Goal: Task Accomplishment & Management: Manage account settings

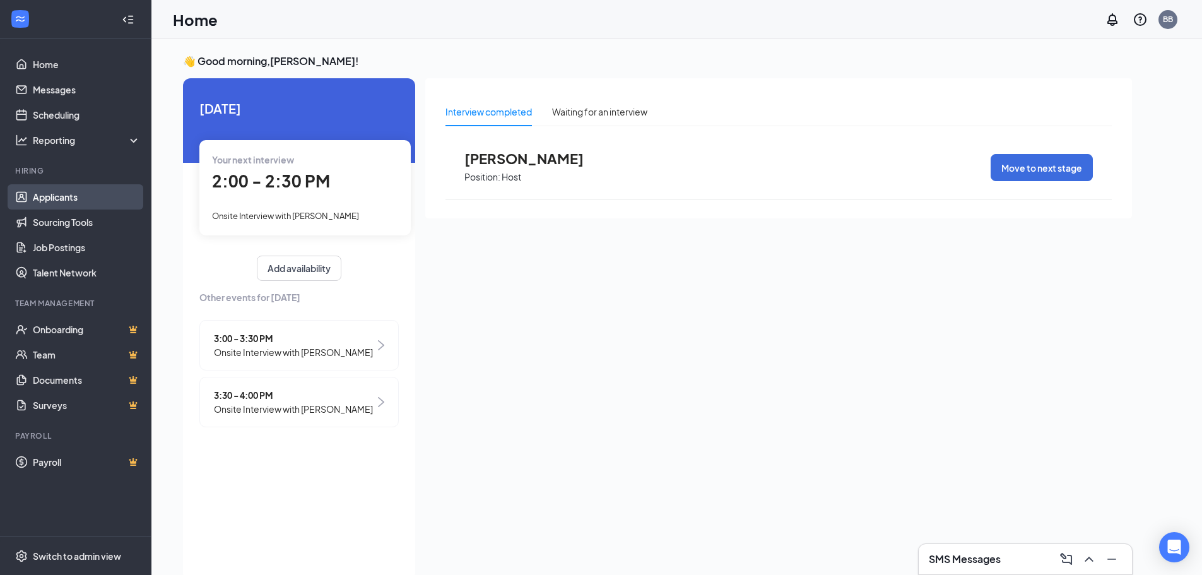
click at [58, 202] on link "Applicants" at bounding box center [87, 196] width 108 height 25
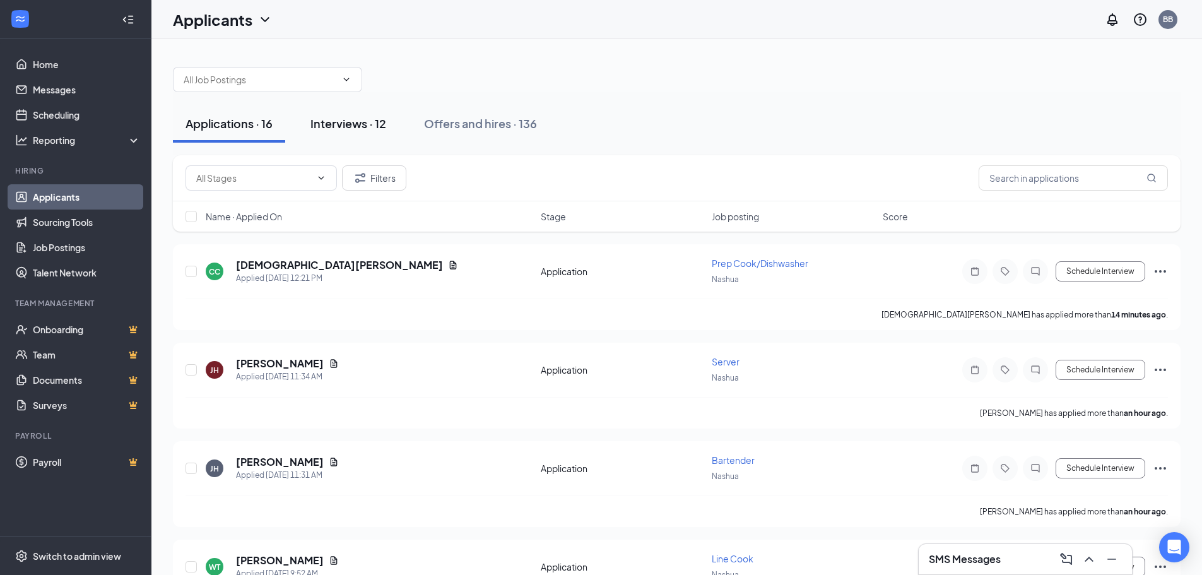
click at [344, 127] on div "Interviews · 12" at bounding box center [348, 123] width 76 height 16
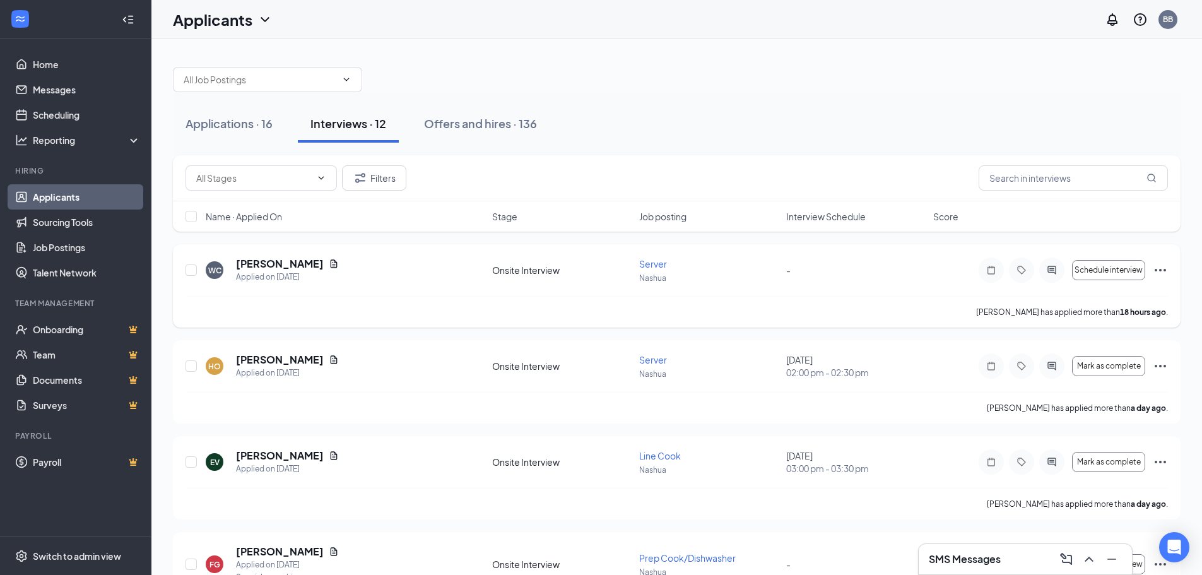
scroll to position [63, 0]
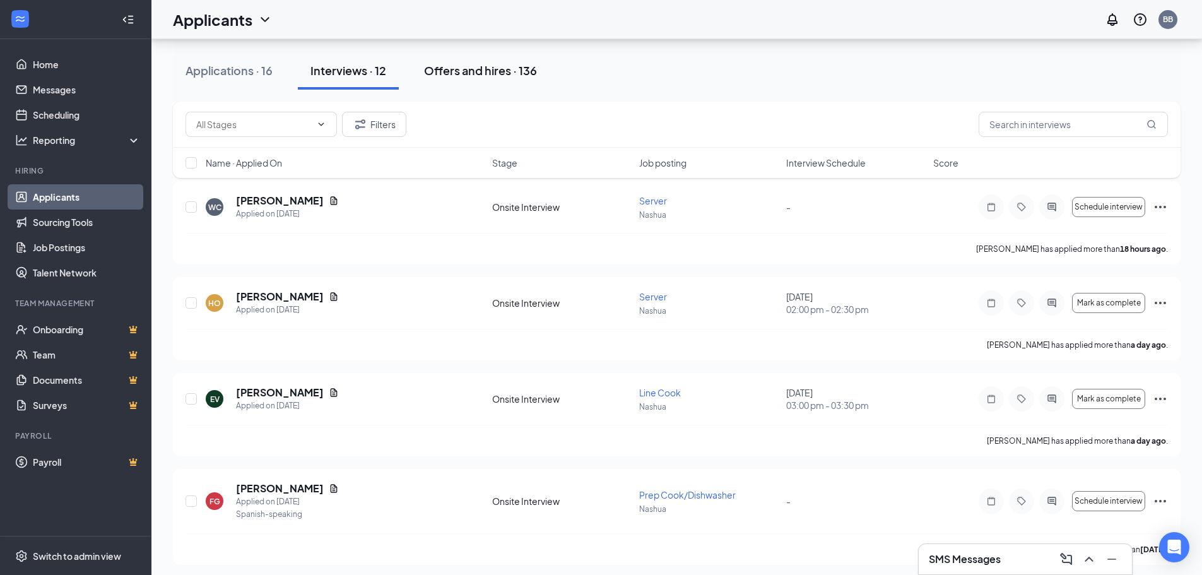
click at [491, 71] on div "Offers and hires · 136" at bounding box center [480, 70] width 113 height 16
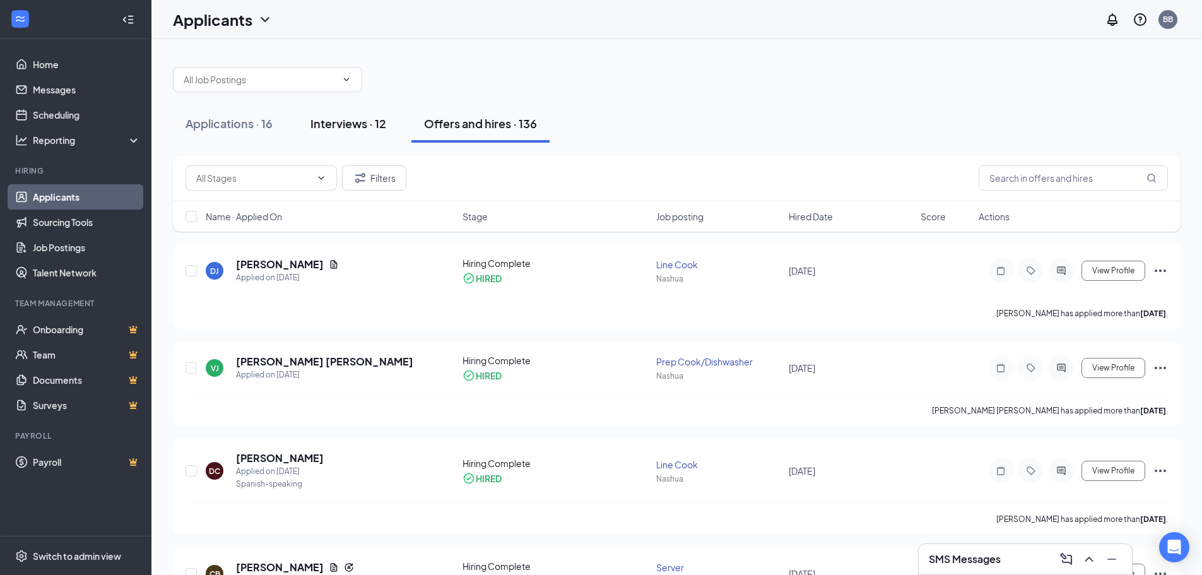
click at [337, 117] on button "Interviews · 12" at bounding box center [348, 124] width 101 height 38
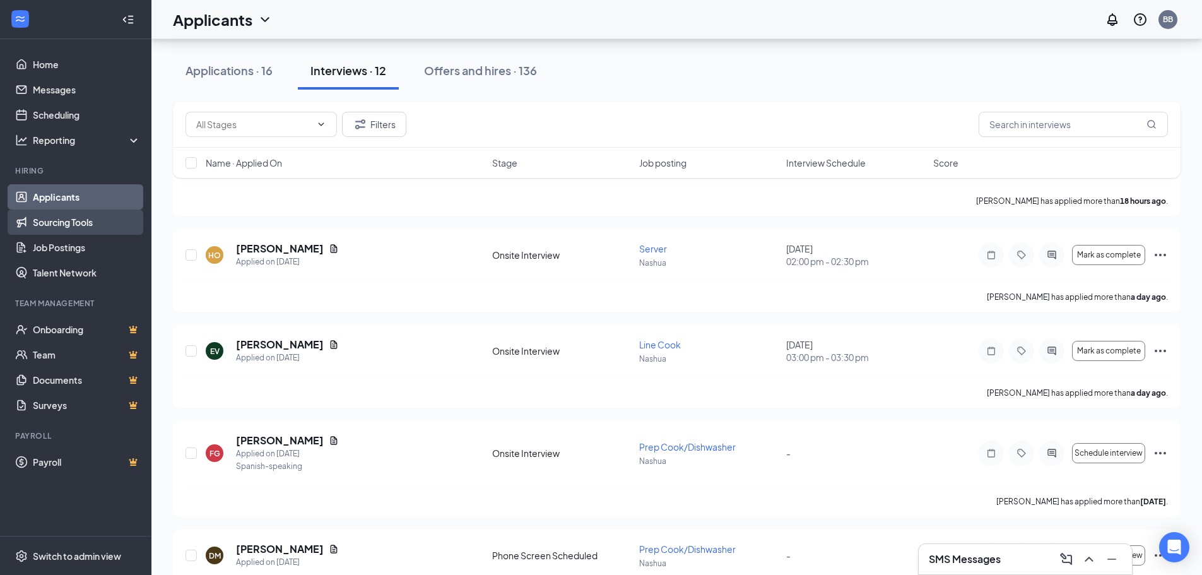
scroll to position [63, 0]
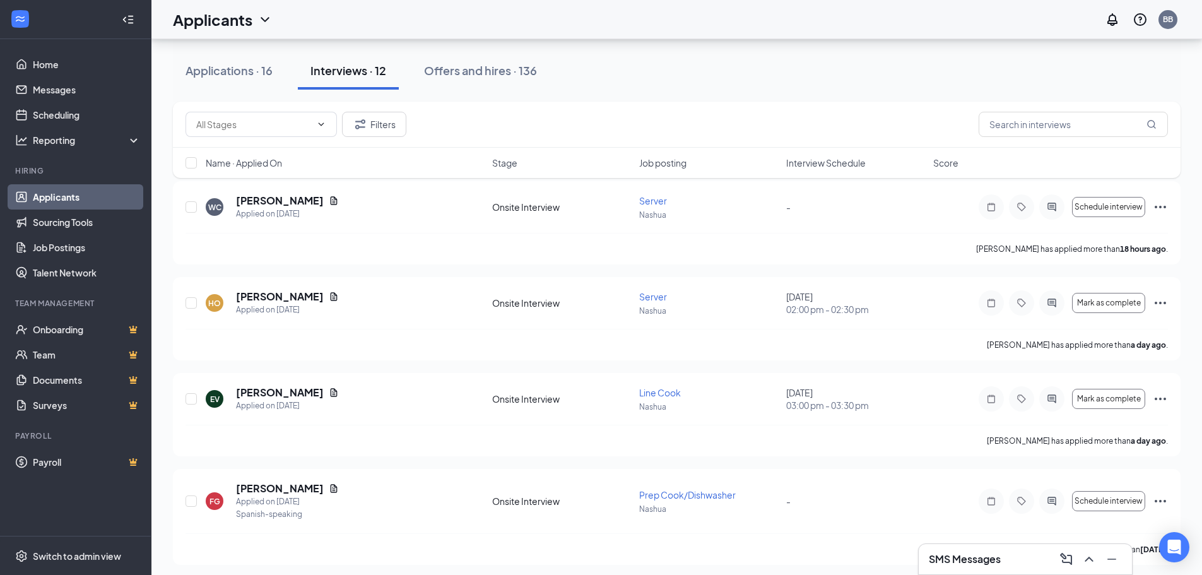
click at [50, 199] on link "Applicants" at bounding box center [87, 196] width 108 height 25
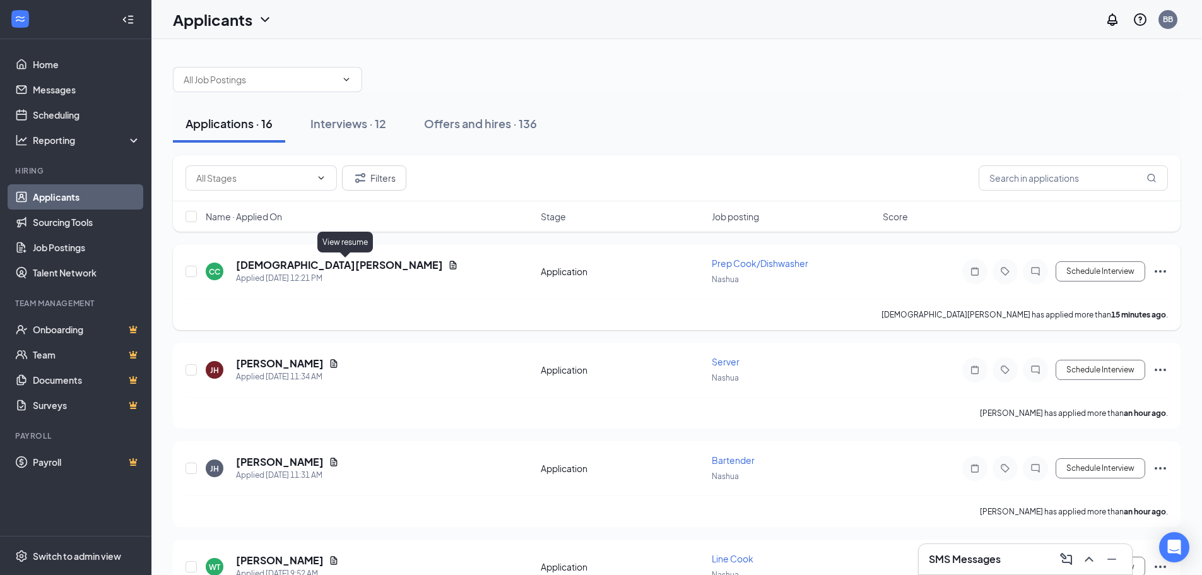
click at [450, 267] on icon "Document" at bounding box center [453, 265] width 7 height 8
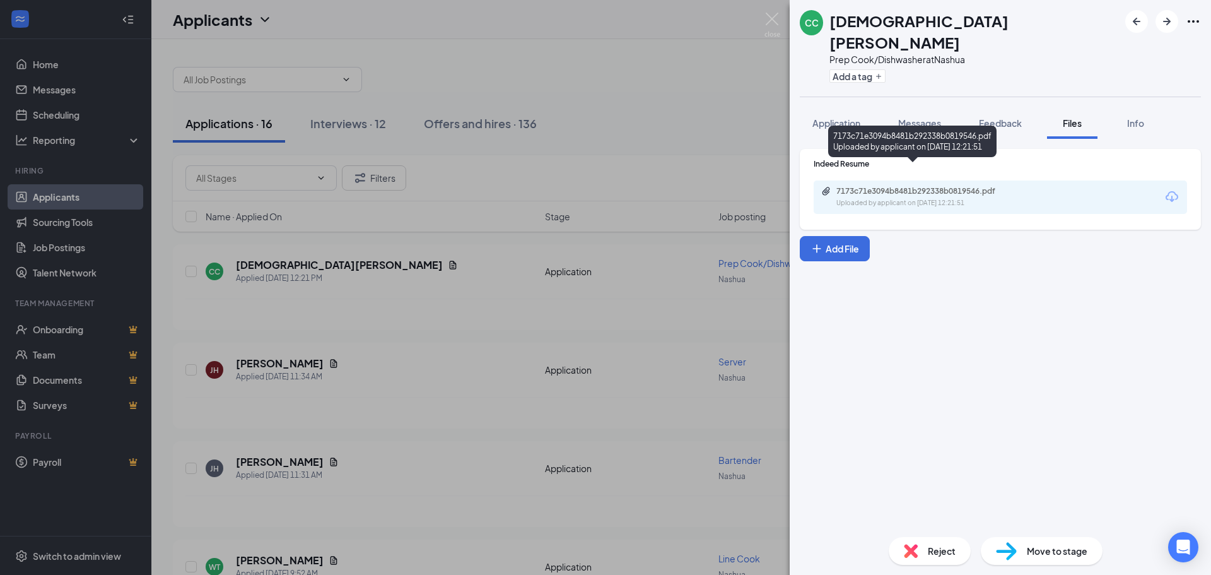
click at [952, 198] on div "Uploaded by applicant on Sep 16, 2025 at 12:21:51" at bounding box center [930, 203] width 189 height 10
click at [583, 184] on div "CC Christian Candelario Prep Cook/Dishwasher at Nashua Add a tag Application Me…" at bounding box center [605, 287] width 1211 height 575
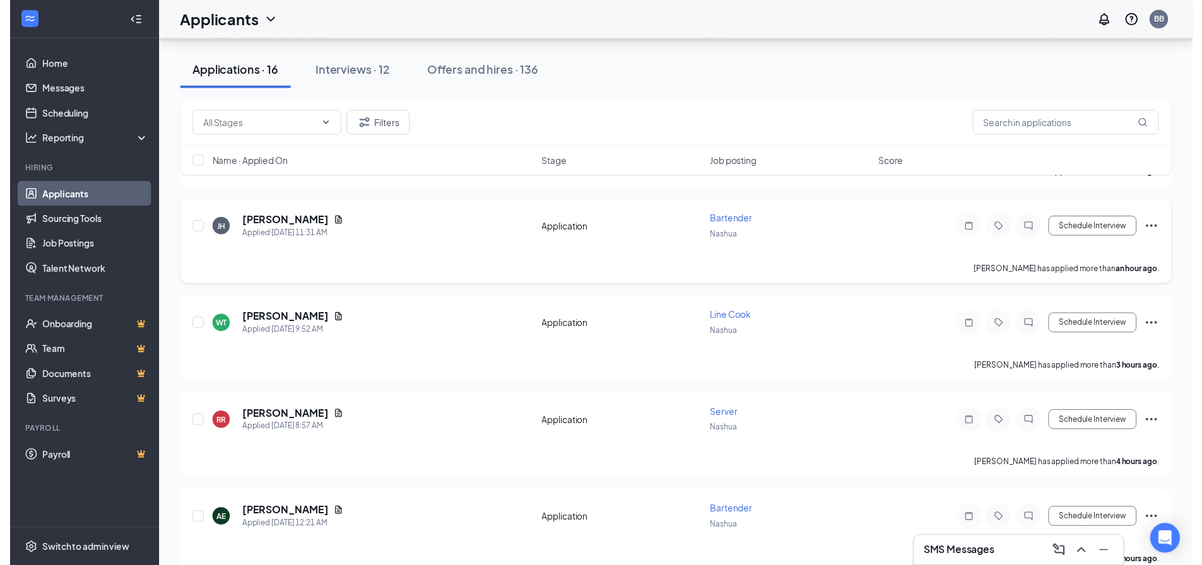
scroll to position [252, 0]
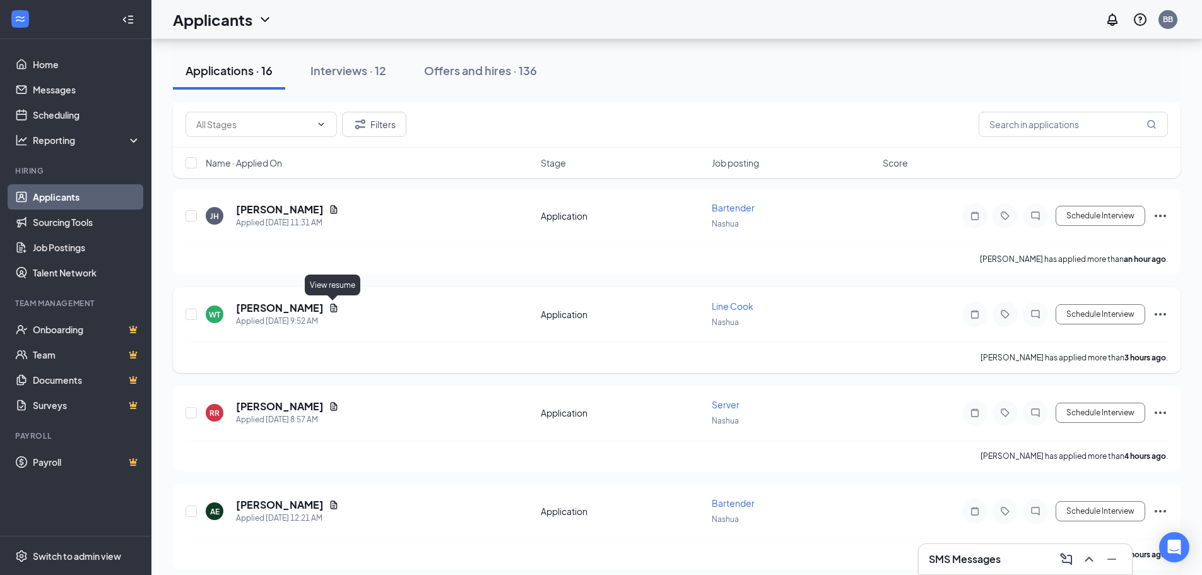
click at [331, 305] on icon "Document" at bounding box center [334, 308] width 10 height 10
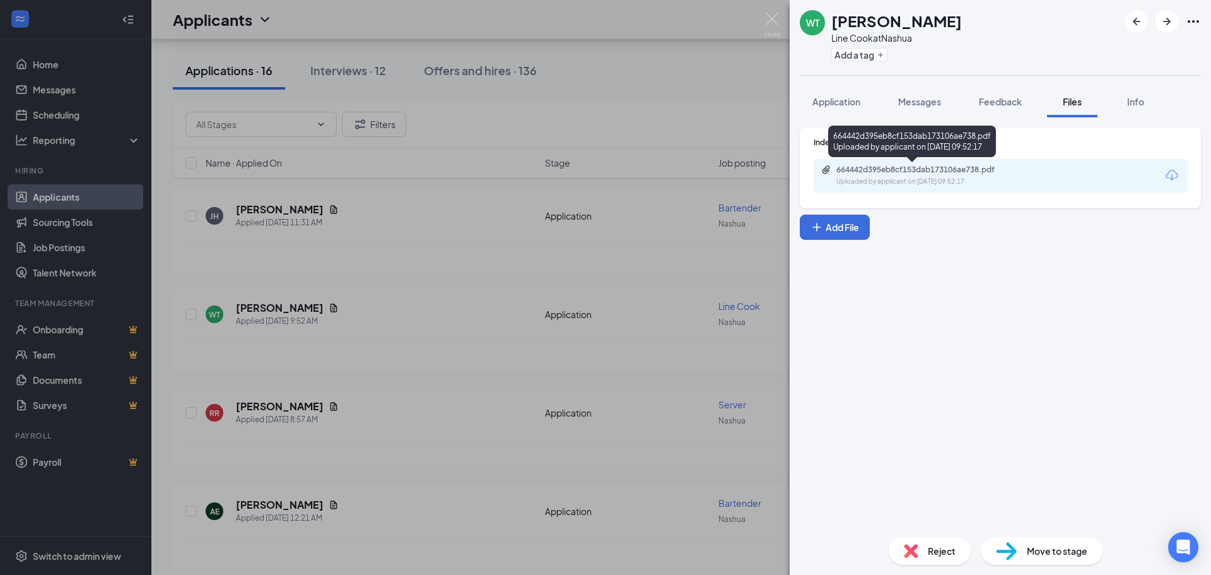
click at [885, 185] on div "Uploaded by applicant on Sep 16, 2025 at 09:52:17" at bounding box center [930, 182] width 189 height 10
drag, startPoint x: 476, startPoint y: 204, endPoint x: 466, endPoint y: 203, distance: 9.5
click at [475, 204] on div "WT Walter Templeton Line Cook at Nashua Add a tag Application Messages Feedback…" at bounding box center [605, 287] width 1211 height 575
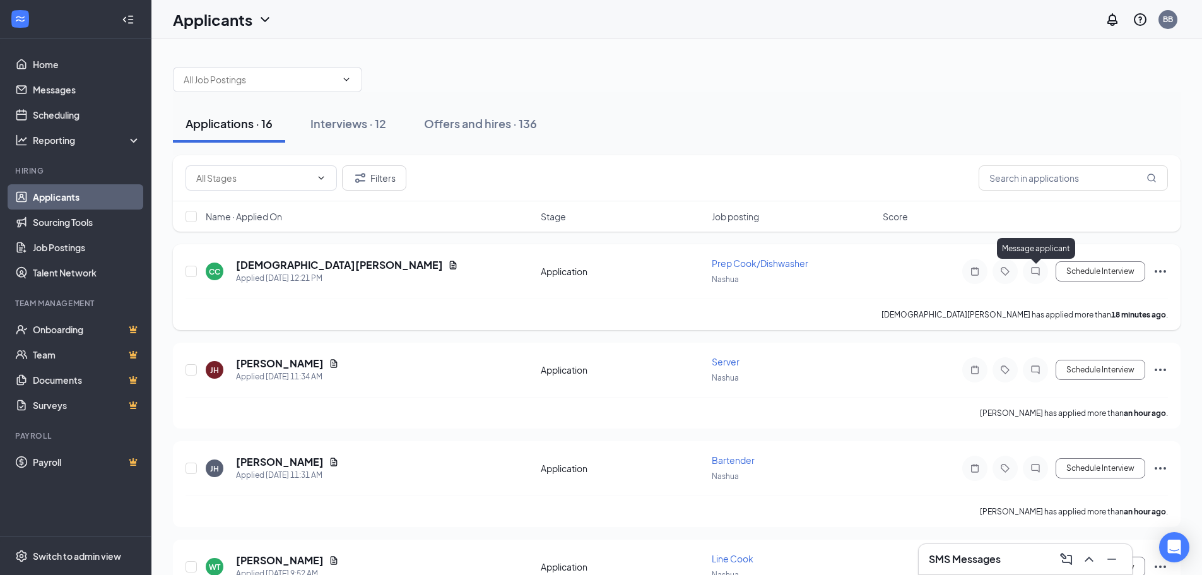
click at [1031, 271] on icon "ChatInactive" at bounding box center [1035, 271] width 8 height 8
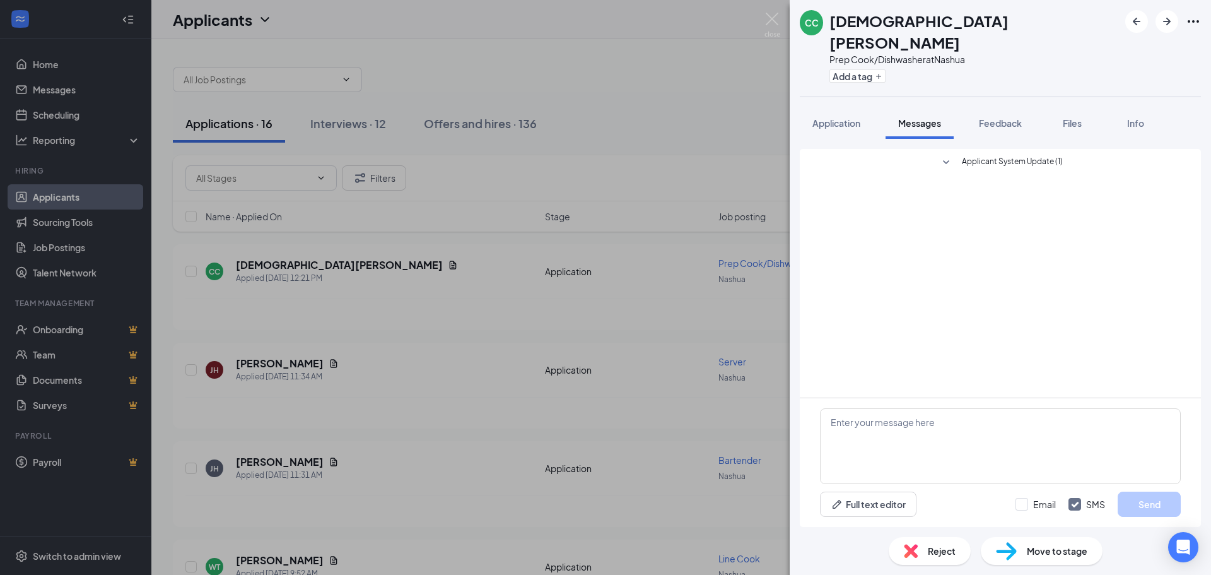
click at [716, 110] on div "CC Christian Candelario Prep Cook/Dishwasher at Nashua Add a tag Application Me…" at bounding box center [605, 287] width 1211 height 575
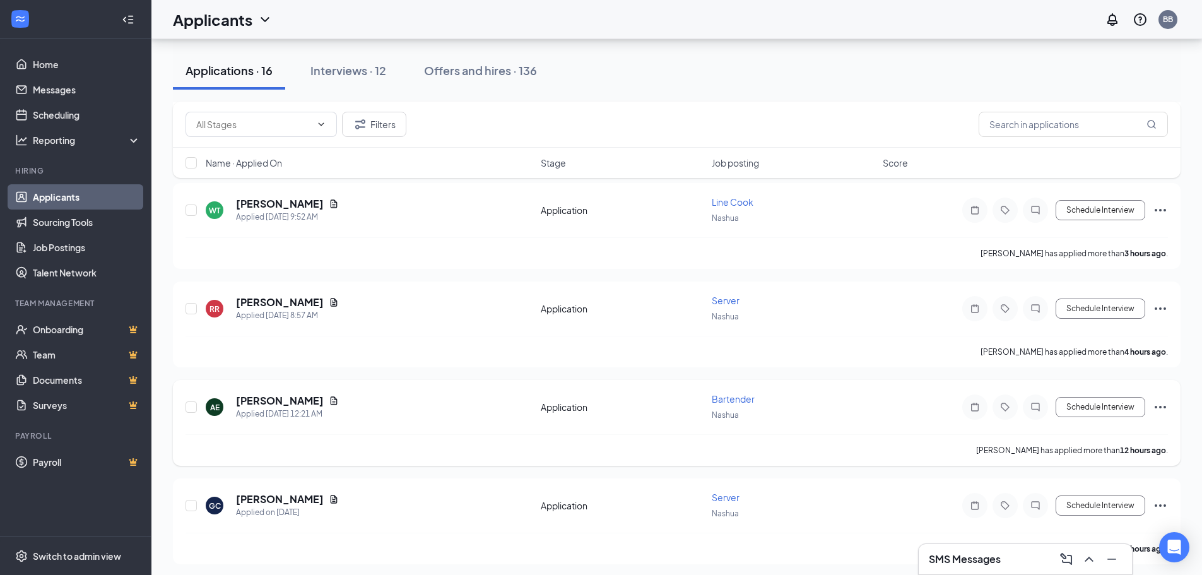
scroll to position [378, 0]
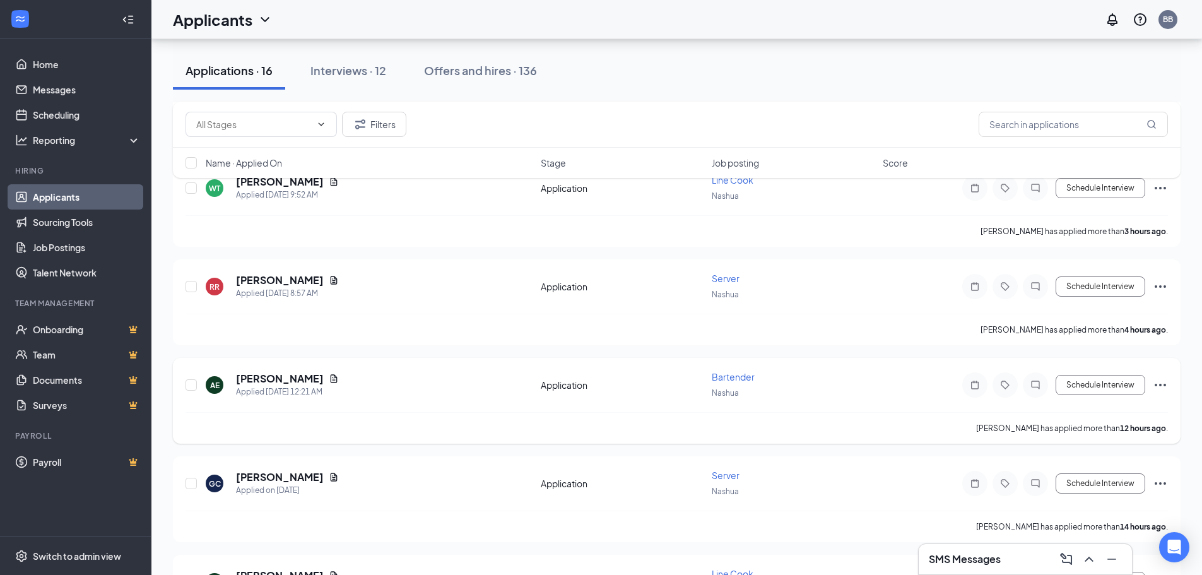
click at [1160, 386] on icon "Ellipses" at bounding box center [1159, 384] width 15 height 15
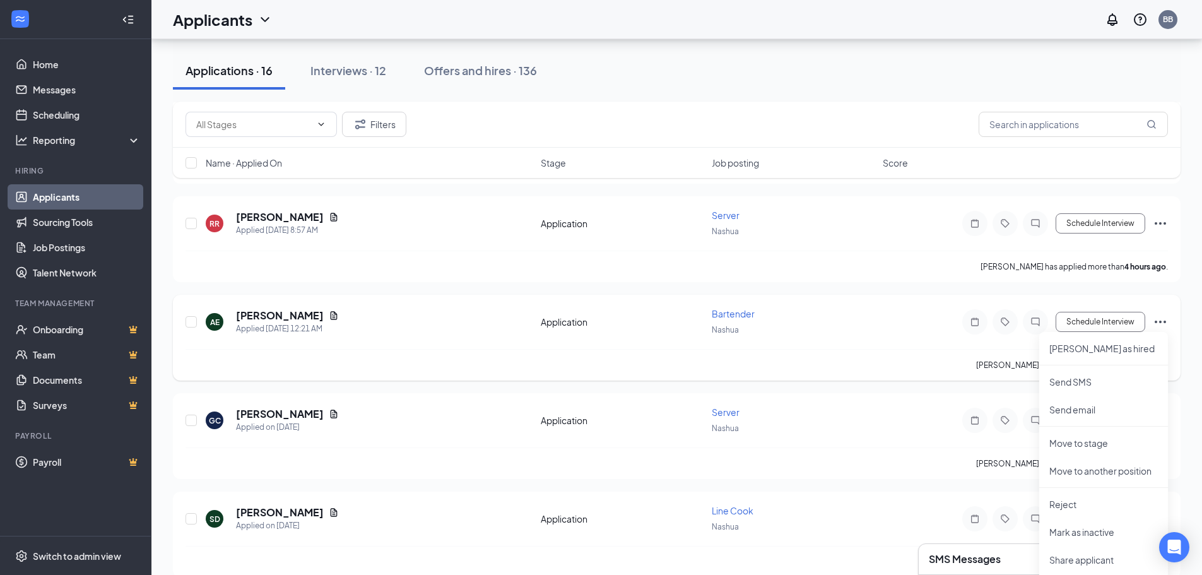
click at [785, 346] on div "AE Amanda Eaton Applied Today 12:21 AM Application Bartender Nashua Schedule In…" at bounding box center [676, 328] width 982 height 42
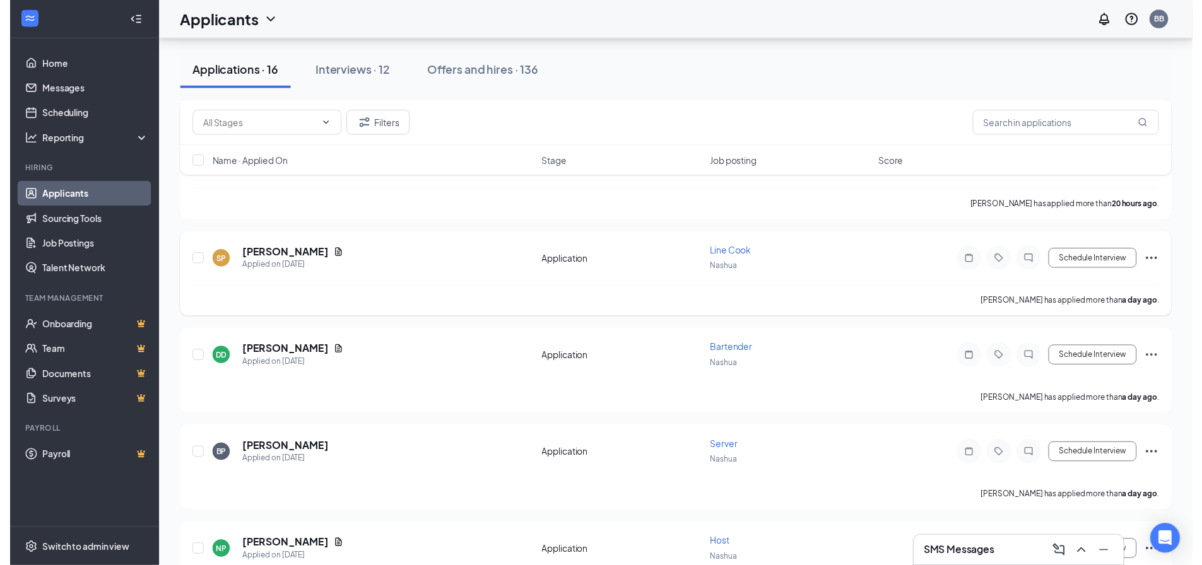
scroll to position [1057, 0]
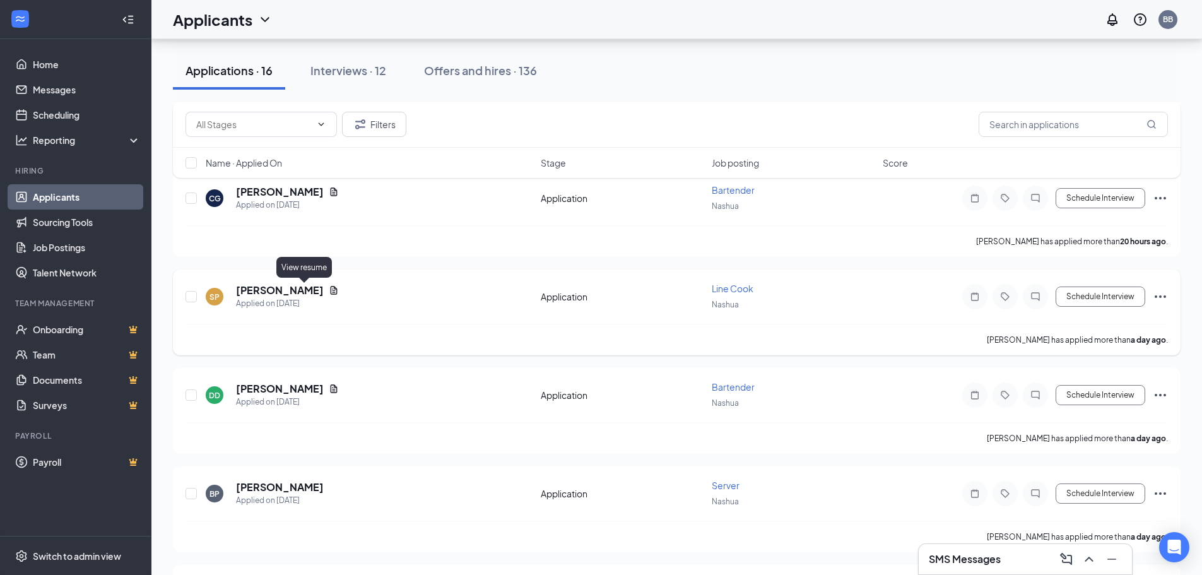
click at [329, 290] on icon "Document" at bounding box center [334, 290] width 10 height 10
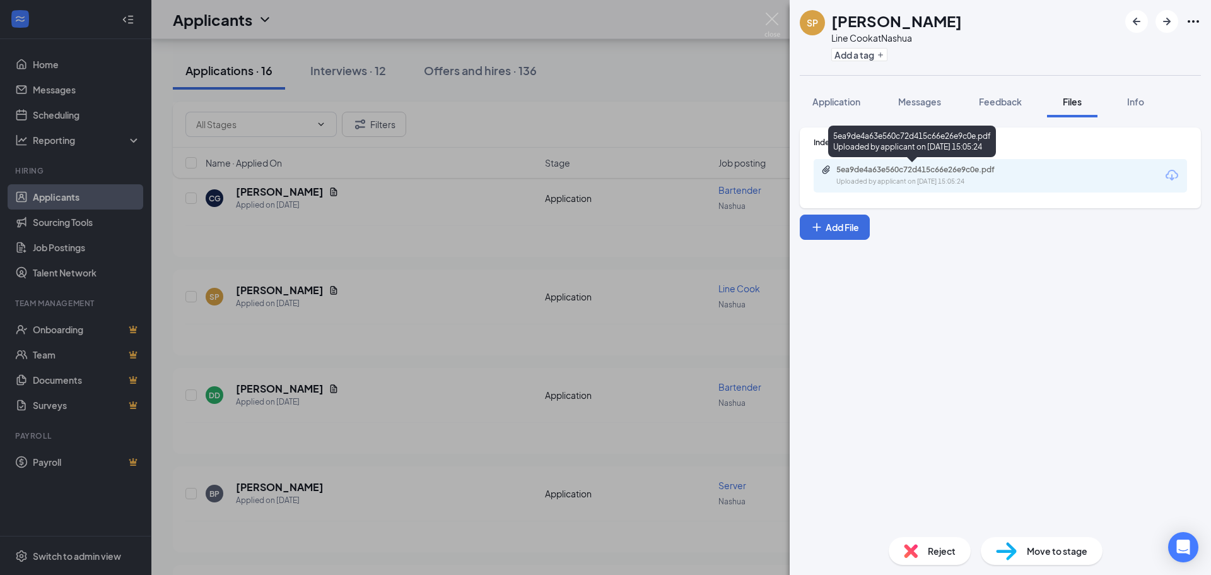
click at [901, 175] on div "5ea9de4a63e560c72d415c66e26e9c0e.pdf Uploaded by applicant on Sep 15, 2025 at 1…" at bounding box center [923, 176] width 204 height 22
click at [502, 100] on div "SP Steven Pare Line Cook at Nashua Add a tag Application Messages Feedback File…" at bounding box center [605, 287] width 1211 height 575
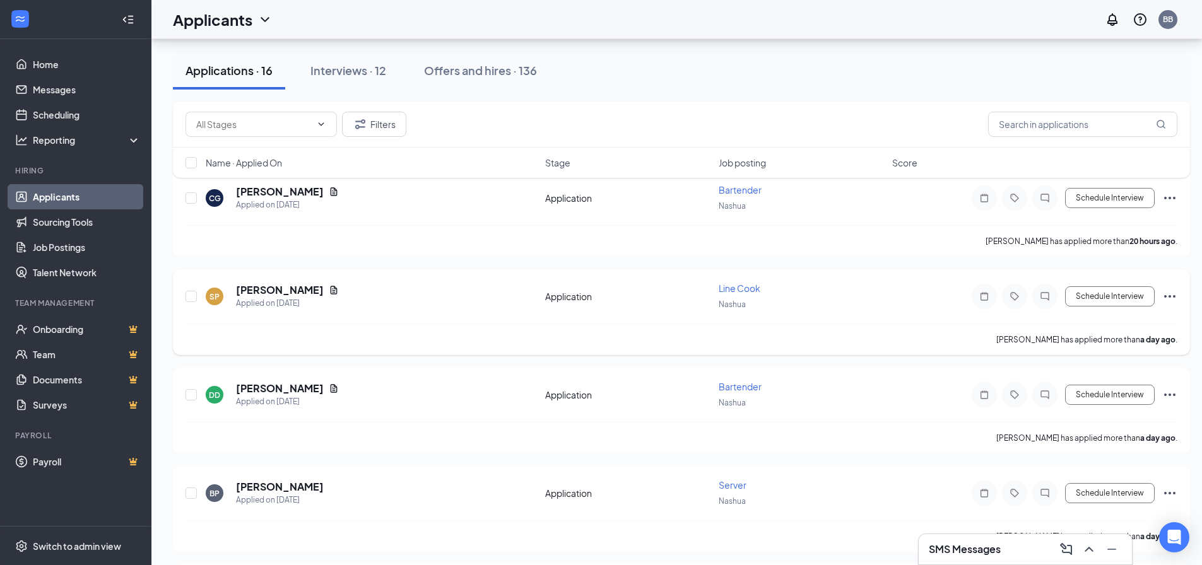
click at [1167, 297] on icon "Ellipses" at bounding box center [1169, 296] width 15 height 15
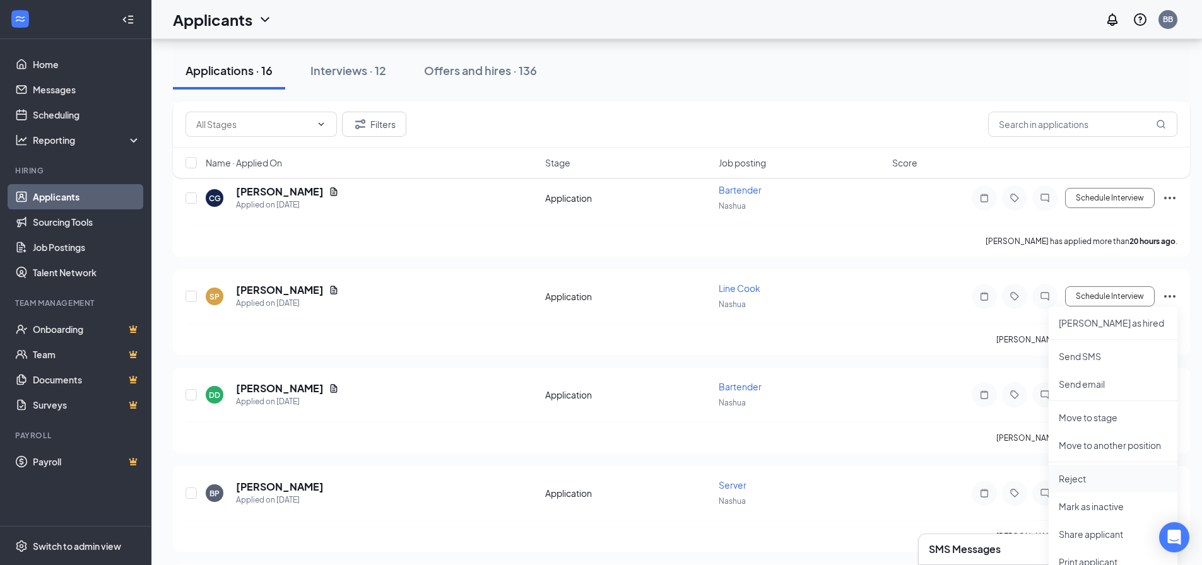
click at [1076, 482] on p "Reject" at bounding box center [1112, 478] width 108 height 13
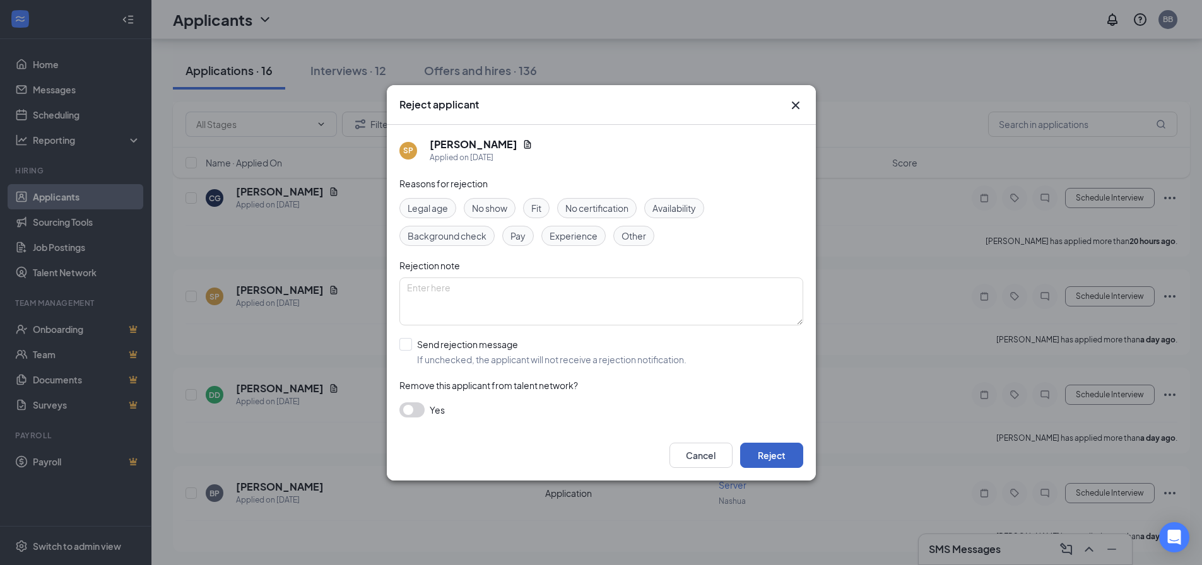
click at [788, 452] on button "Reject" at bounding box center [771, 455] width 63 height 25
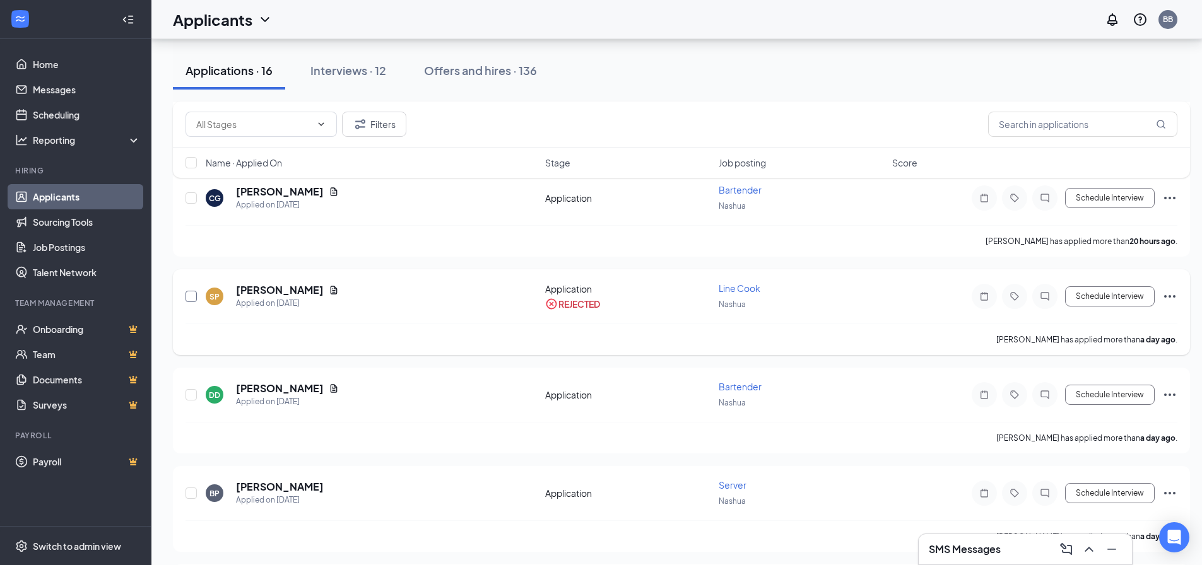
click at [194, 295] on input "checkbox" at bounding box center [190, 296] width 11 height 11
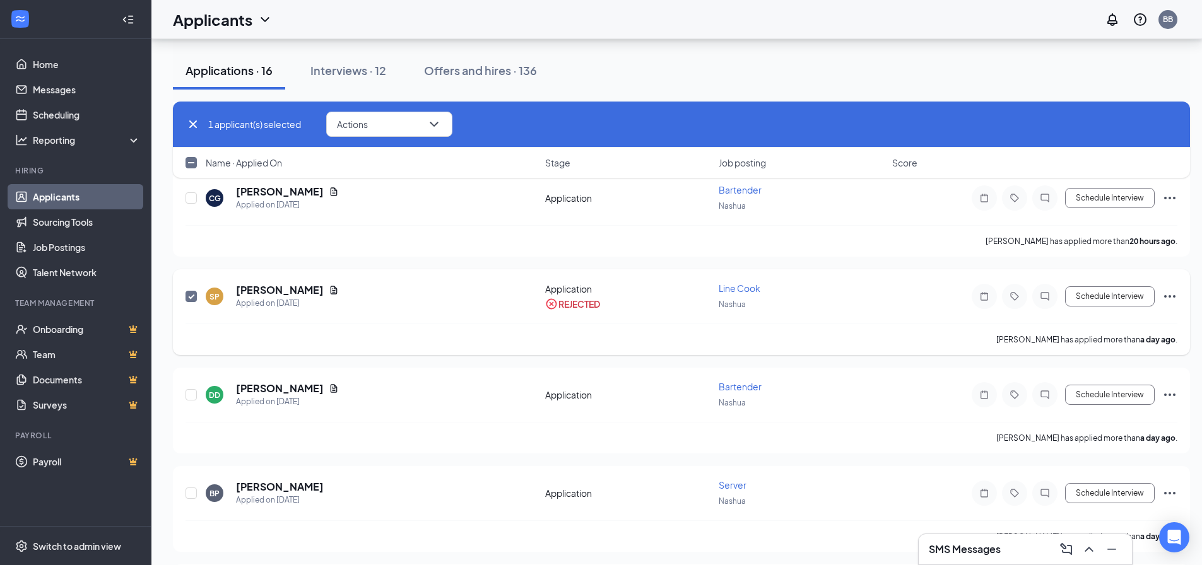
click at [1167, 297] on icon "Ellipses" at bounding box center [1169, 296] width 15 height 15
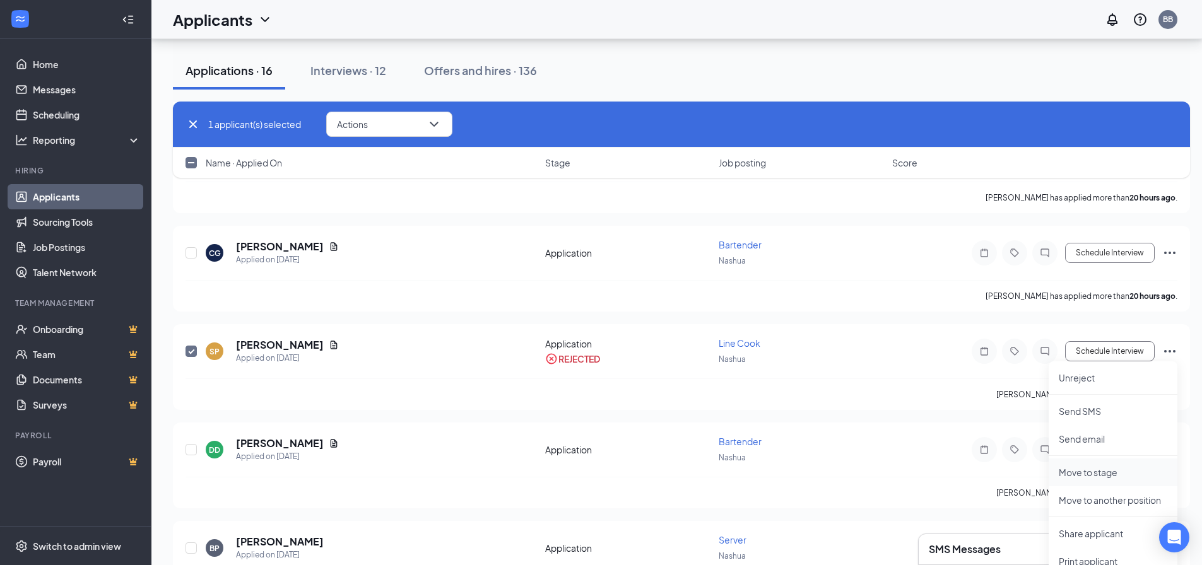
scroll to position [994, 0]
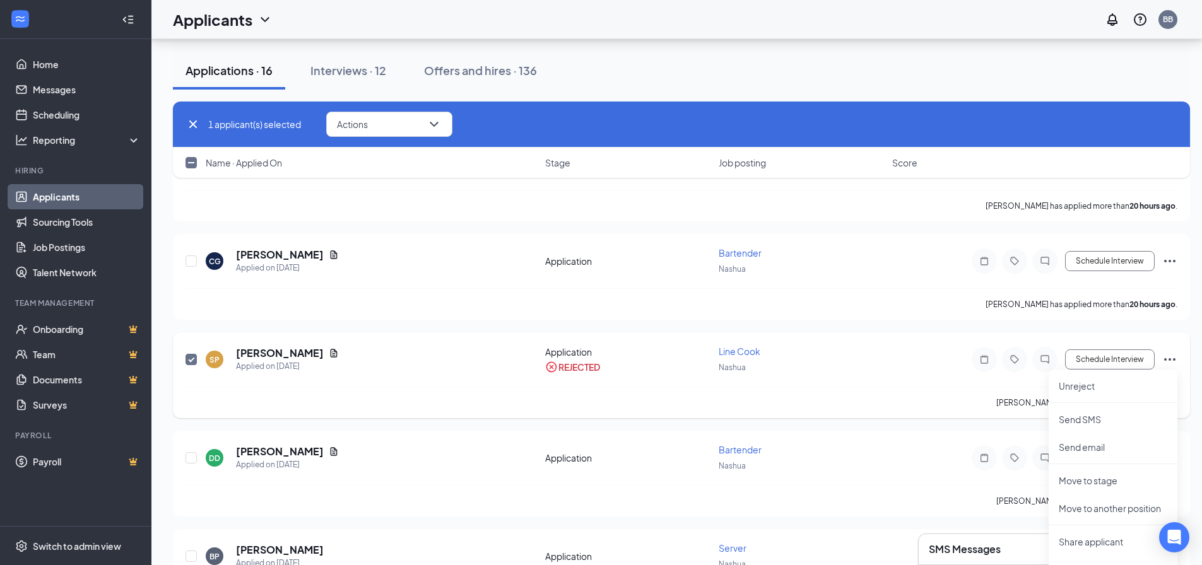
click at [193, 356] on input "checkbox" at bounding box center [190, 359] width 11 height 11
checkbox input "false"
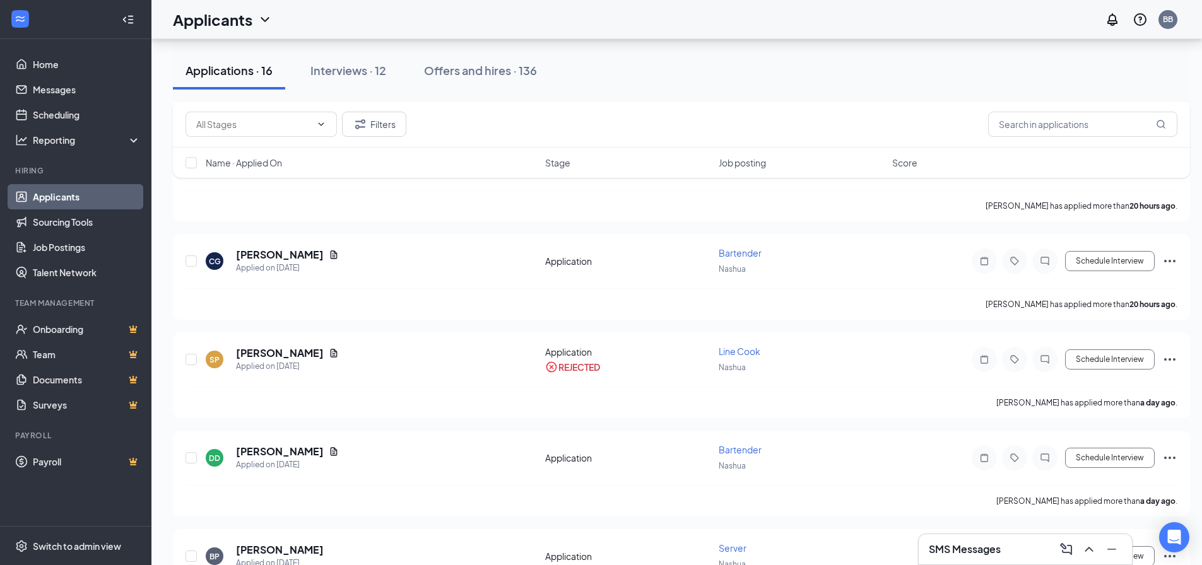
click at [54, 196] on link "Applicants" at bounding box center [87, 196] width 108 height 25
click at [64, 195] on link "Applicants" at bounding box center [87, 196] width 108 height 25
click at [61, 79] on link "Messages" at bounding box center [87, 89] width 108 height 25
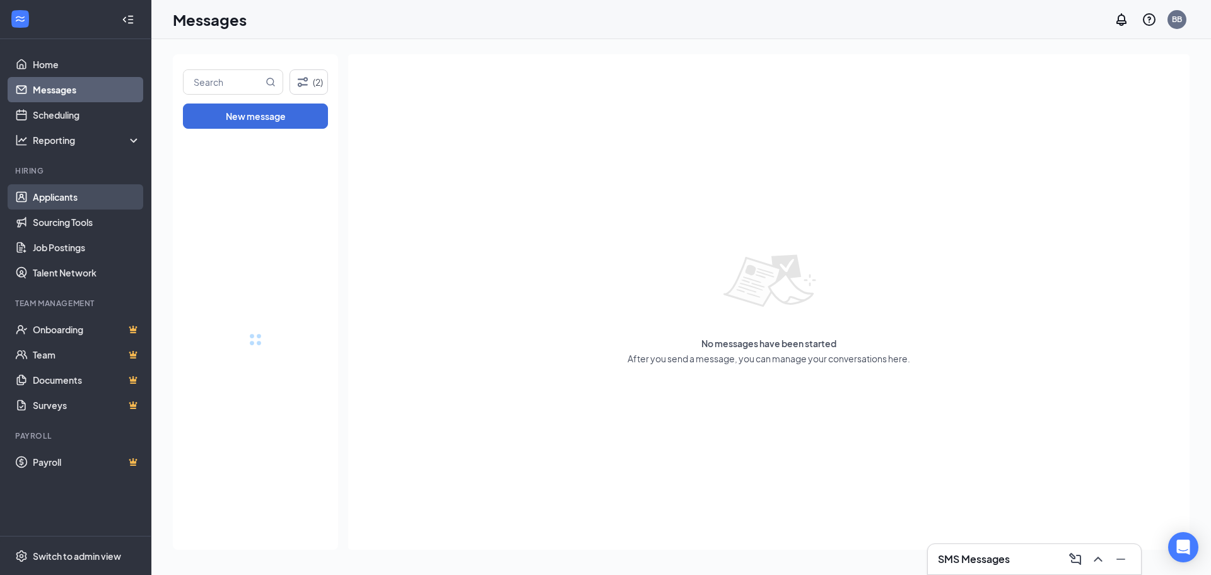
click at [58, 195] on link "Applicants" at bounding box center [87, 196] width 108 height 25
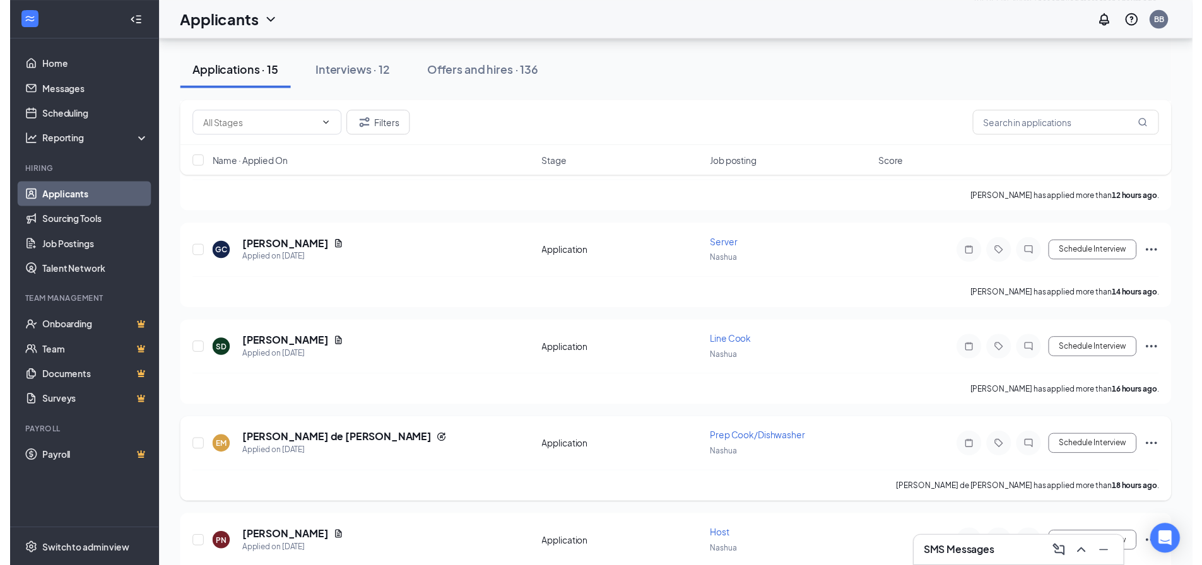
scroll to position [580, 0]
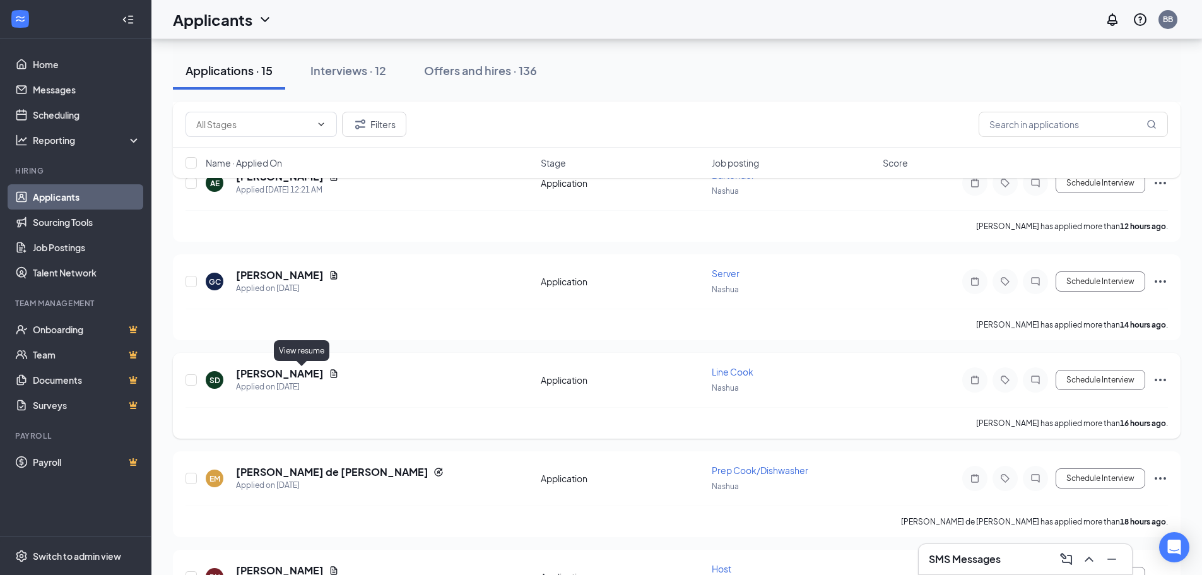
click at [329, 372] on icon "Document" at bounding box center [334, 373] width 10 height 10
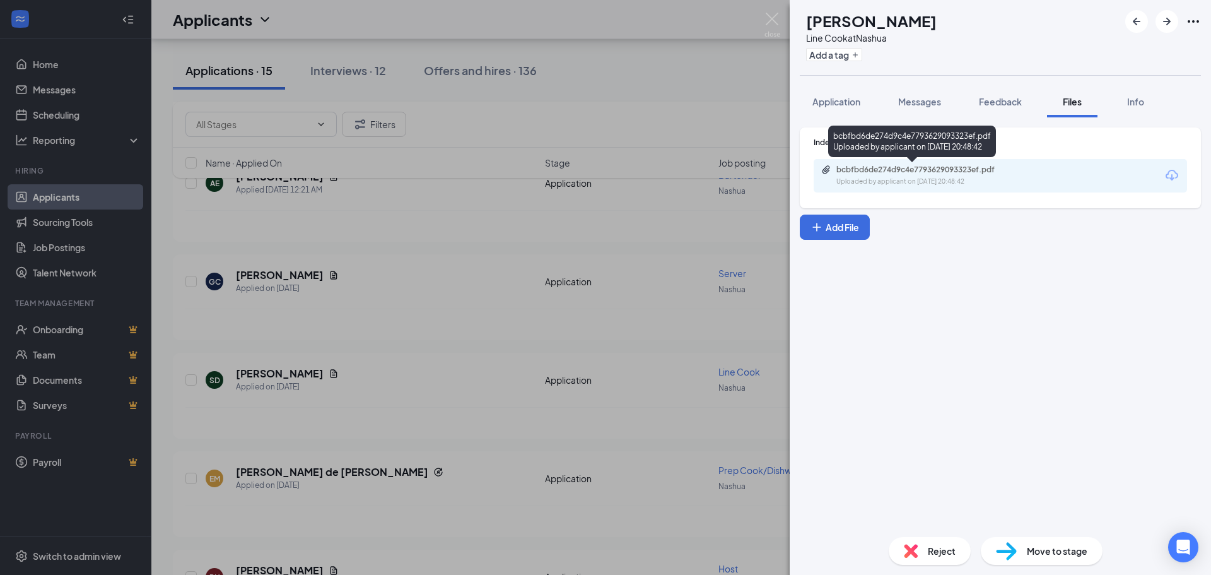
click at [915, 185] on div "Uploaded by applicant on Sep 15, 2025 at 20:48:42" at bounding box center [930, 182] width 189 height 10
drag, startPoint x: 666, startPoint y: 179, endPoint x: 662, endPoint y: 208, distance: 29.3
click at [664, 179] on div "SD Sandra Day Line Cook at Nashua Add a tag Application Messages Feedback Files…" at bounding box center [605, 287] width 1211 height 575
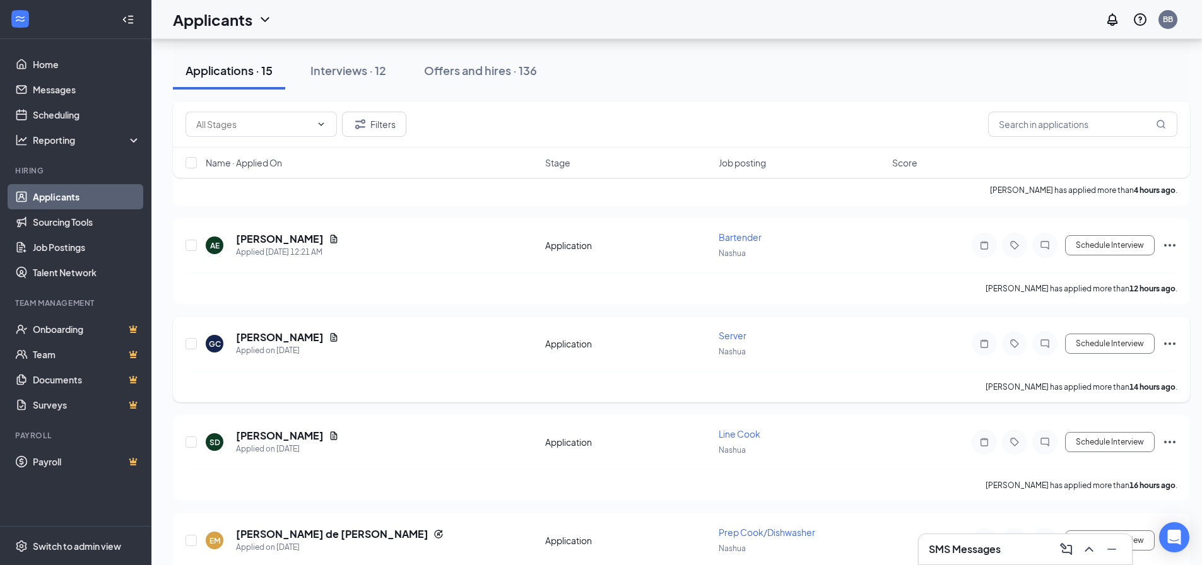
scroll to position [517, 0]
click at [337, 338] on icon "Document" at bounding box center [334, 338] width 7 height 8
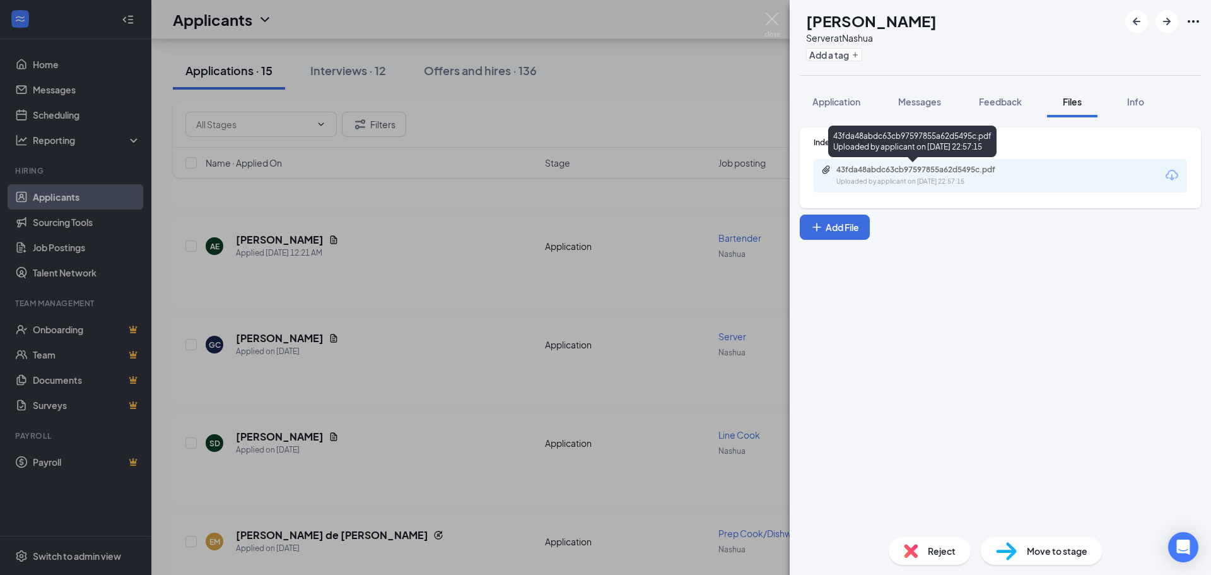
click at [950, 170] on div "43fda48abdc63cb97597855a62d5495c.pdf" at bounding box center [924, 170] width 177 height 10
drag, startPoint x: 450, startPoint y: 305, endPoint x: 436, endPoint y: 309, distance: 13.8
click at [448, 307] on div "GC Gwyneth Clarkson Server at Nashua Add a tag Application Messages Feedback Fi…" at bounding box center [605, 287] width 1211 height 575
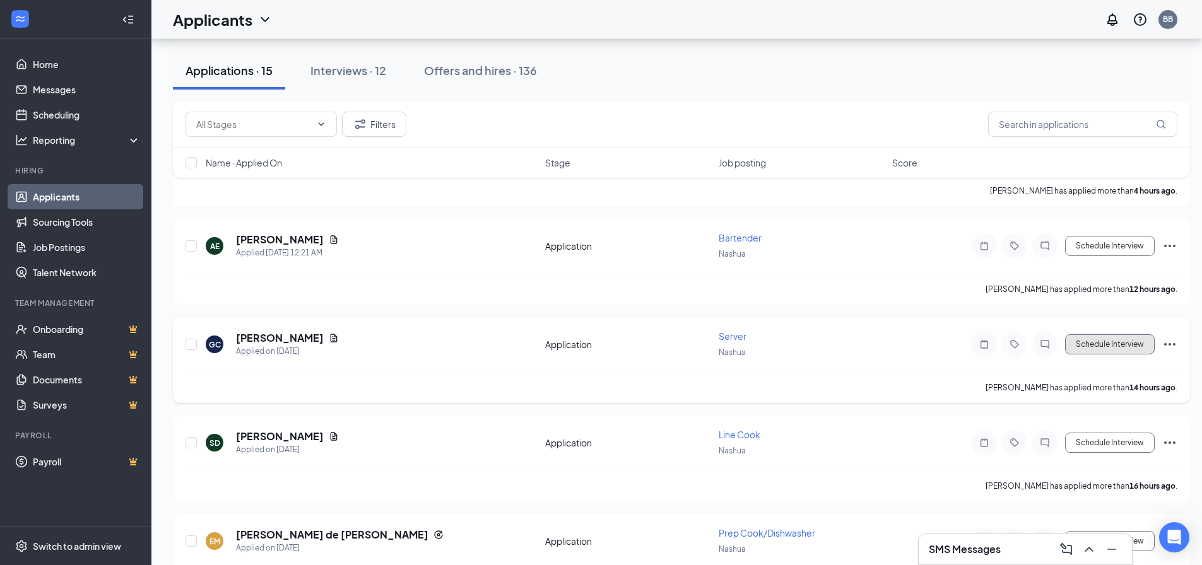
click at [1128, 346] on button "Schedule Interview" at bounding box center [1110, 344] width 90 height 20
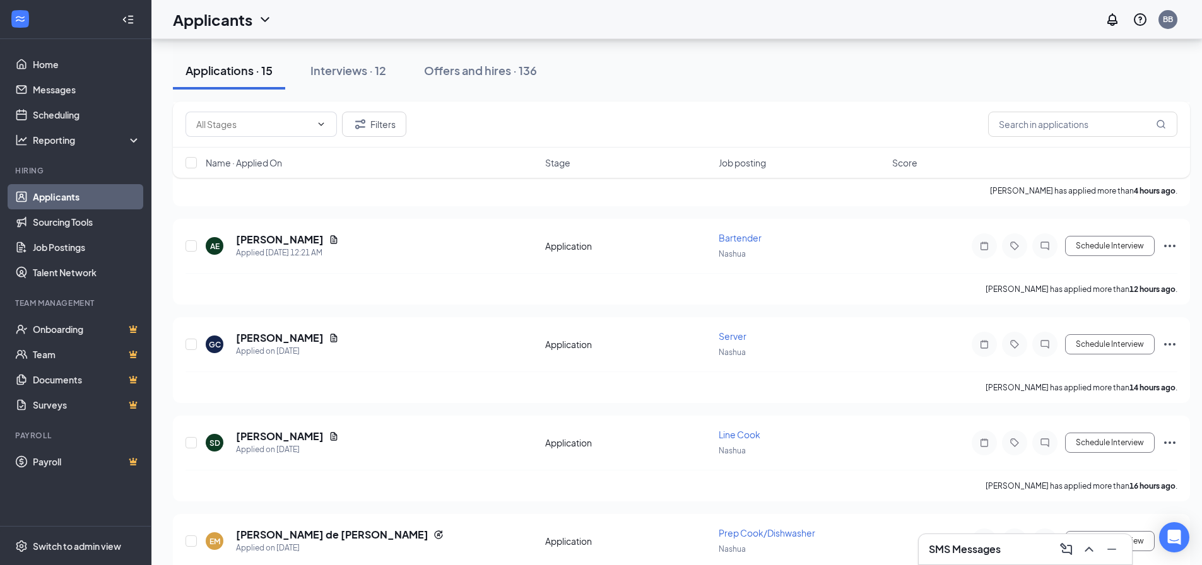
type input "Onsite Interview"
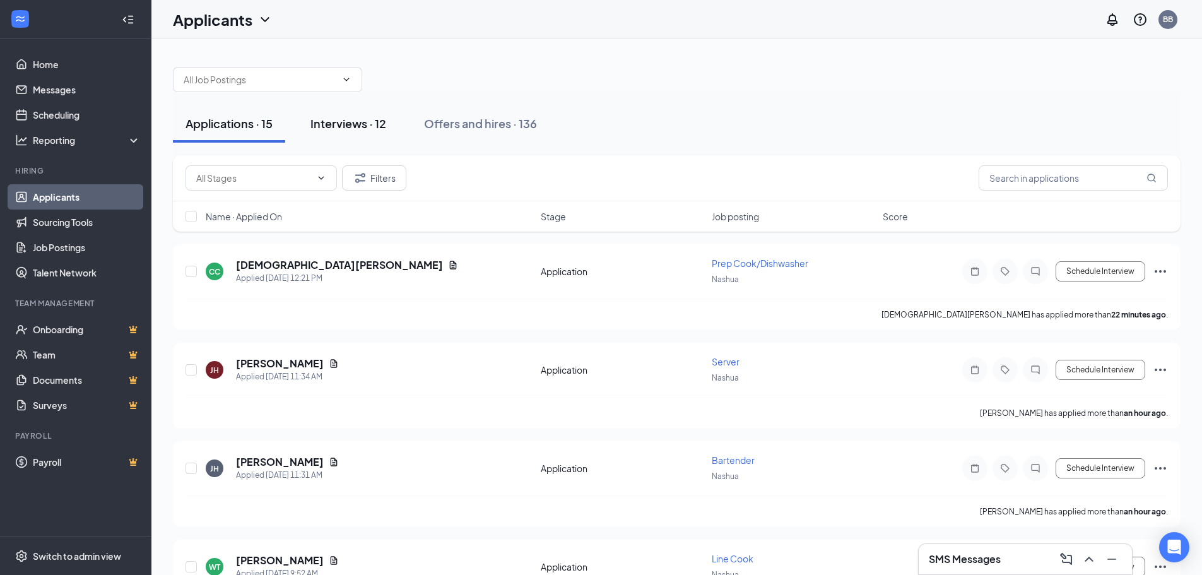
click at [356, 125] on div "Interviews · 12" at bounding box center [348, 123] width 76 height 16
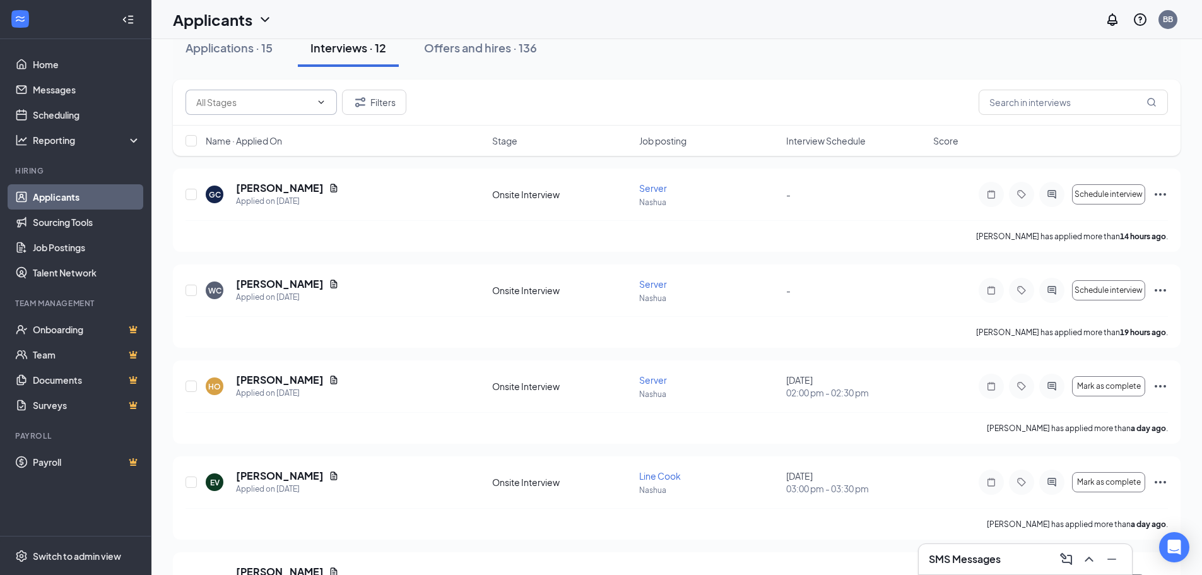
scroll to position [189, 0]
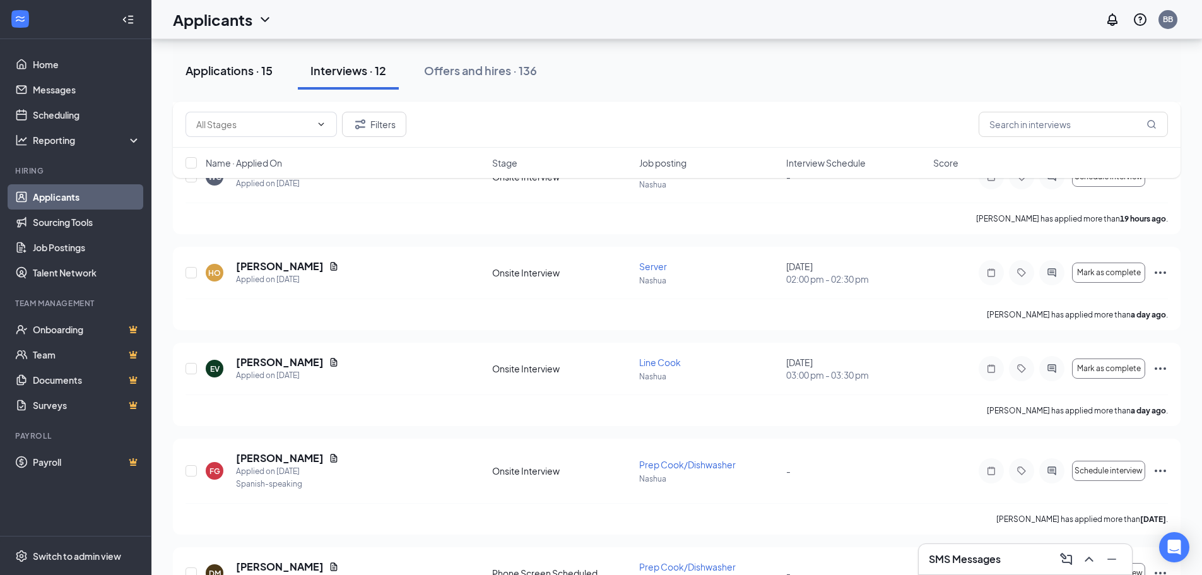
click at [238, 67] on div "Applications · 15" at bounding box center [228, 70] width 87 height 16
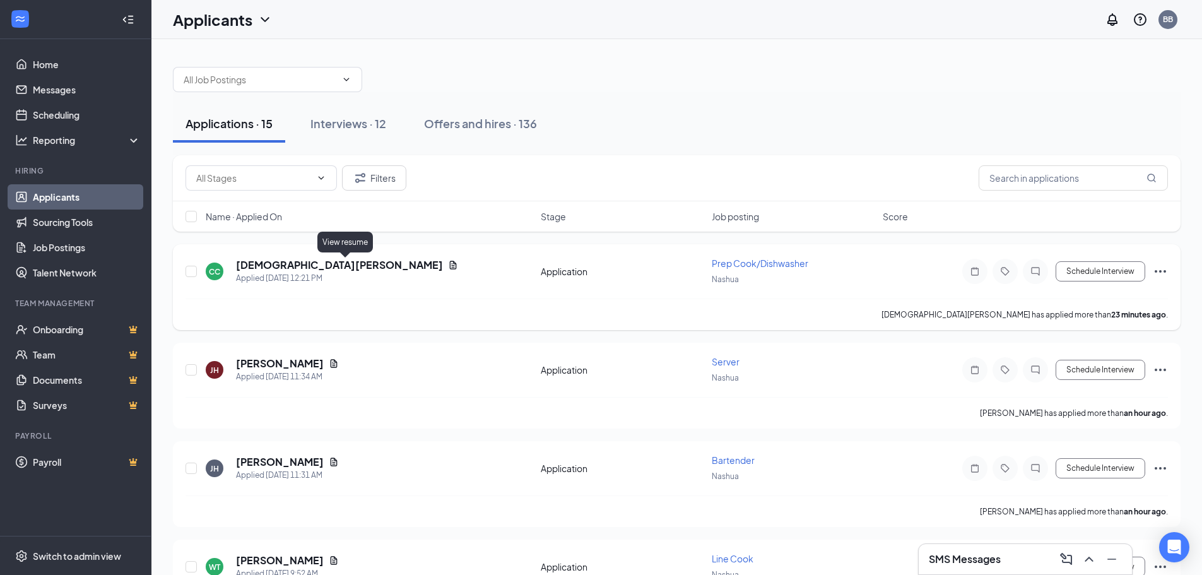
click at [448, 265] on icon "Document" at bounding box center [453, 265] width 10 height 10
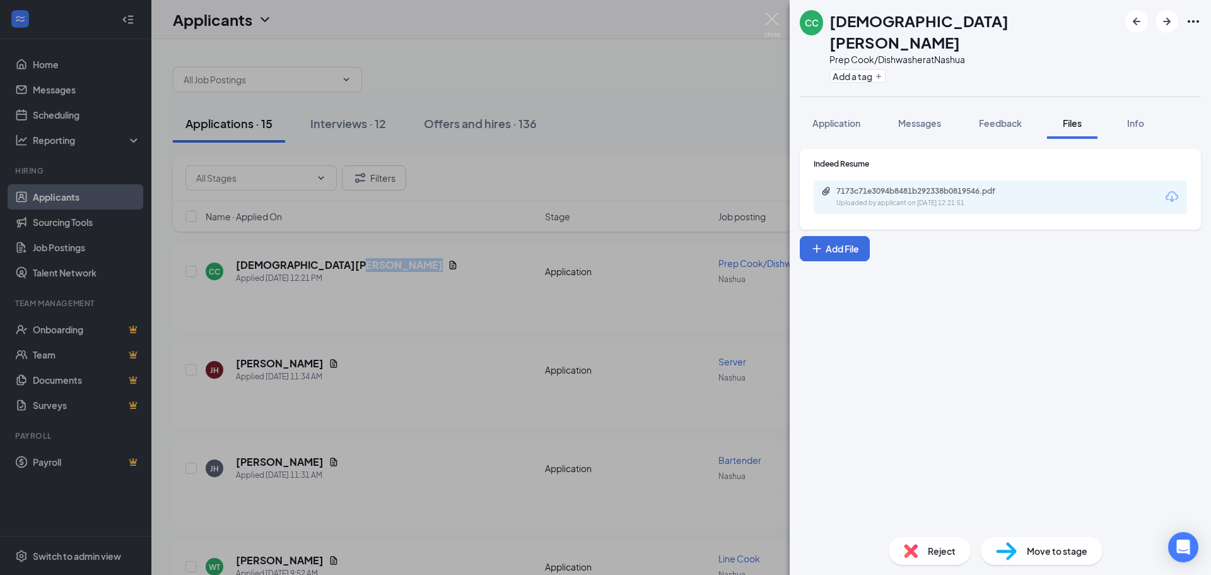
click at [923, 198] on div "Uploaded by applicant on Sep 16, 2025 at 12:21:51" at bounding box center [930, 203] width 189 height 10
click at [450, 296] on div "CC Christian Candelario Prep Cook/Dishwasher at Nashua Add a tag Application Me…" at bounding box center [605, 287] width 1211 height 575
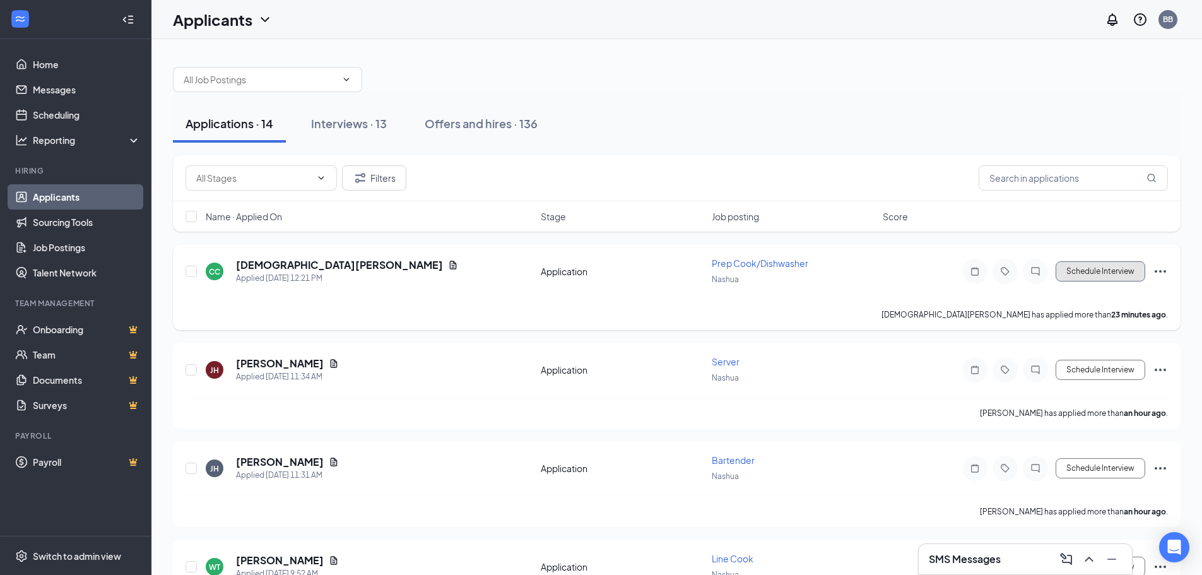
click at [1096, 274] on button "Schedule Interview" at bounding box center [1100, 271] width 90 height 20
type input "Onsite Interview"
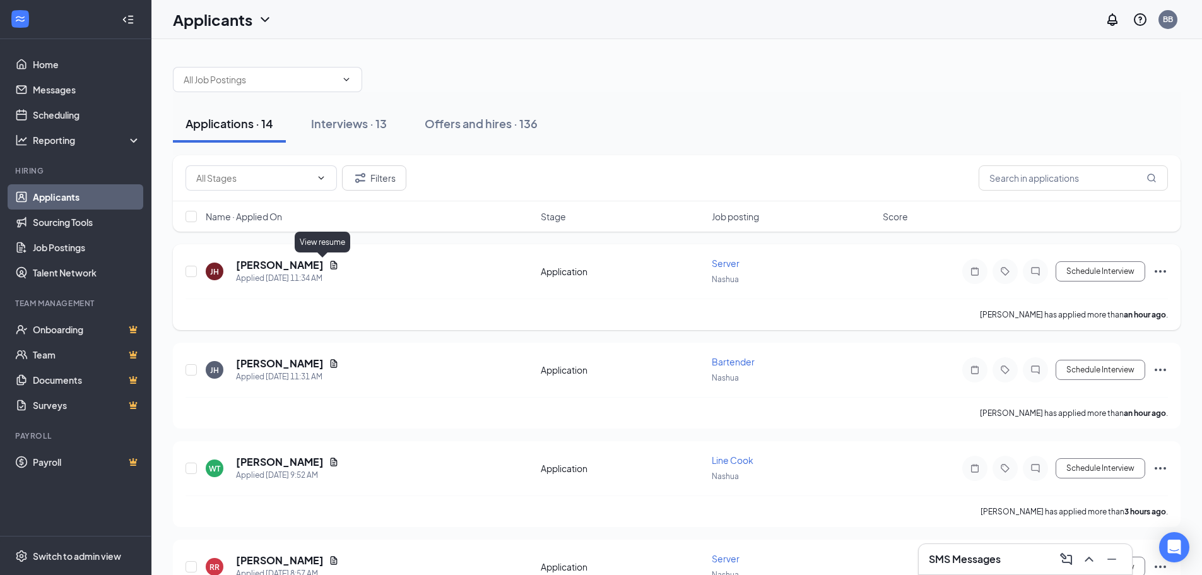
click at [331, 267] on icon "Document" at bounding box center [334, 265] width 7 height 8
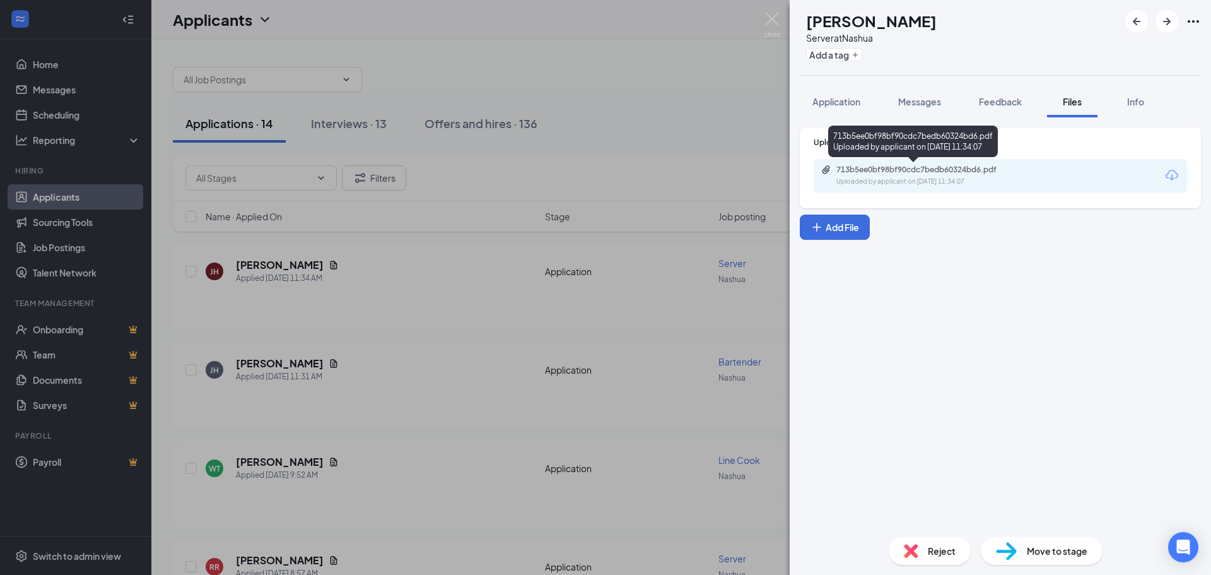
click at [896, 170] on div "713b5ee0bf98bf90cdc7bedb60324bd6.pdf" at bounding box center [924, 170] width 177 height 10
click at [447, 296] on div "JH Juan Hernandez Server at Nashua Add a tag Application Messages Feedback File…" at bounding box center [605, 287] width 1211 height 575
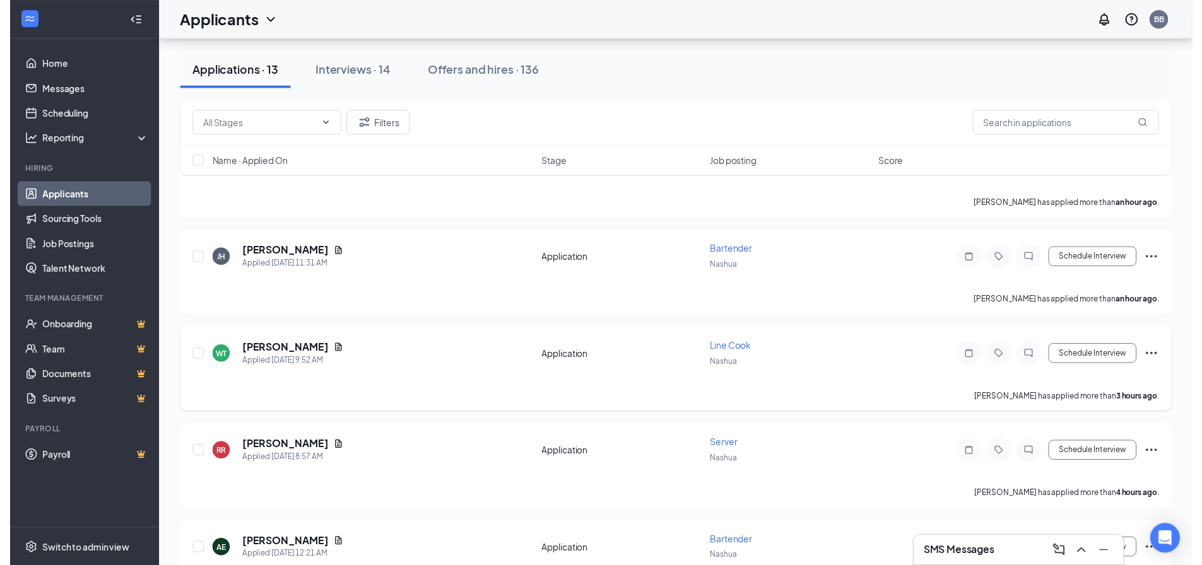
scroll to position [126, 0]
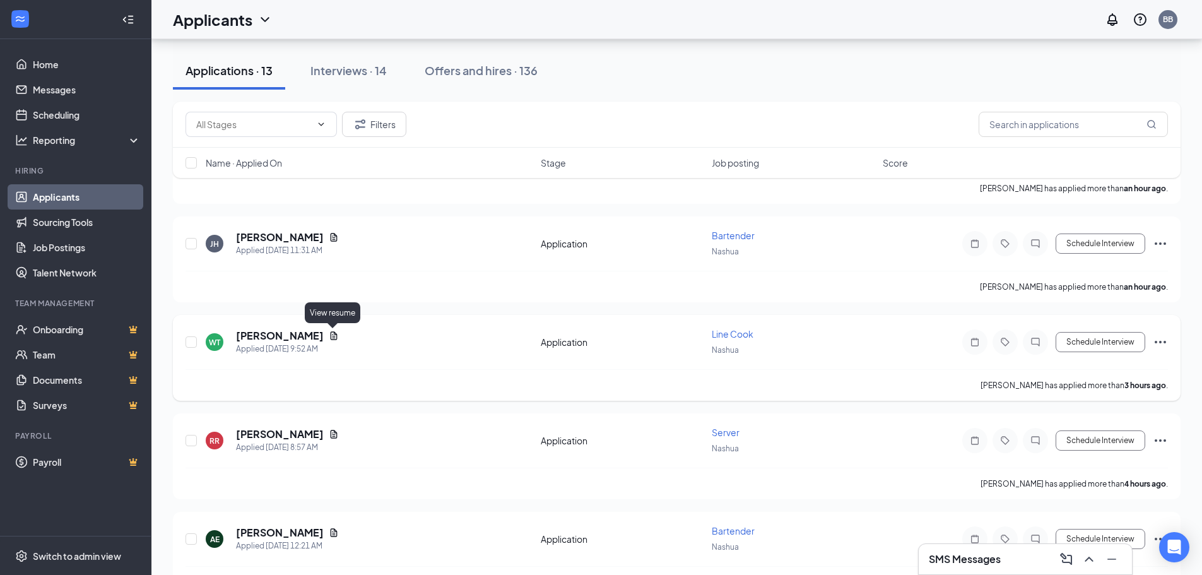
click at [333, 334] on icon "Document" at bounding box center [334, 335] width 7 height 8
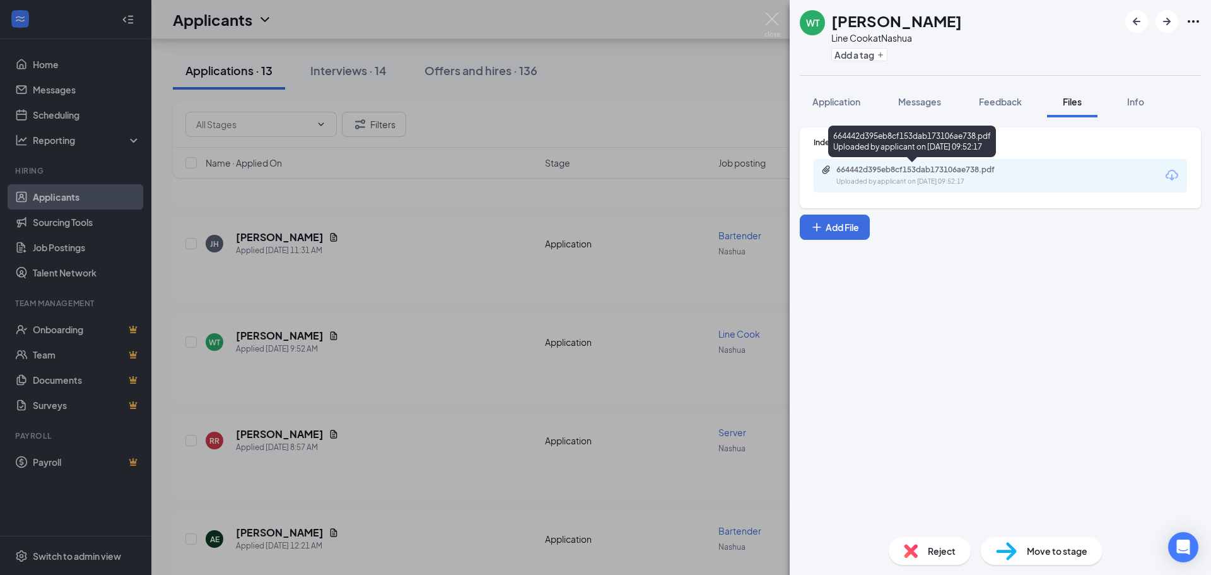
click at [895, 173] on div "664442d395eb8cf153dab173106ae738.pdf" at bounding box center [924, 170] width 177 height 10
click at [463, 345] on div "WT Walter Templeton Line Cook at Nashua Add a tag Application Messages Feedback…" at bounding box center [605, 287] width 1211 height 575
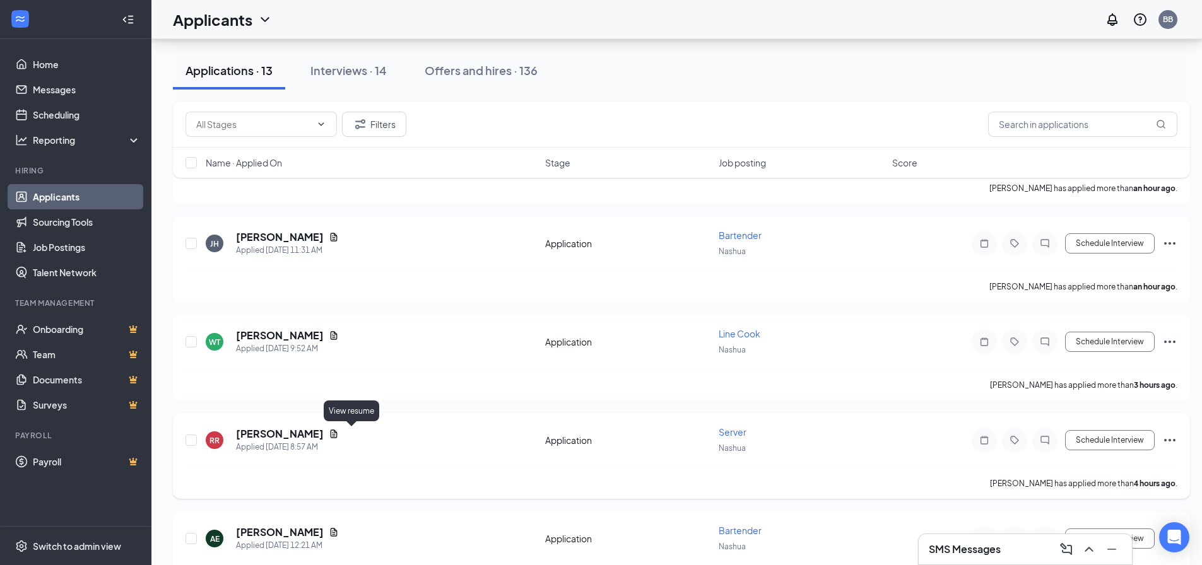
click at [337, 431] on icon "Document" at bounding box center [334, 434] width 7 height 8
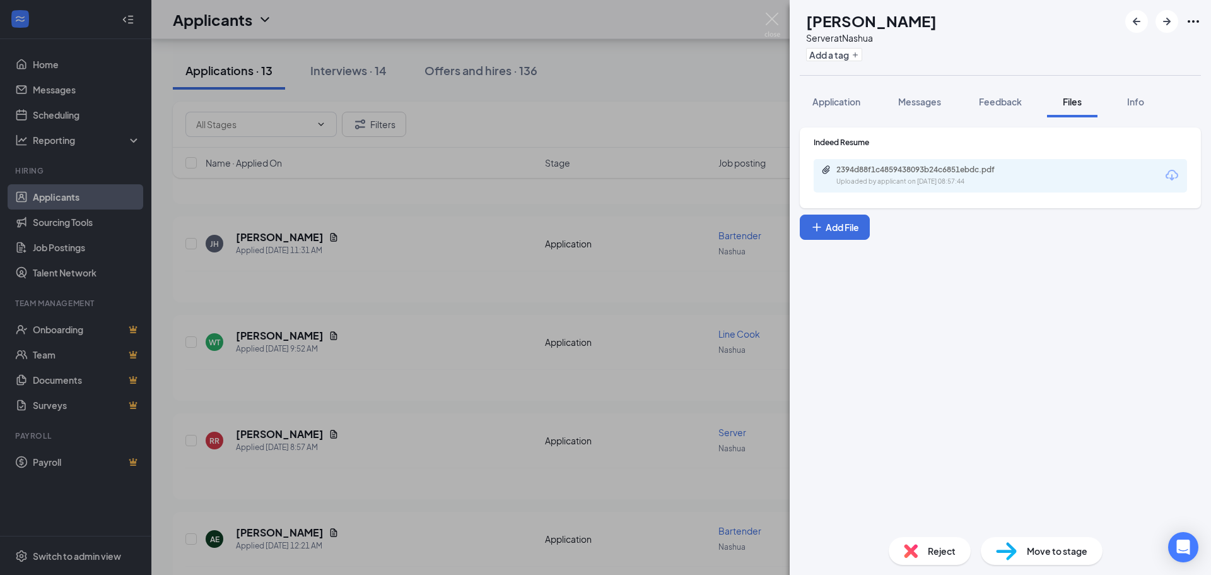
click at [913, 175] on div "2394d88f1c4859438093b24c6851ebdc.pdf Uploaded by applicant on Sep 16, 2025 at 0…" at bounding box center [923, 176] width 204 height 22
click at [477, 225] on div "RR Ray-Anthony Rawlins Server at Nashua Add a tag Application Messages Feedback…" at bounding box center [605, 287] width 1211 height 575
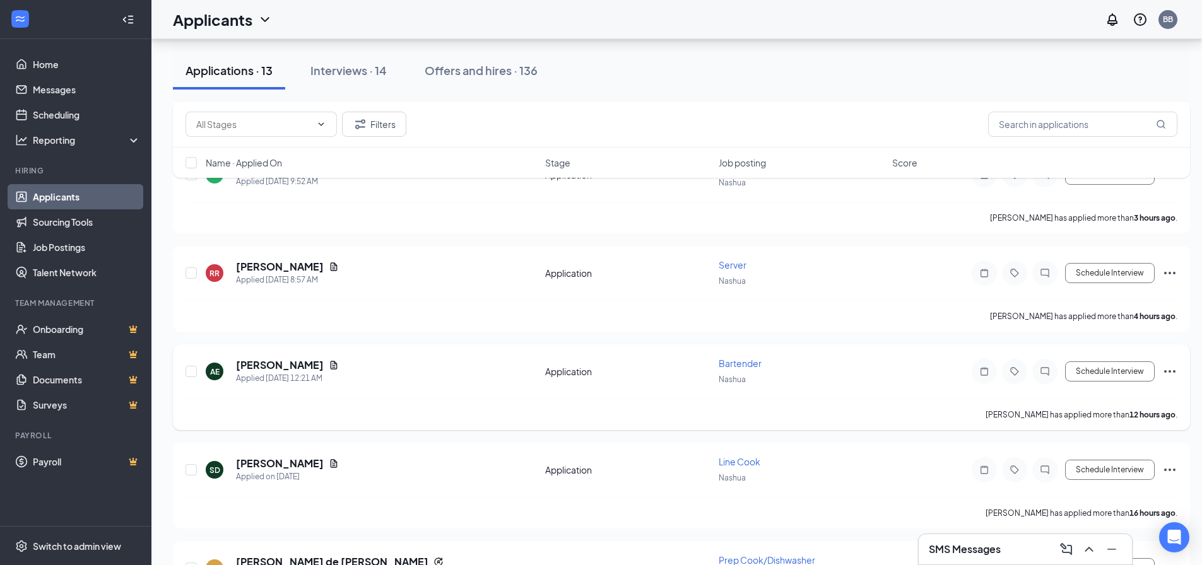
scroll to position [315, 0]
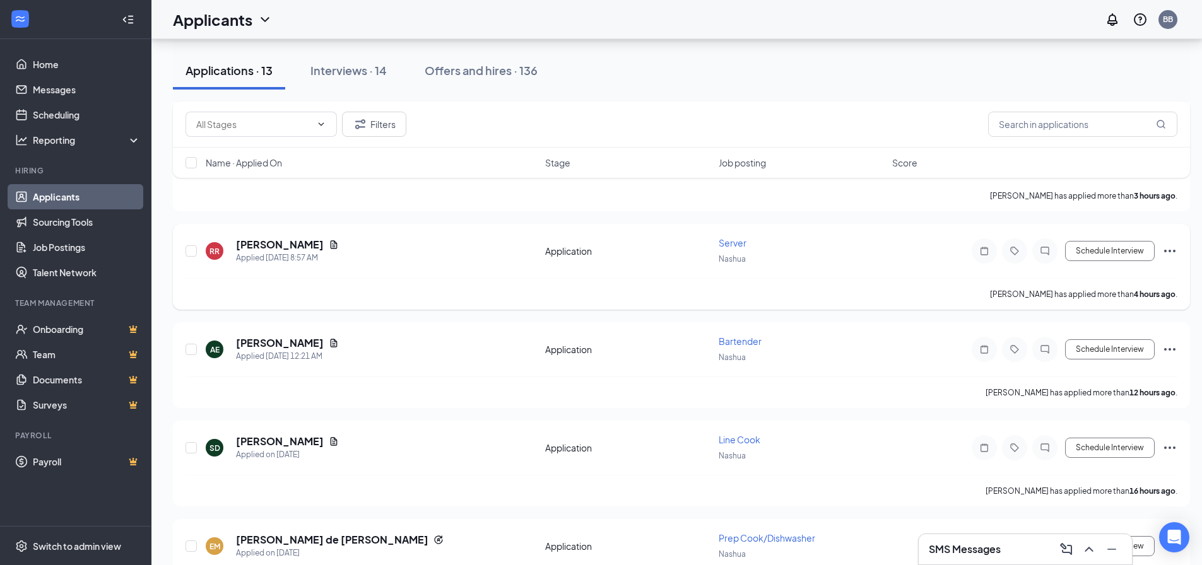
click at [1171, 250] on icon "Ellipses" at bounding box center [1169, 250] width 15 height 15
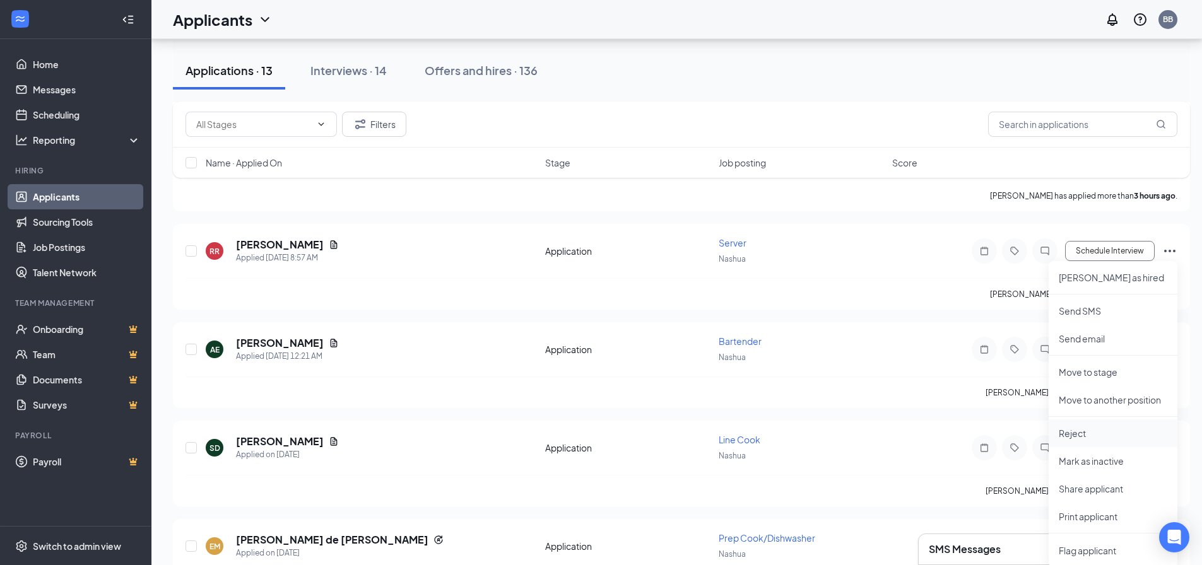
click at [1077, 435] on p "Reject" at bounding box center [1112, 433] width 108 height 13
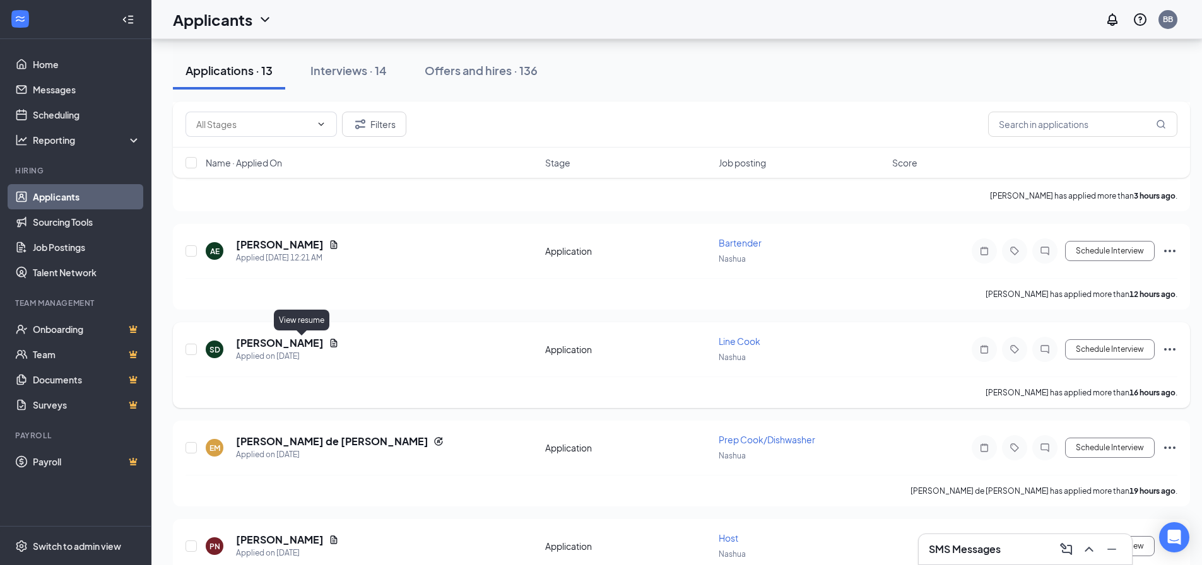
click at [331, 344] on icon "Document" at bounding box center [334, 343] width 7 height 8
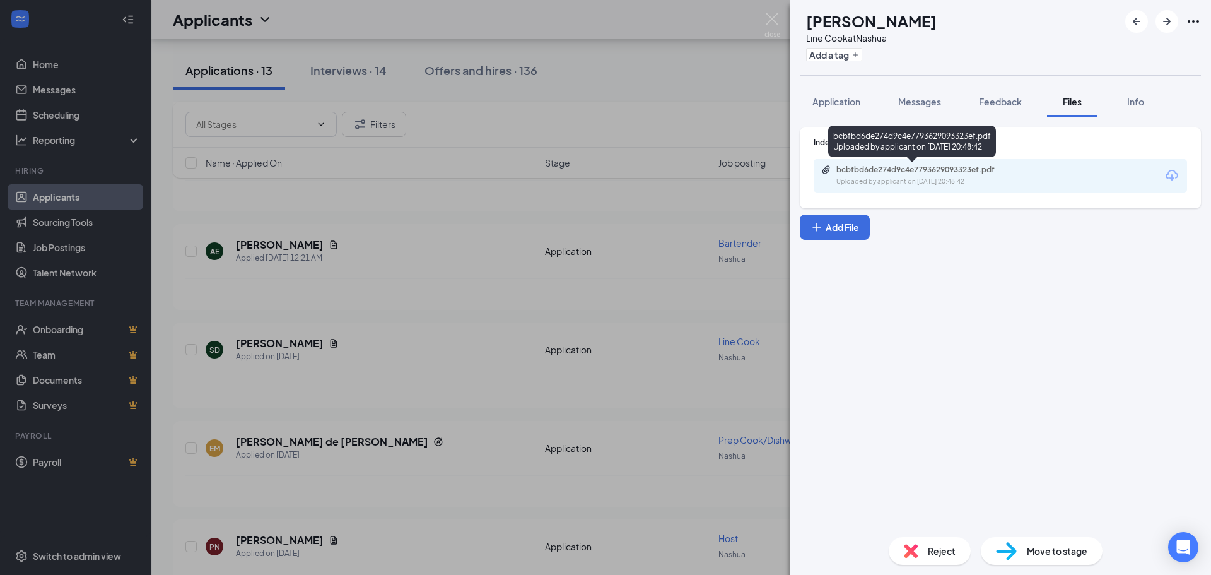
click at [896, 166] on div "bcbfbd6de274d9c4e7793629093323ef.pdf" at bounding box center [924, 170] width 177 height 10
click at [488, 325] on div "SD Sandra Day Line Cook at Nashua Add a tag Application Messages Feedback Files…" at bounding box center [605, 287] width 1211 height 575
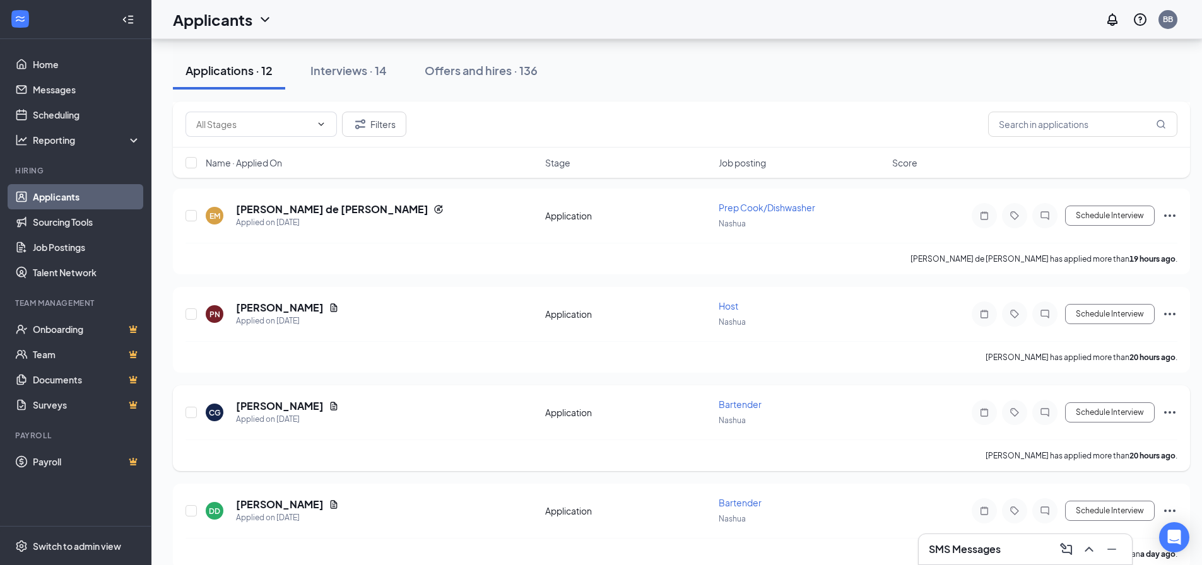
scroll to position [568, 0]
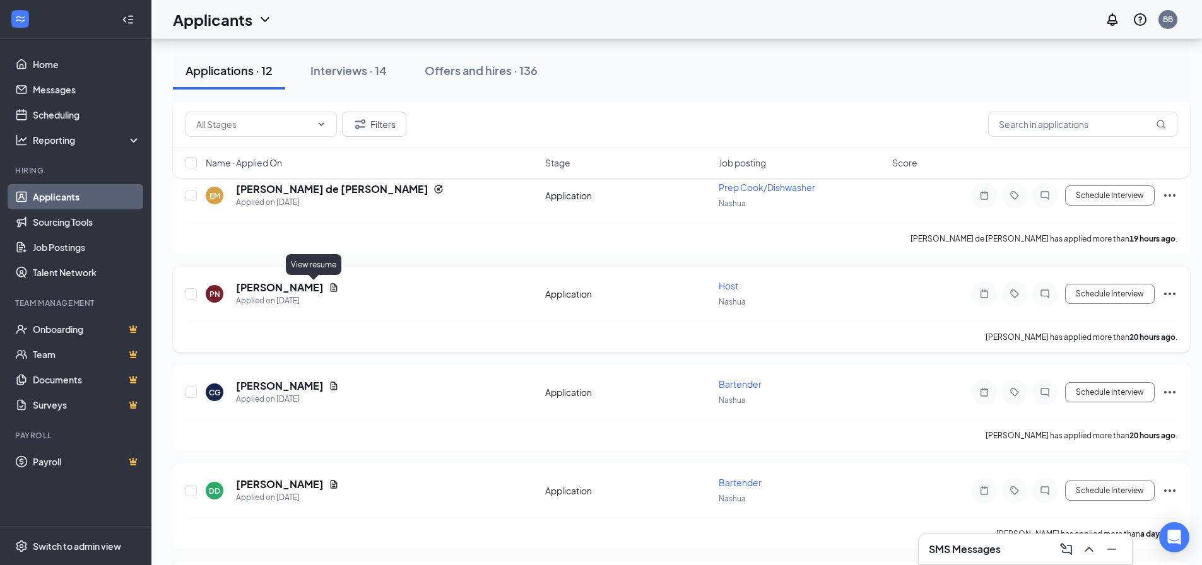
click at [331, 288] on icon "Document" at bounding box center [334, 287] width 7 height 8
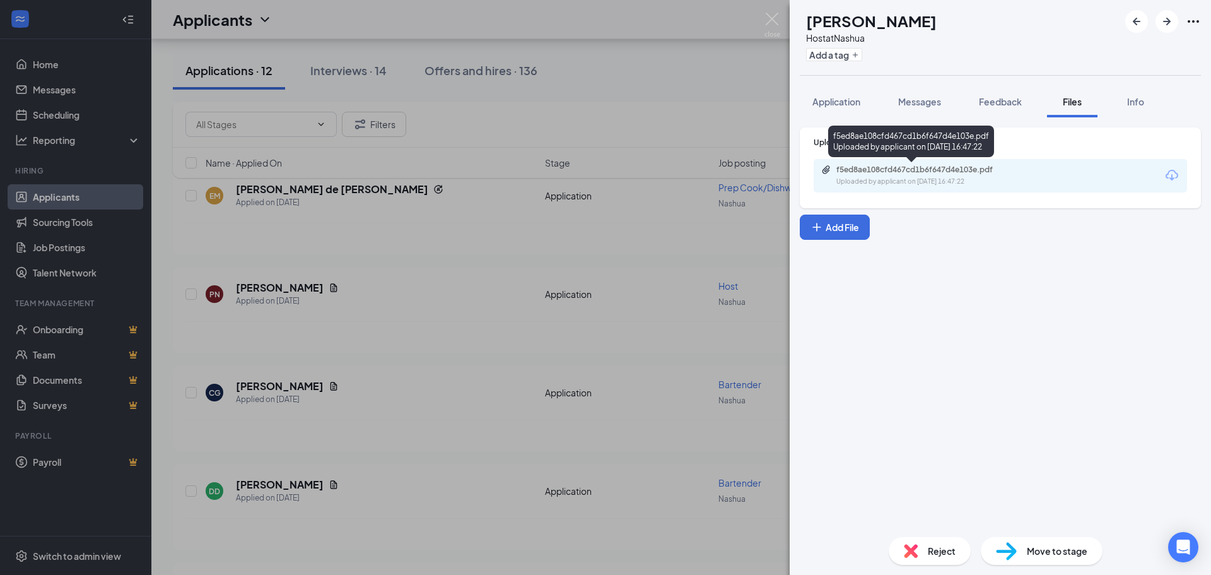
click at [919, 173] on div "f5ed8ae108cfd467cd1b6f647d4e103e.pdf" at bounding box center [924, 170] width 177 height 10
click at [471, 331] on div "PN Patricia Norris Host at Nashua Add a tag Application Messages Feedback Files…" at bounding box center [605, 287] width 1211 height 575
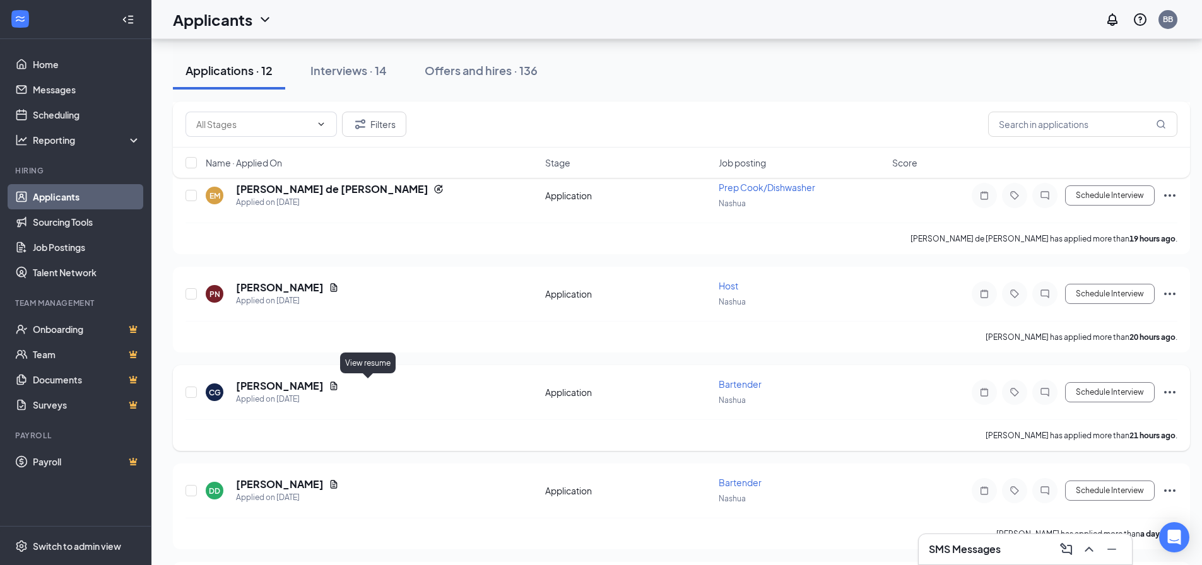
click at [339, 385] on icon "Document" at bounding box center [334, 386] width 10 height 10
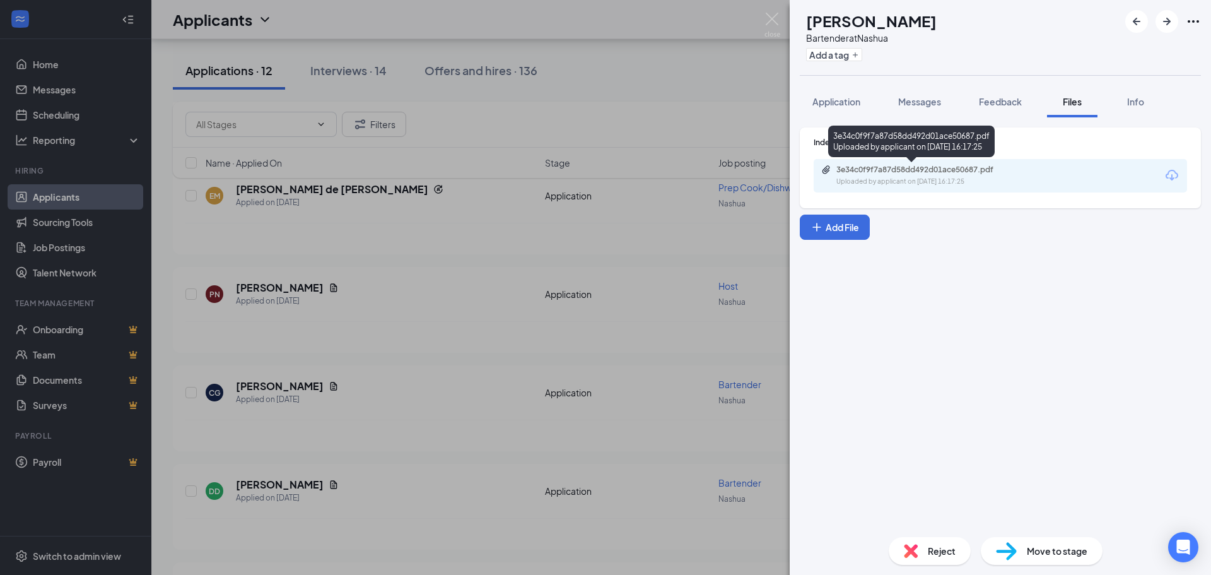
click at [940, 173] on div "3e34c0f9f7a87d58dd492d01ace50687.pdf" at bounding box center [924, 170] width 177 height 10
click at [473, 315] on div "CG Christopher Groenendyk Bartender at Nashua Add a tag Application Messages Fe…" at bounding box center [605, 287] width 1211 height 575
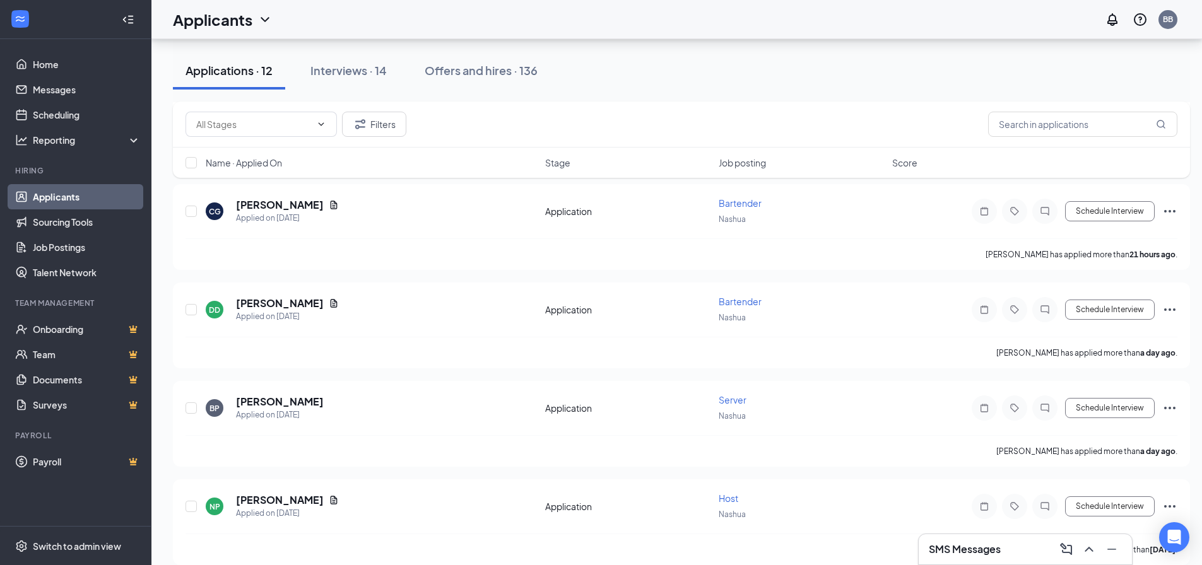
scroll to position [757, 0]
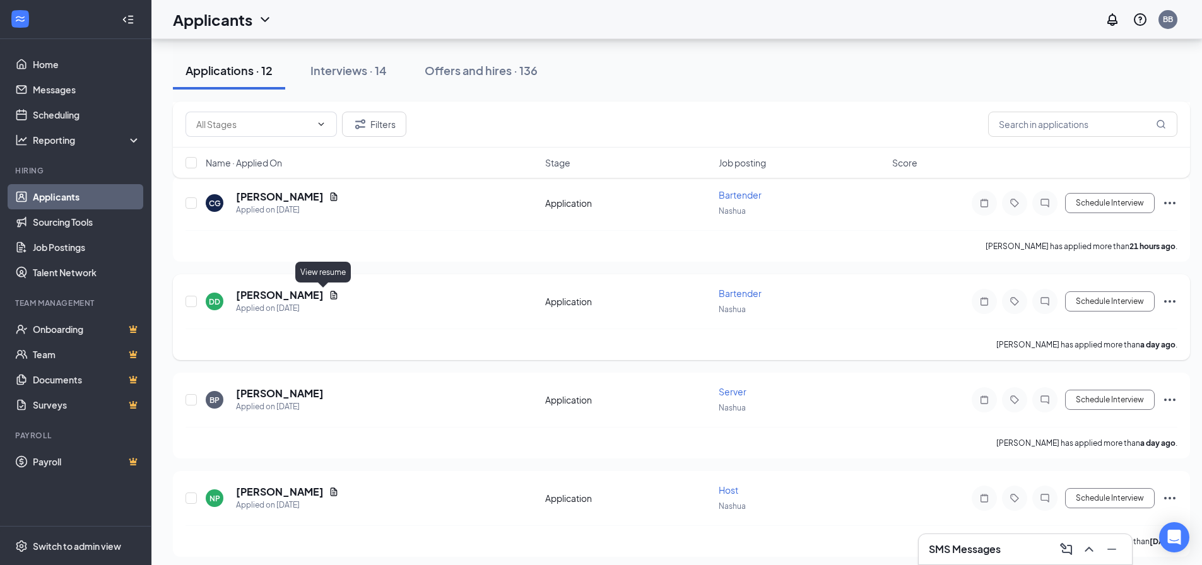
click at [331, 293] on icon "Document" at bounding box center [334, 295] width 7 height 8
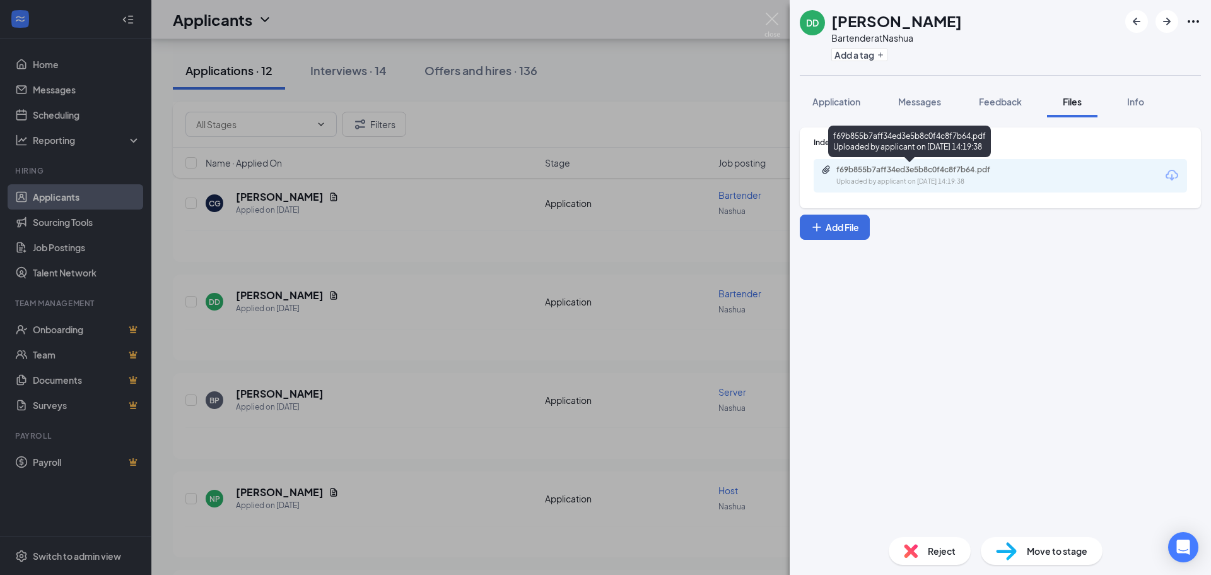
click at [901, 178] on div "Uploaded by applicant on Sep 15, 2025 at 14:19:38" at bounding box center [930, 182] width 189 height 10
click at [494, 257] on div "DD David Dempsey Bartender at Nashua Add a tag Application Messages Feedback Fi…" at bounding box center [605, 287] width 1211 height 575
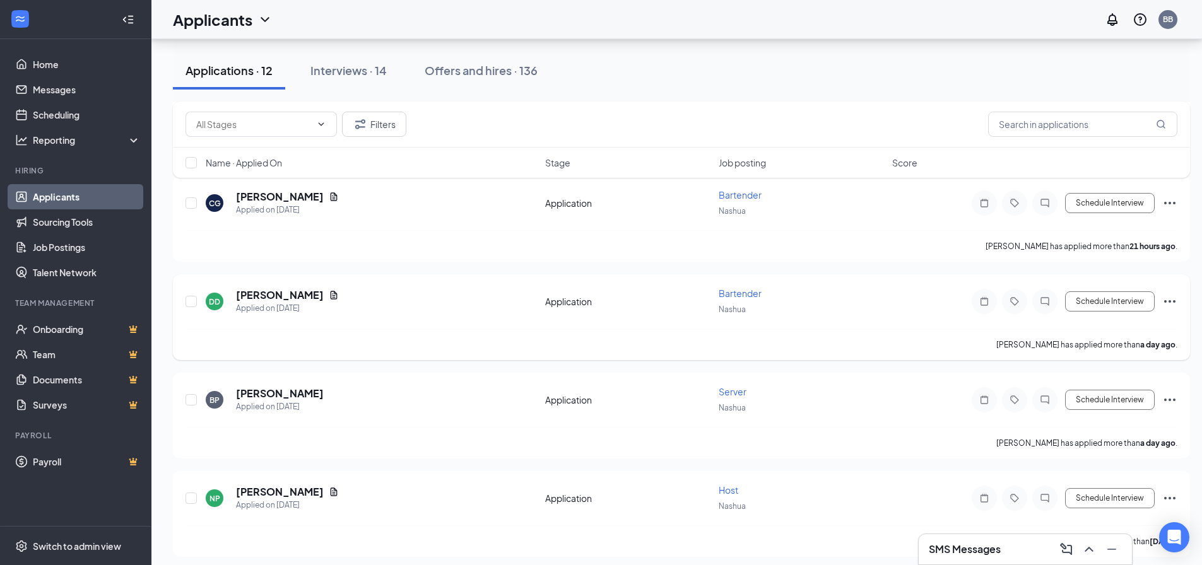
scroll to position [757, 0]
click at [1169, 201] on icon "Ellipses" at bounding box center [1169, 203] width 15 height 15
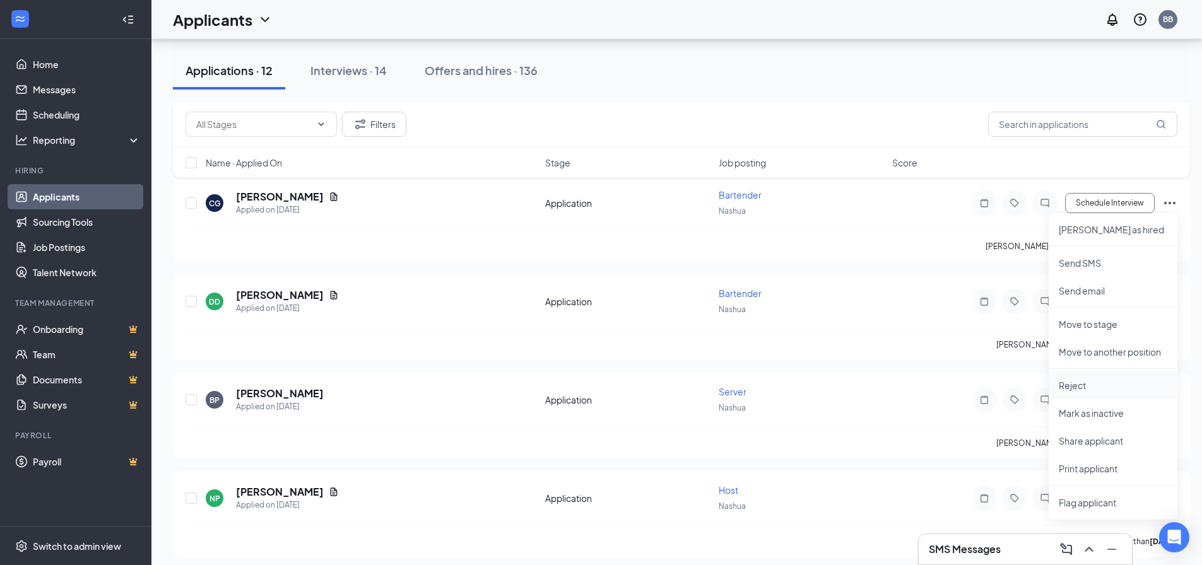
click at [1082, 386] on p "Reject" at bounding box center [1112, 385] width 108 height 13
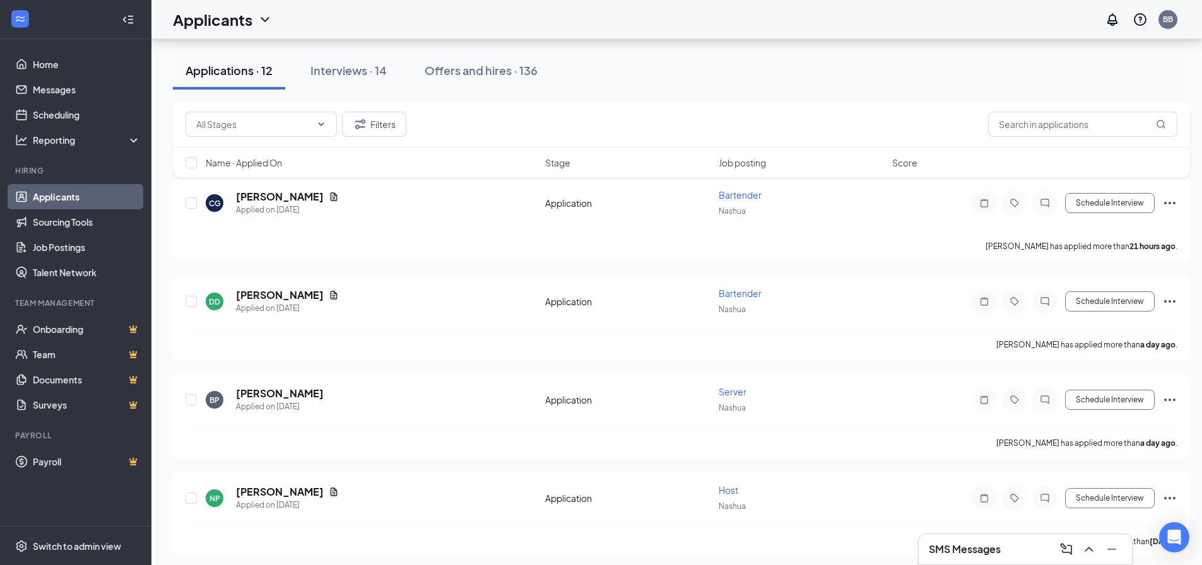
click at [1174, 302] on icon "Ellipses" at bounding box center [1169, 301] width 11 height 3
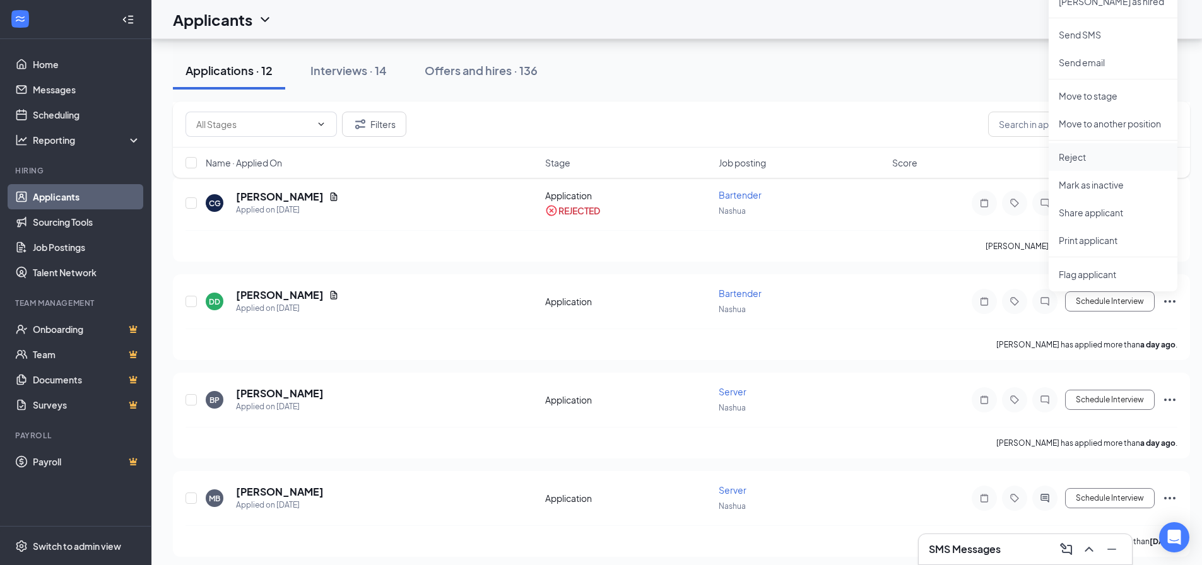
click at [1072, 156] on p "Reject" at bounding box center [1112, 157] width 108 height 13
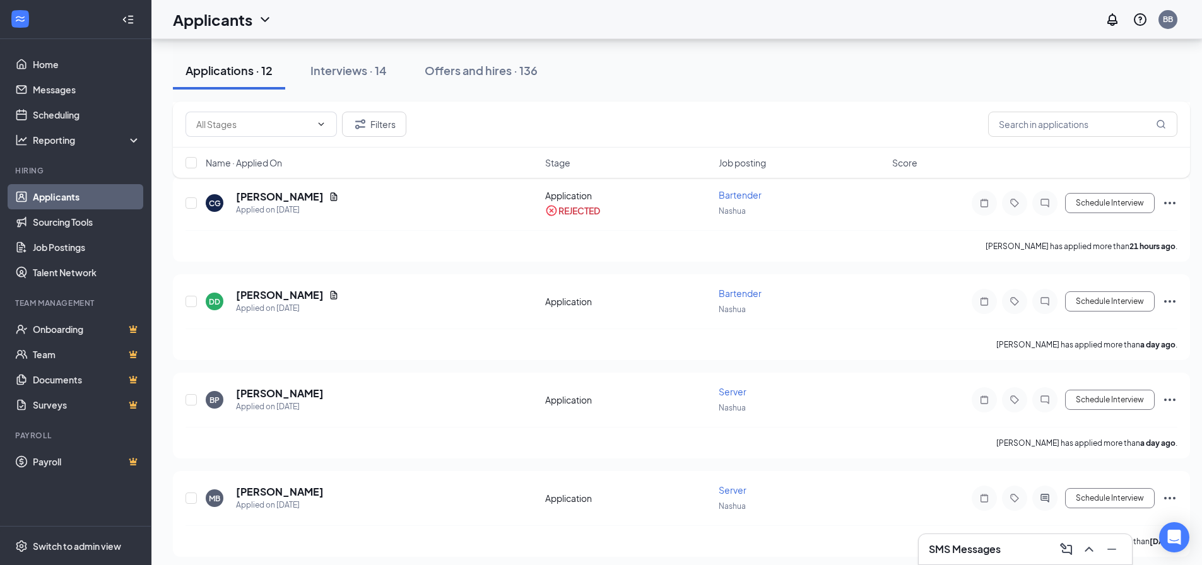
drag, startPoint x: 776, startPoint y: 453, endPoint x: 786, endPoint y: 452, distance: 10.1
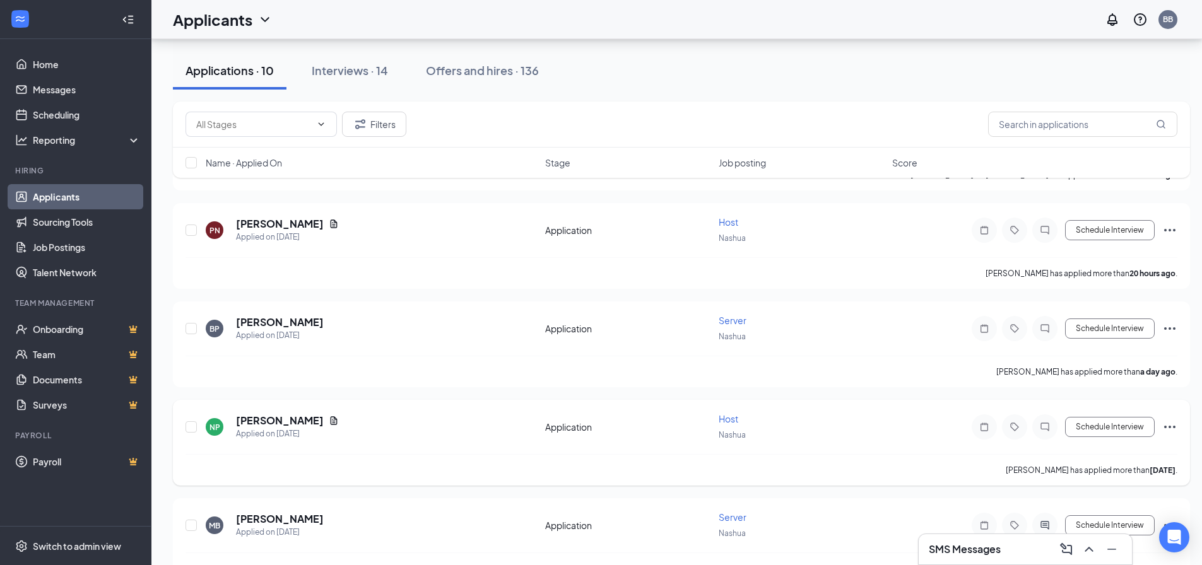
scroll to position [631, 0]
click at [285, 319] on h5 "Branden Pianowski" at bounding box center [280, 323] width 88 height 14
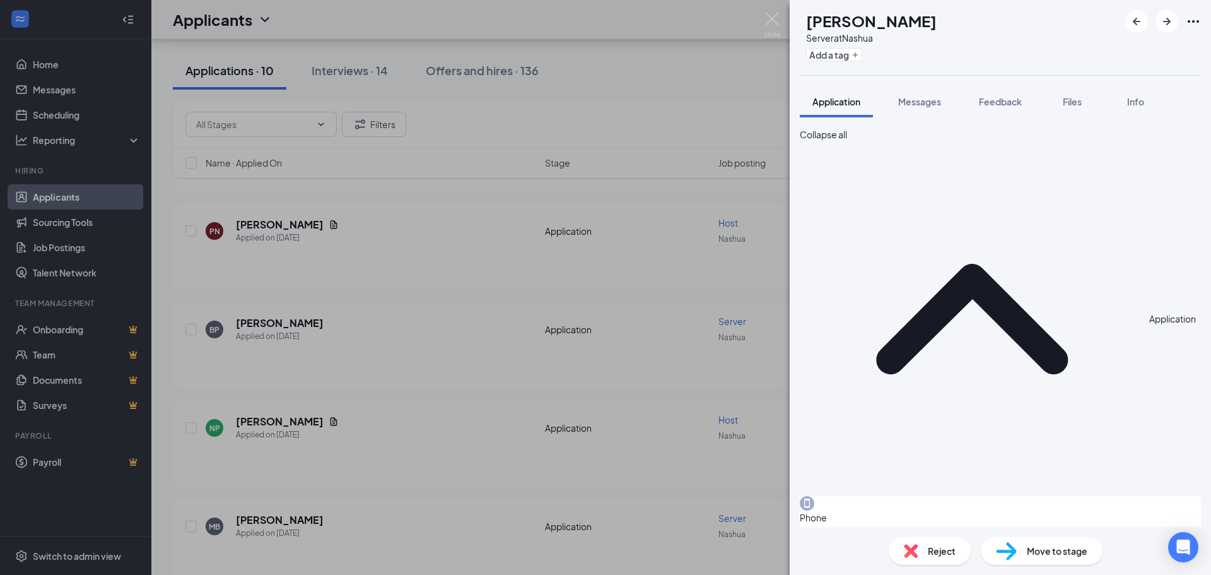
click at [932, 555] on span "Reject" at bounding box center [942, 551] width 28 height 14
click at [450, 254] on div "NP Niti Patel Host at Nashua Add a tag Application Messages Feedback Files Info…" at bounding box center [605, 287] width 1211 height 575
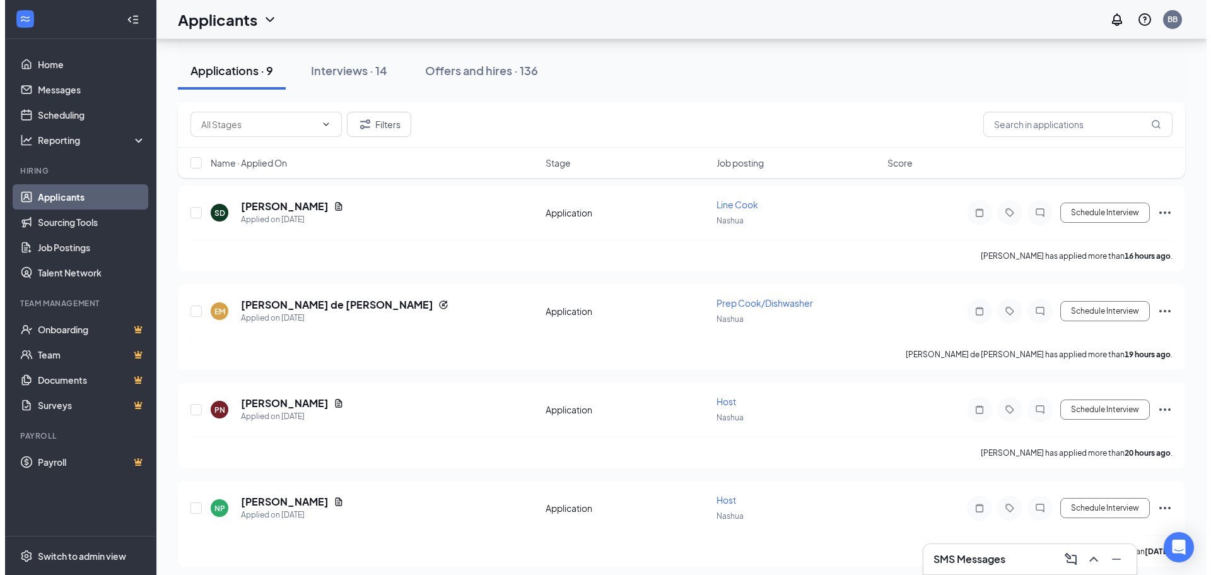
scroll to position [1443, 0]
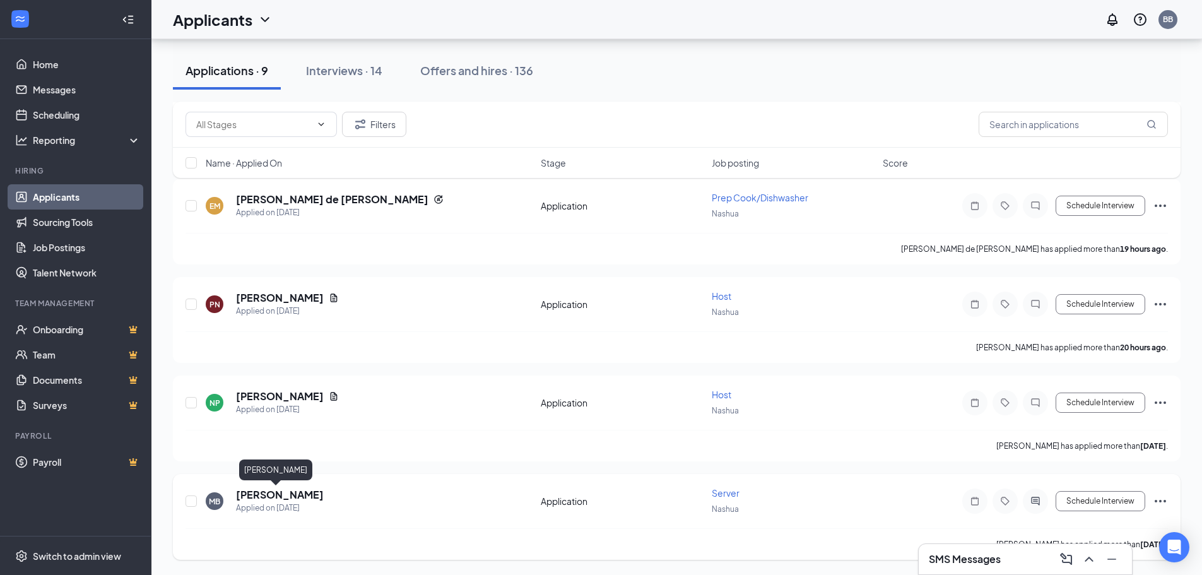
click at [262, 494] on h5 "Myriah Bliss" at bounding box center [280, 495] width 88 height 14
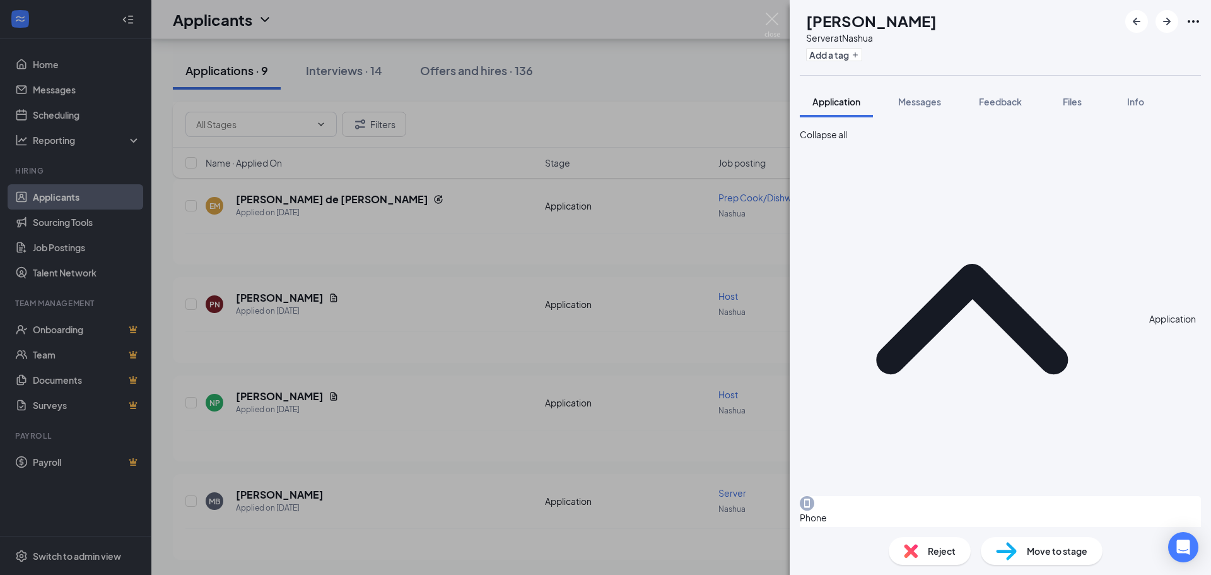
click at [425, 409] on div "MB Myriah Bliss Server at Nashua Add a tag Application Messages Feedback Files …" at bounding box center [605, 287] width 1211 height 575
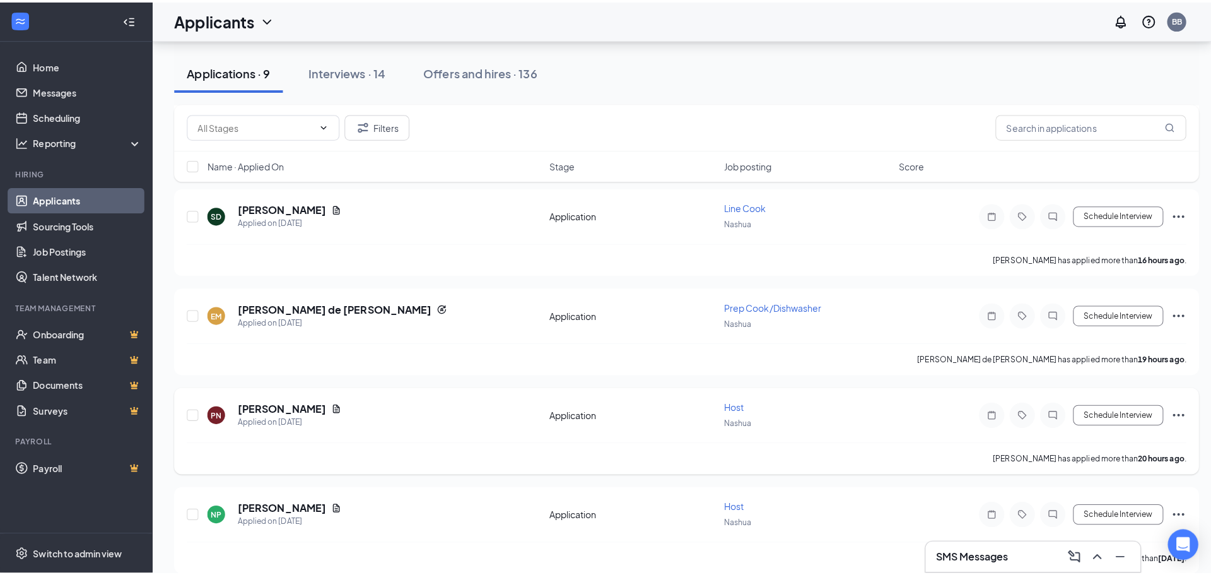
scroll to position [1326, 0]
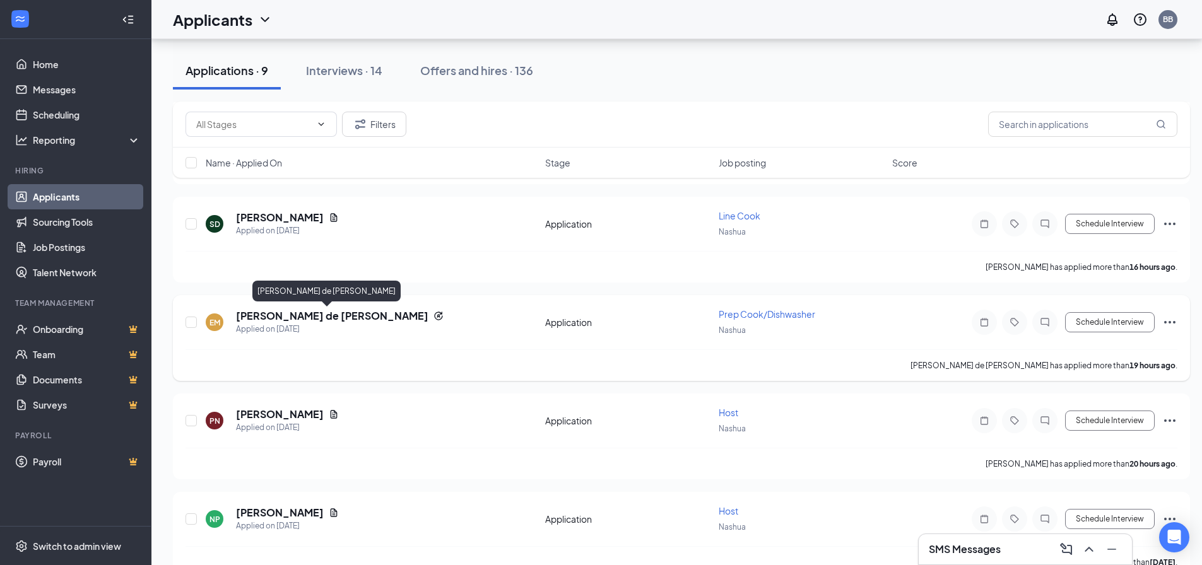
click at [332, 313] on h5 "[PERSON_NAME] de [PERSON_NAME]" at bounding box center [332, 316] width 192 height 14
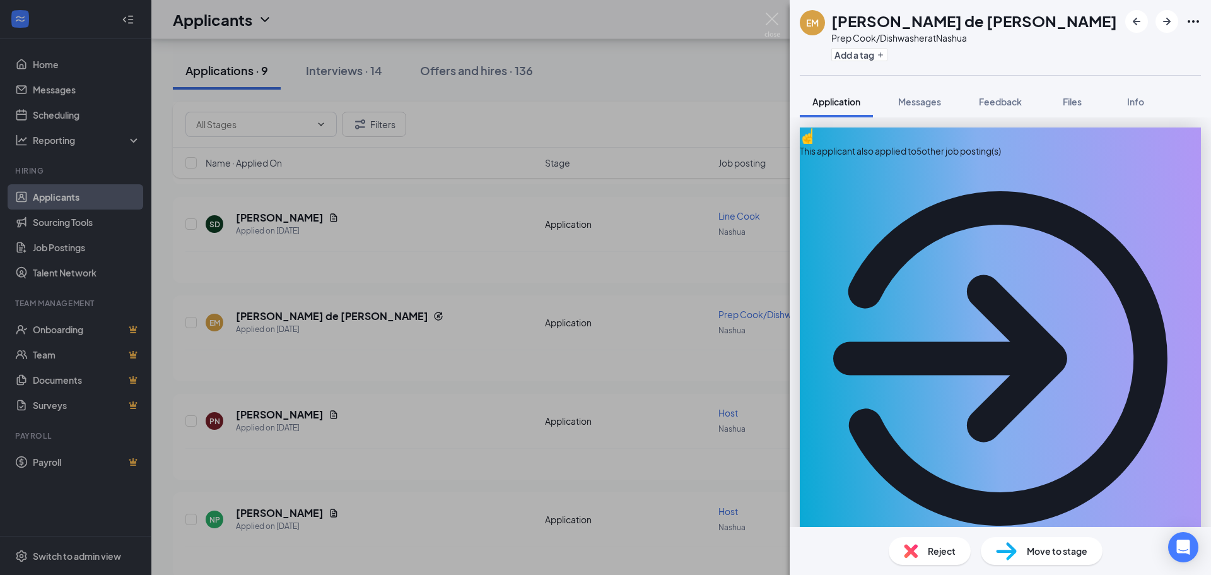
click at [448, 353] on div "EM [PERSON_NAME] de [PERSON_NAME] Prep Cook/Dishwasher at [GEOGRAPHIC_DATA] Add…" at bounding box center [605, 287] width 1211 height 575
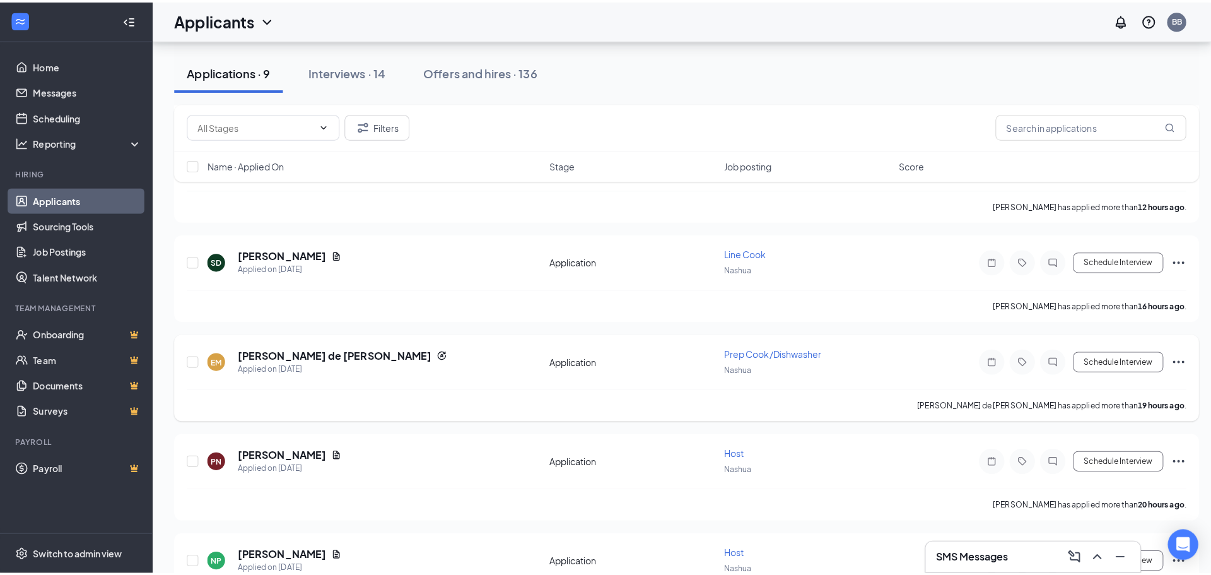
scroll to position [1263, 0]
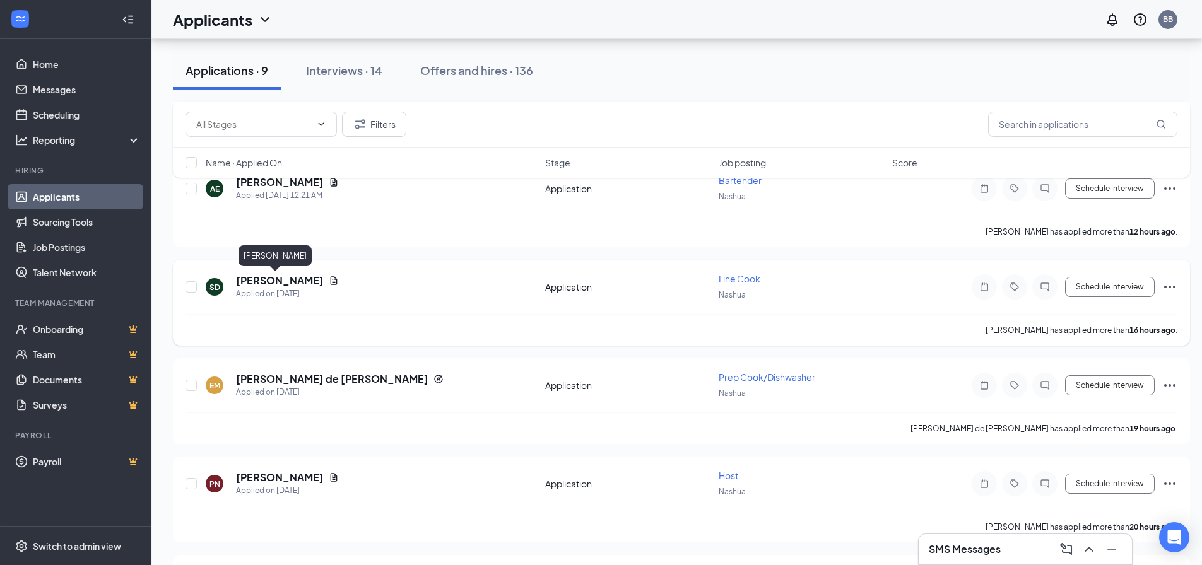
click at [247, 278] on h5 "[PERSON_NAME]" at bounding box center [280, 281] width 88 height 14
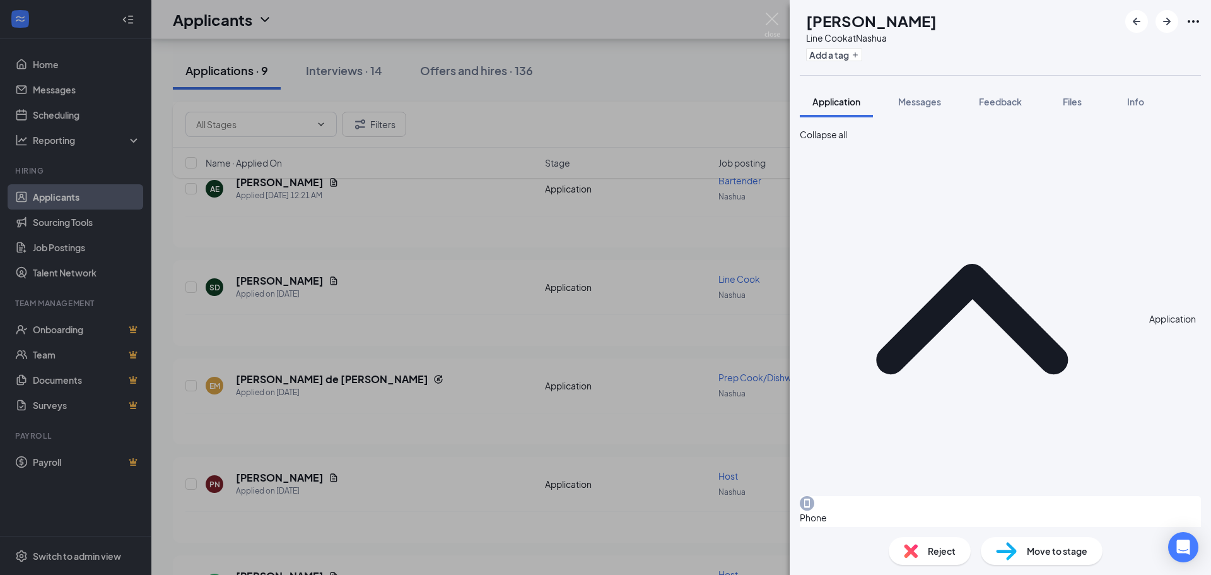
click at [451, 301] on div "SD [PERSON_NAME] Day Line Cook at [GEOGRAPHIC_DATA] Add a tag Application Messa…" at bounding box center [605, 287] width 1211 height 575
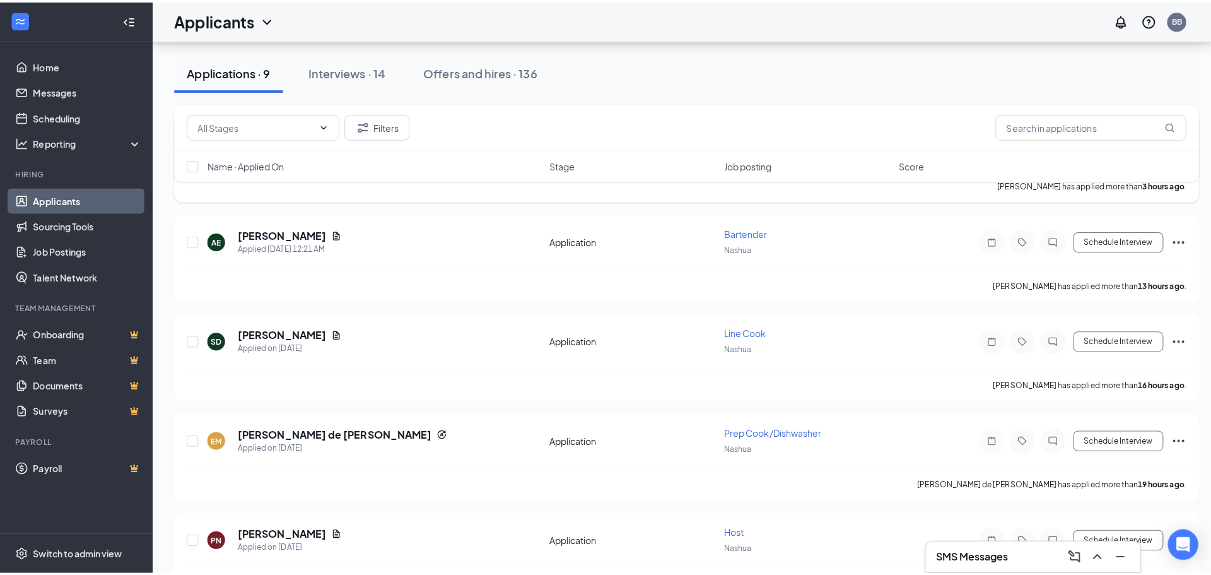
scroll to position [1011, 0]
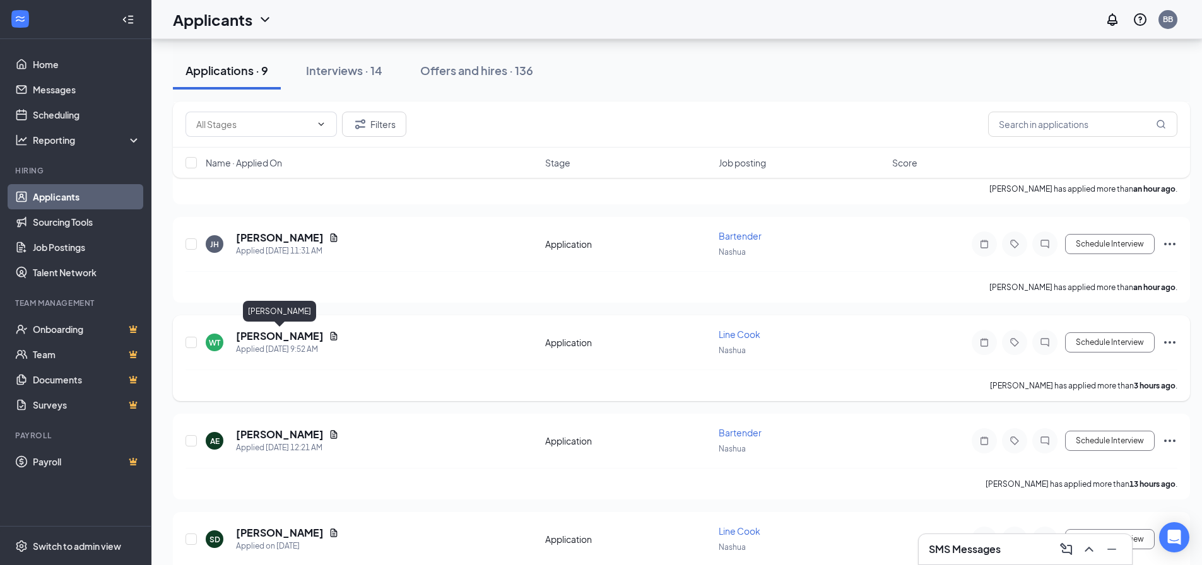
click at [309, 335] on h5 "[PERSON_NAME]" at bounding box center [280, 336] width 88 height 14
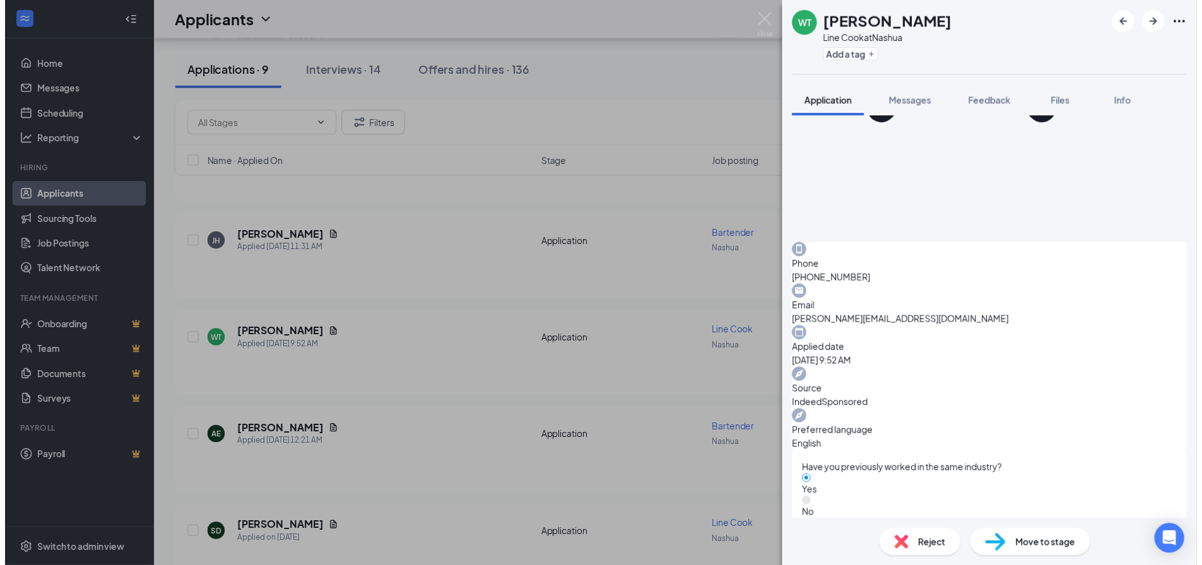
scroll to position [378, 0]
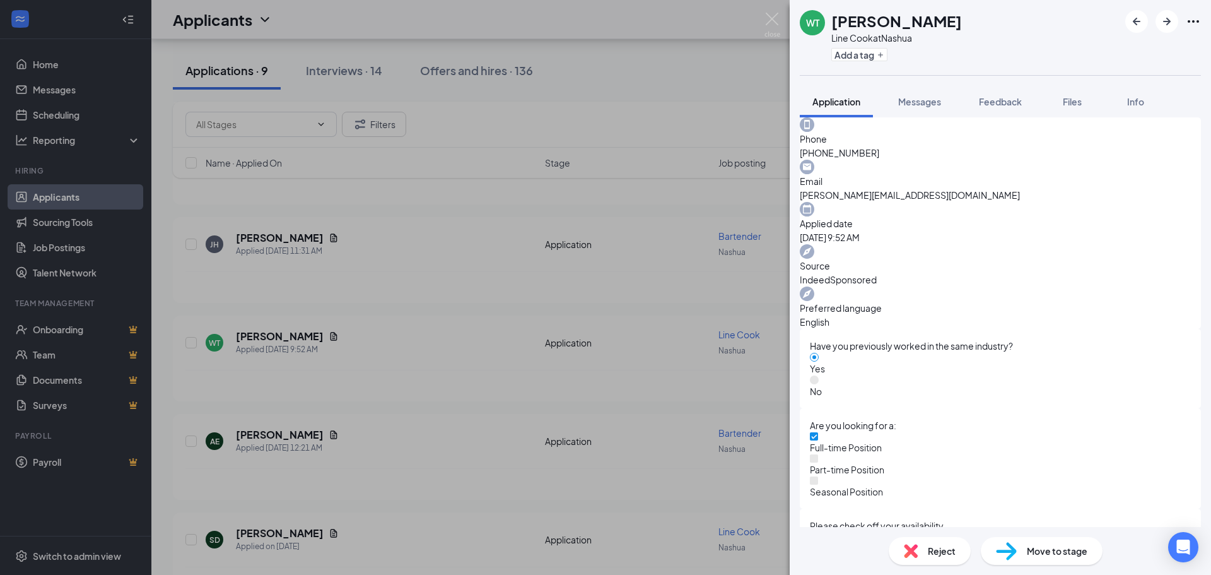
click at [468, 293] on div "WT Walter Templeton Line Cook at Nashua Add a tag Application Messages Feedback…" at bounding box center [605, 287] width 1211 height 575
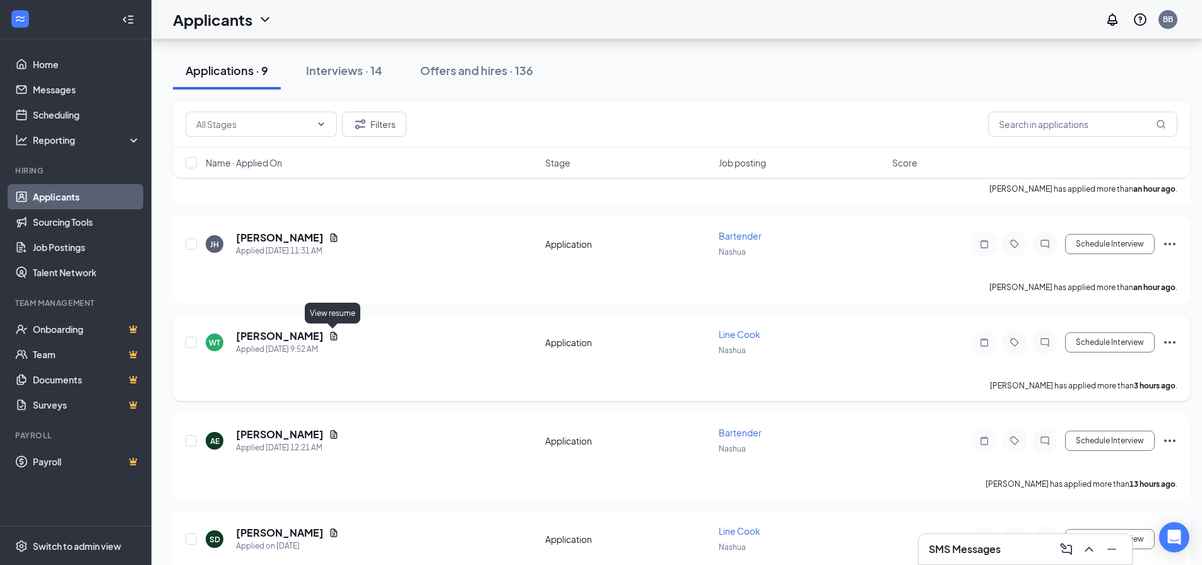
click at [344, 341] on div "WT Walter Templeton Applied Today 9:52 AM" at bounding box center [372, 342] width 332 height 26
click at [333, 337] on icon "Document" at bounding box center [334, 336] width 7 height 8
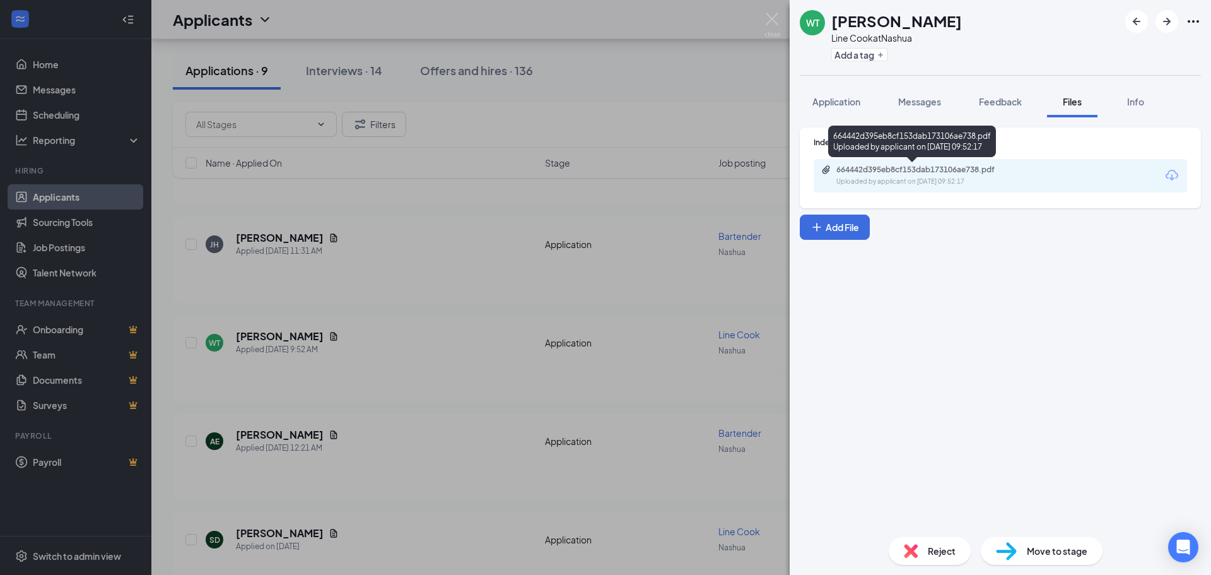
click at [937, 182] on div "Uploaded by applicant on Sep 16, 2025 at 09:52:17" at bounding box center [930, 182] width 189 height 10
drag, startPoint x: 410, startPoint y: 424, endPoint x: 457, endPoint y: 312, distance: 121.8
click at [413, 419] on div "WT Walter Templeton Line Cook at Nashua Add a tag Application Messages Feedback…" at bounding box center [605, 287] width 1211 height 575
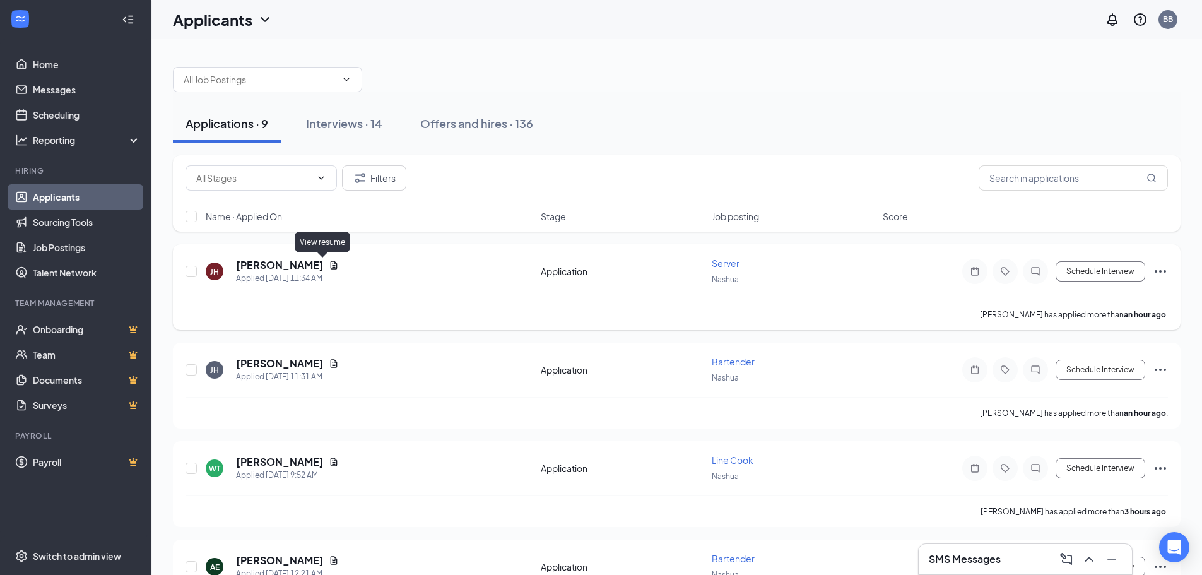
click at [331, 264] on icon "Document" at bounding box center [334, 265] width 7 height 8
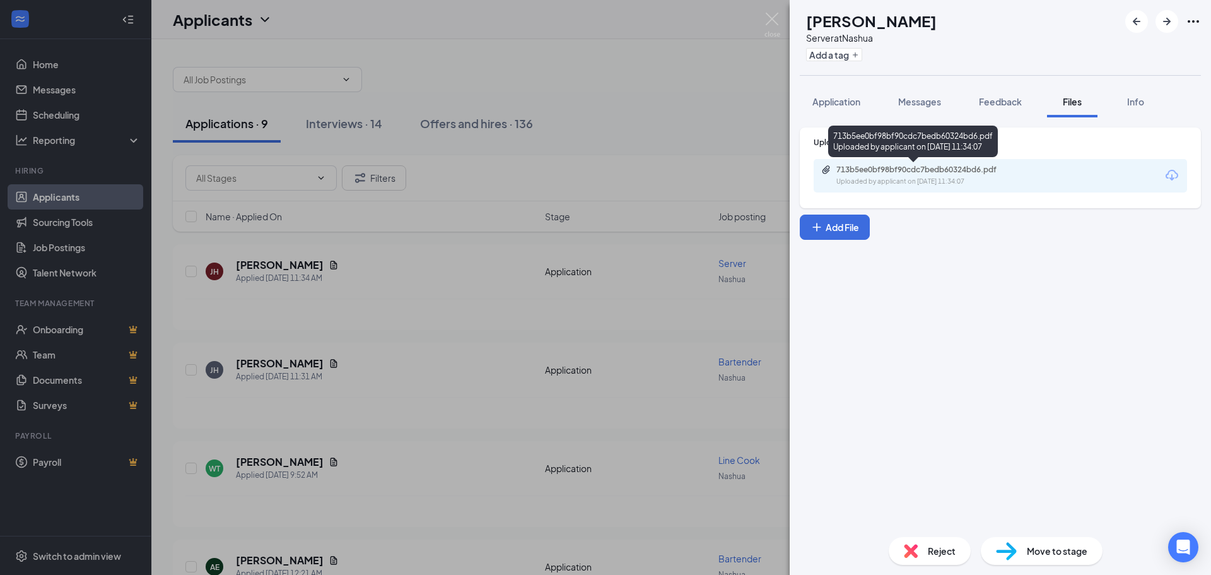
click at [951, 174] on div "713b5ee0bf98bf90cdc7bedb60324bd6.pdf Uploaded by applicant on Sep 16, 2025 at 1…" at bounding box center [923, 176] width 204 height 22
click at [399, 289] on div "JH Juan Hernandez Server at Nashua Add a tag Application Messages Feedback File…" at bounding box center [605, 287] width 1211 height 575
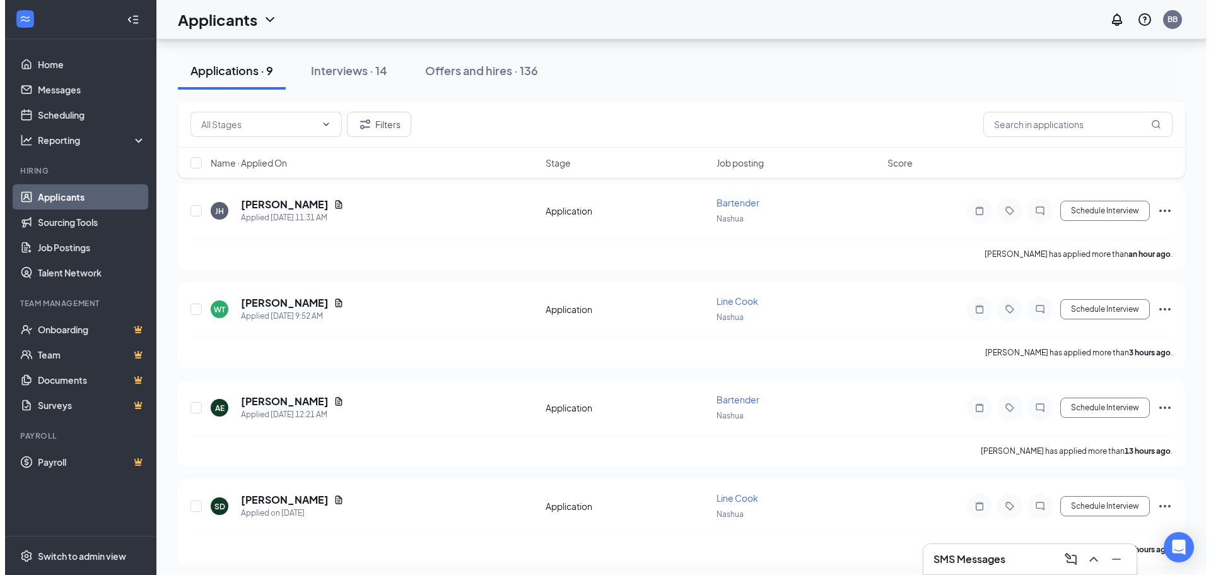
scroll to position [189, 0]
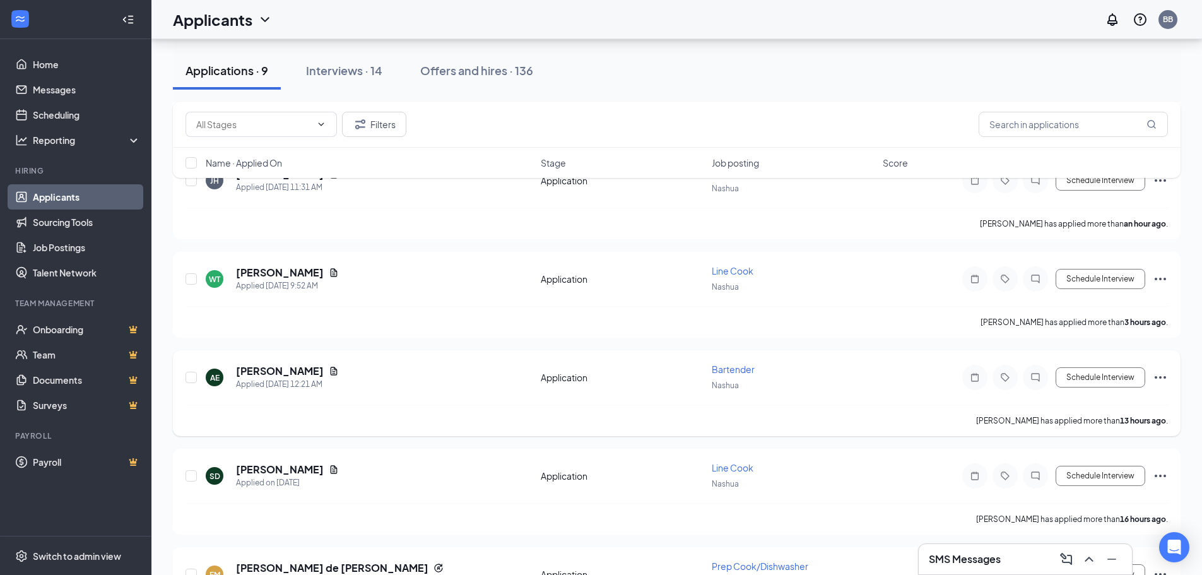
click at [1164, 378] on icon "Ellipses" at bounding box center [1159, 377] width 11 height 3
drag, startPoint x: 885, startPoint y: 417, endPoint x: 384, endPoint y: 380, distance: 502.8
click at [864, 412] on div "Amanda Eaton has applied more than 13 hours ago ." at bounding box center [676, 420] width 982 height 32
click at [261, 363] on div "AE Amanda Eaton Applied Today 12:21 AM Application Bartender Nashua Schedule In…" at bounding box center [676, 393] width 1007 height 86
click at [262, 368] on h5 "Amanda Eaton" at bounding box center [280, 371] width 88 height 14
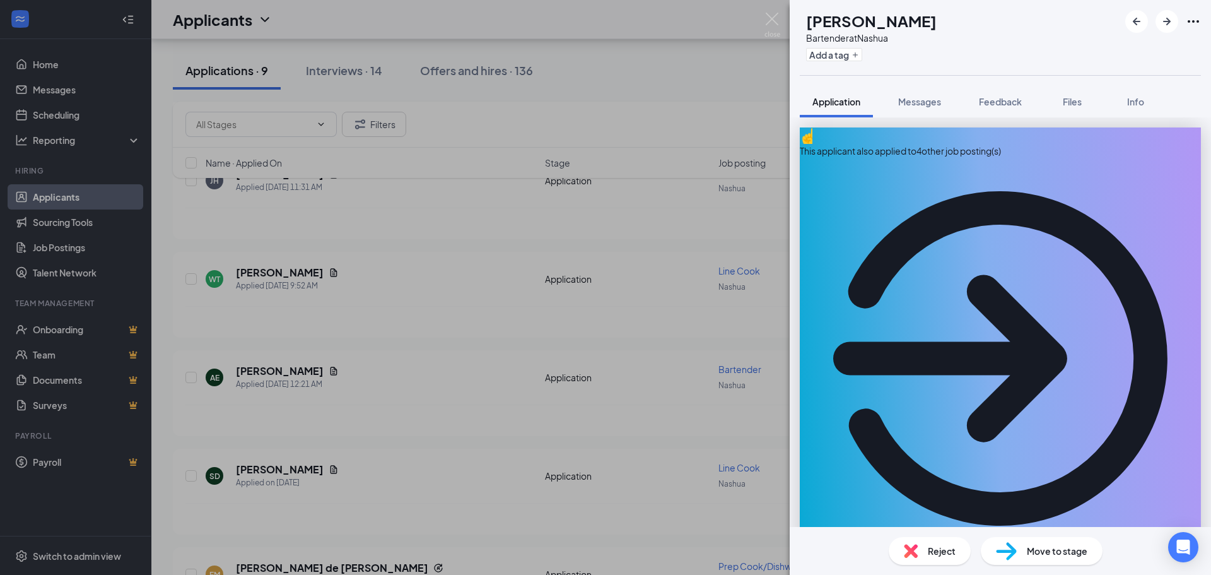
click at [399, 305] on div "AE Amanda Eaton Bartender at Nashua Add a tag Application Messages Feedback Fil…" at bounding box center [605, 287] width 1211 height 575
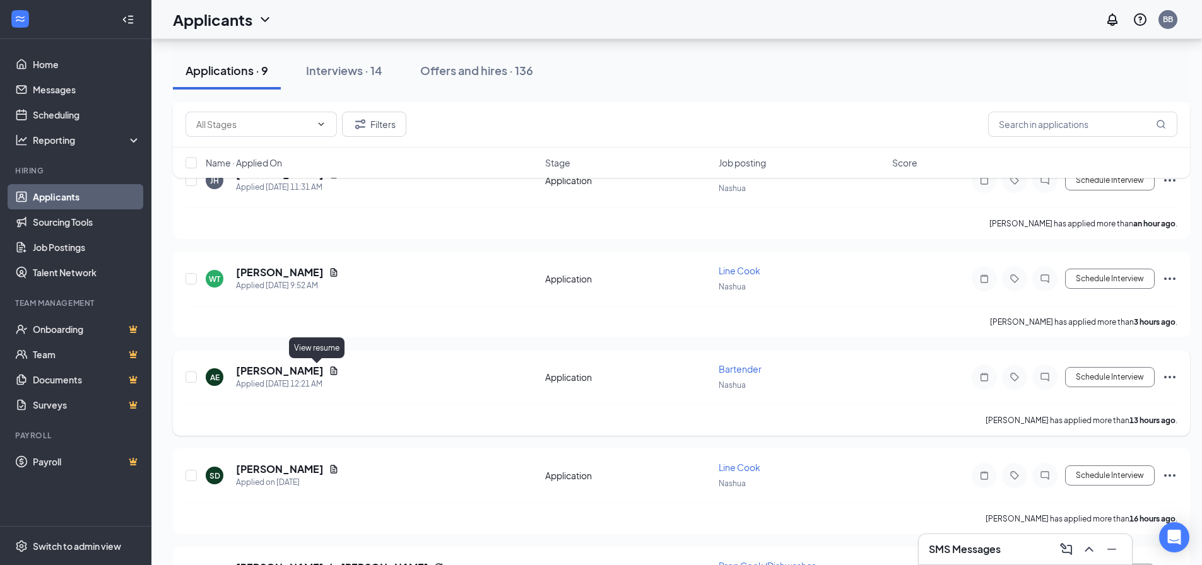
click at [329, 368] on icon "Document" at bounding box center [334, 371] width 10 height 10
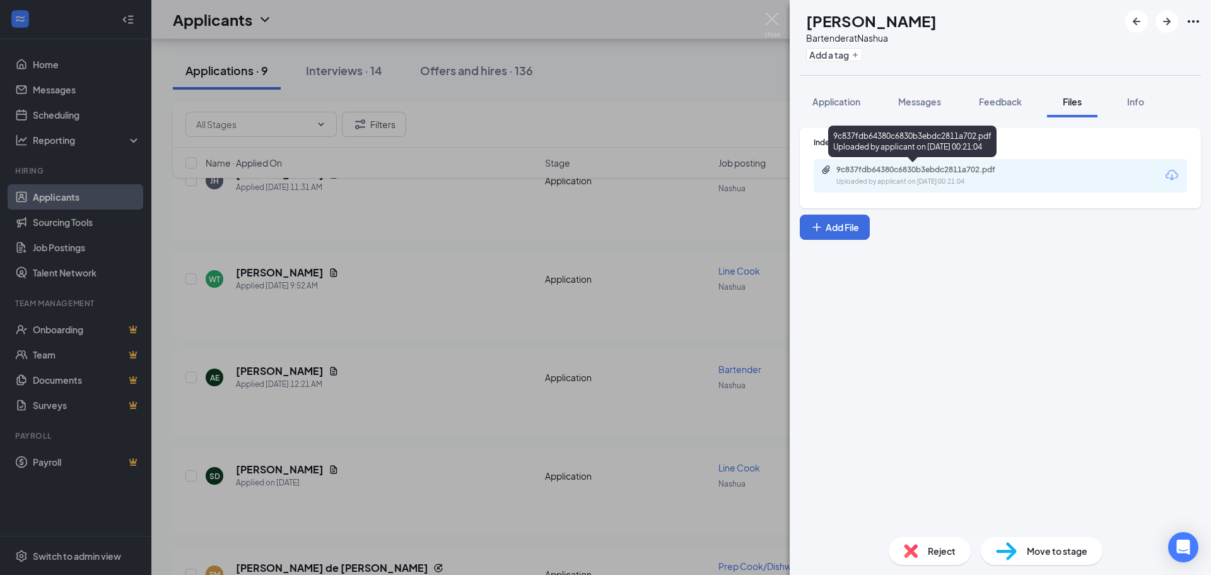
click at [988, 170] on div "9c837fdb64380c6830b3ebdc2811a702.pdf" at bounding box center [924, 170] width 177 height 10
drag, startPoint x: 477, startPoint y: 403, endPoint x: 492, endPoint y: 407, distance: 15.6
click at [477, 404] on div "AE Amanda Eaton Bartender at Nashua Add a tag Application Messages Feedback Fil…" at bounding box center [605, 287] width 1211 height 575
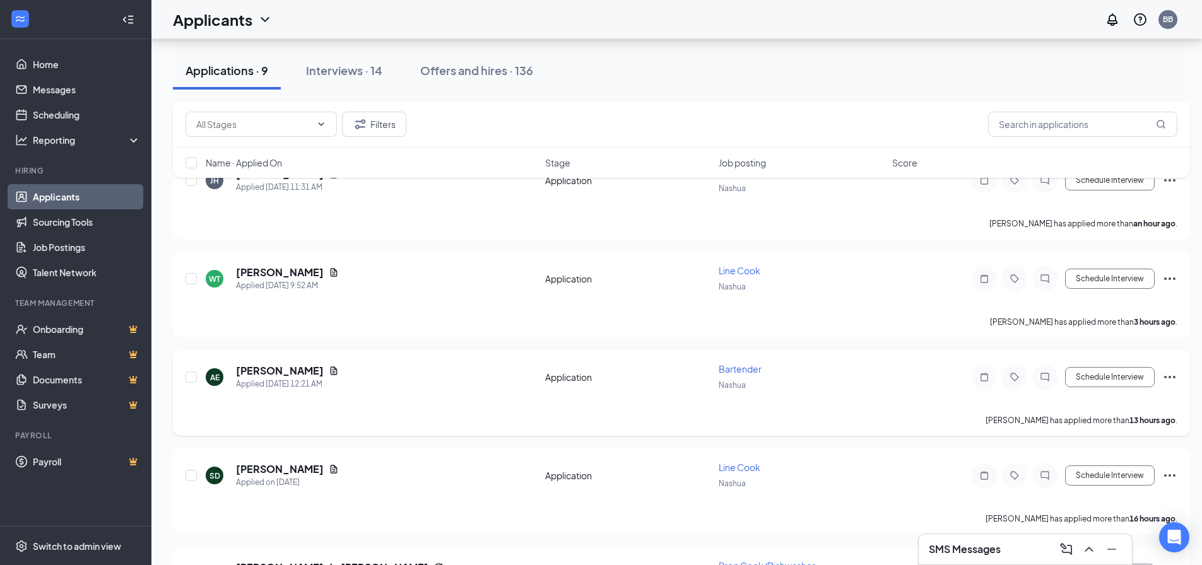
click at [1172, 378] on icon "Ellipses" at bounding box center [1169, 377] width 15 height 15
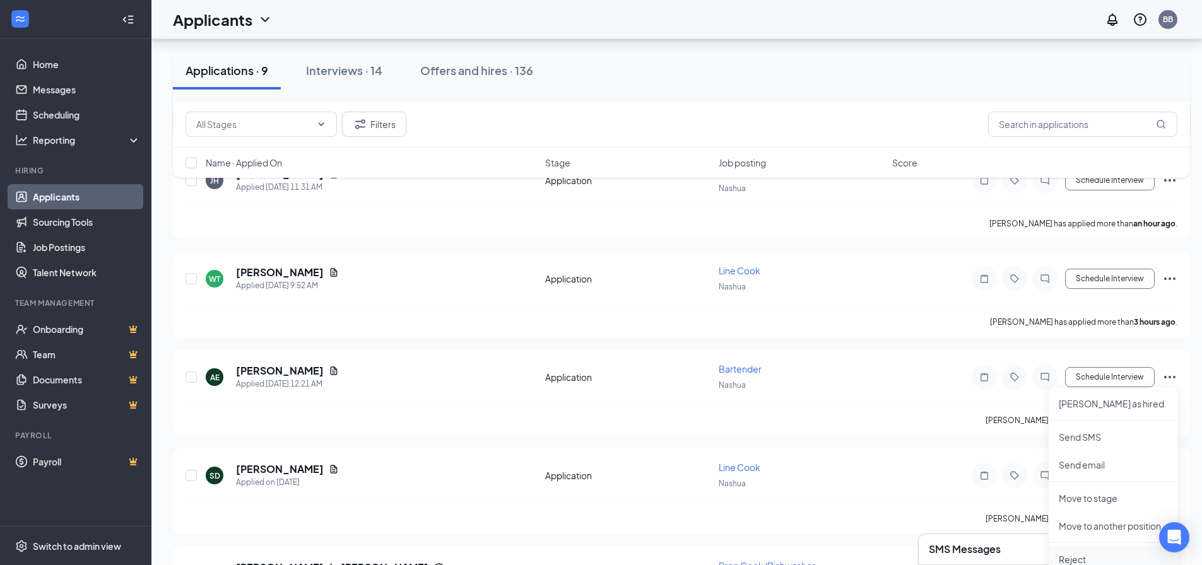
click at [1098, 558] on p "Reject" at bounding box center [1112, 559] width 108 height 13
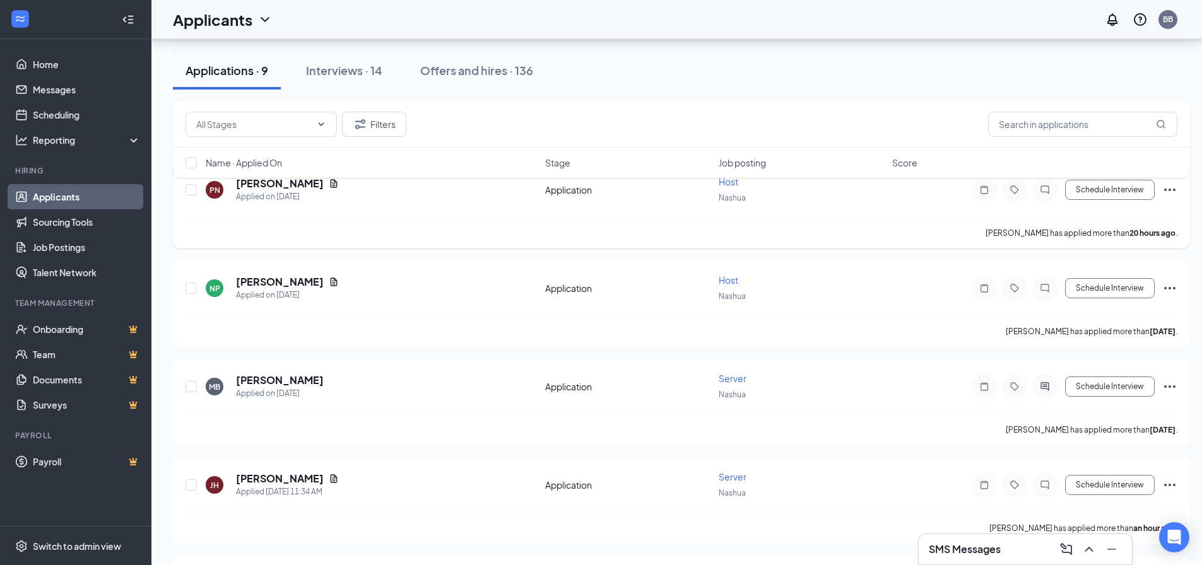
scroll to position [694, 0]
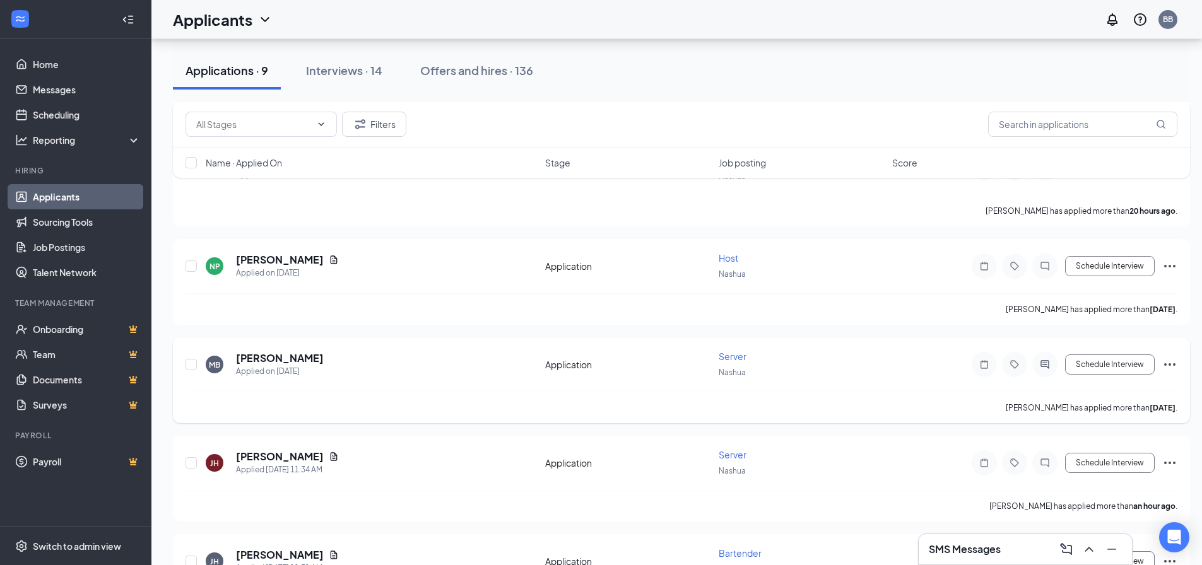
click at [1169, 360] on icon "Ellipses" at bounding box center [1169, 364] width 15 height 15
click at [1082, 546] on p "Reject" at bounding box center [1112, 547] width 108 height 13
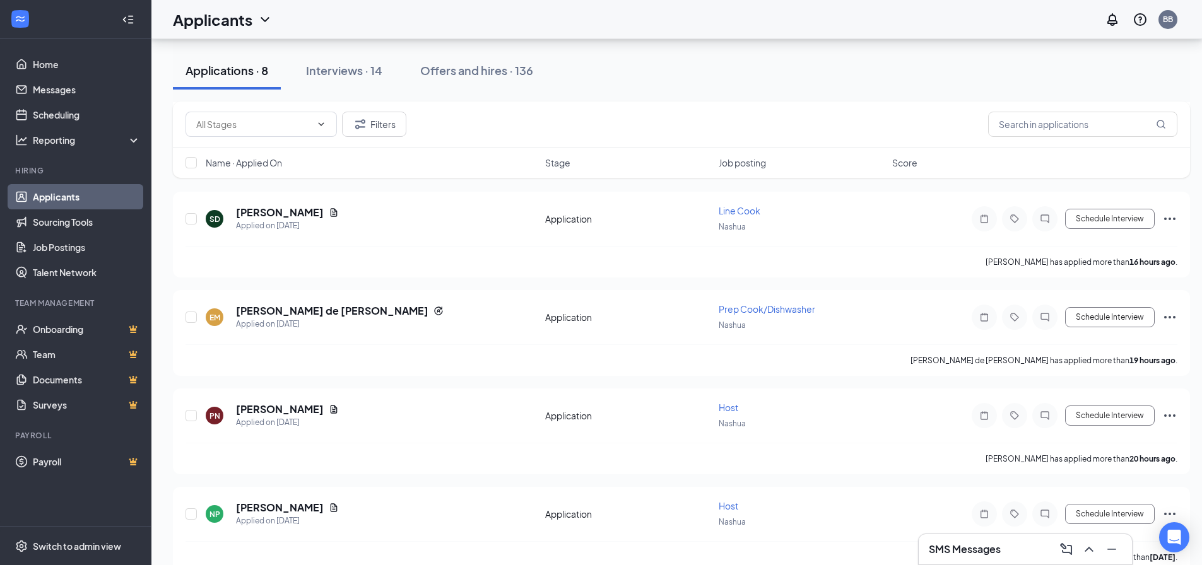
scroll to position [1059, 0]
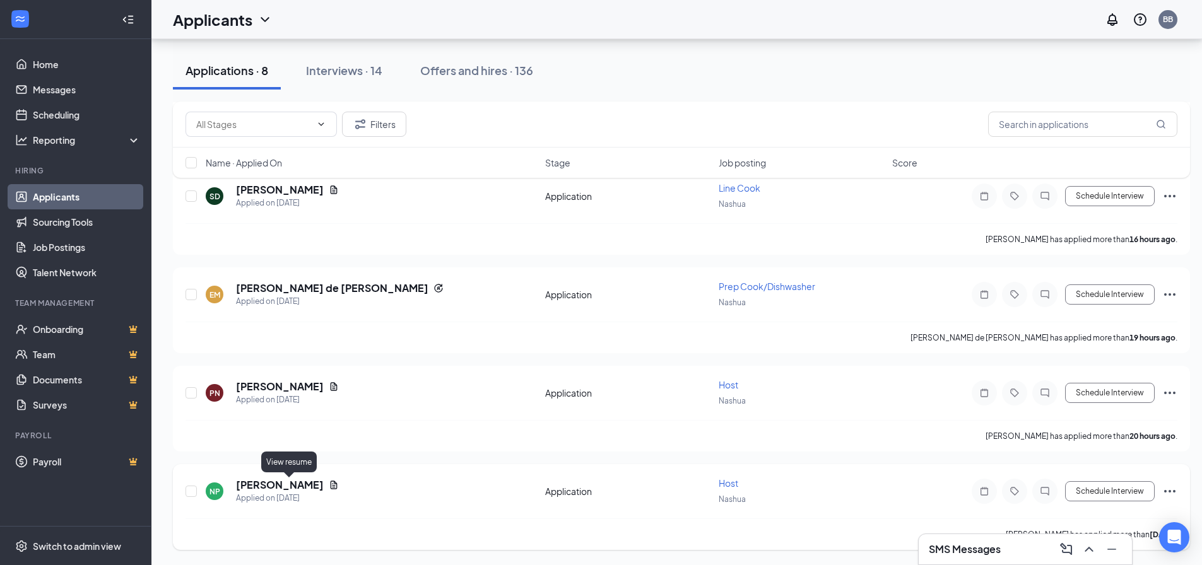
click at [331, 481] on icon "Document" at bounding box center [334, 485] width 7 height 8
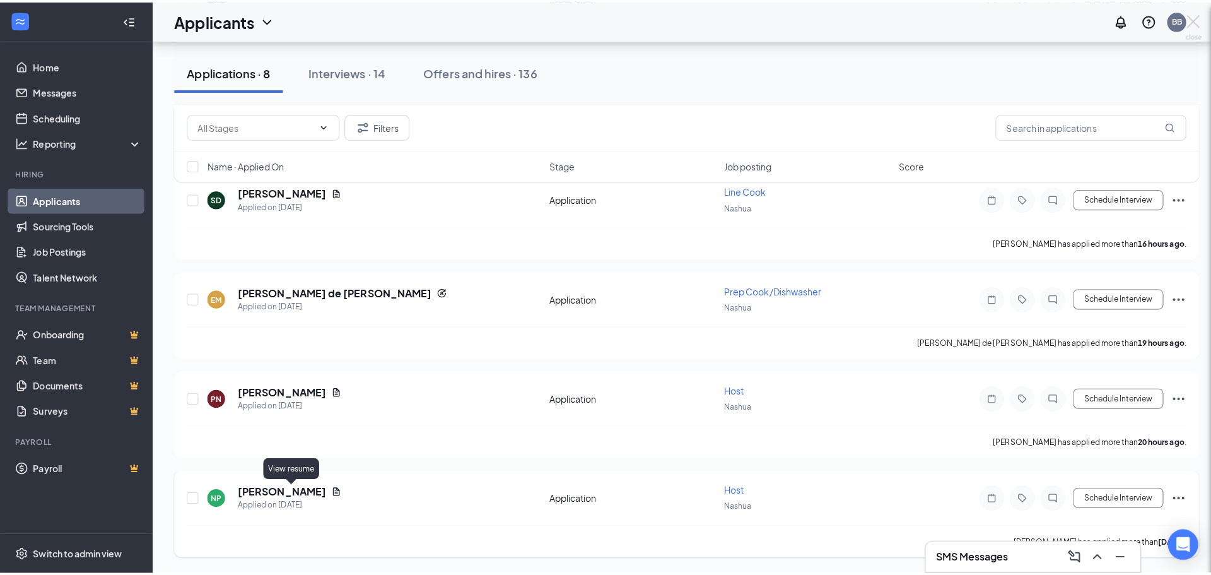
scroll to position [1050, 0]
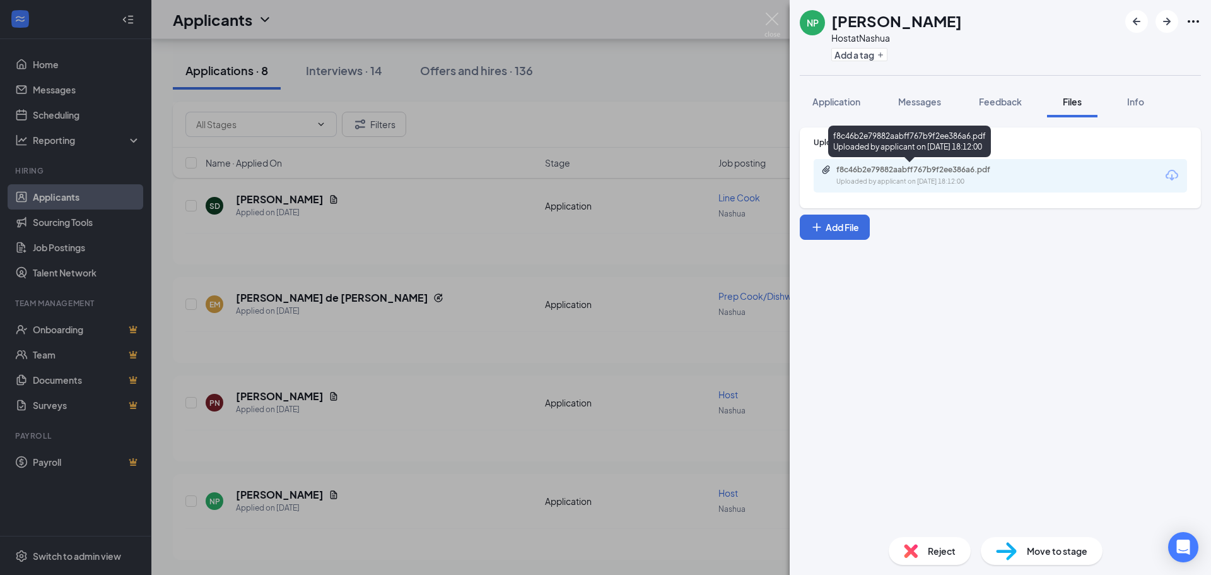
click at [857, 173] on div "f8c46b2e79882aabff767b9f2ee386a6.pdf" at bounding box center [924, 170] width 177 height 10
drag, startPoint x: 332, startPoint y: 512, endPoint x: 320, endPoint y: 513, distance: 12.1
click at [331, 511] on div "NP Niti Patel Host at Nashua Add a tag Application Messages Feedback Files Info…" at bounding box center [605, 287] width 1211 height 575
click at [323, 512] on div "NP Niti Patel Applied on Sep 14" at bounding box center [372, 501] width 332 height 26
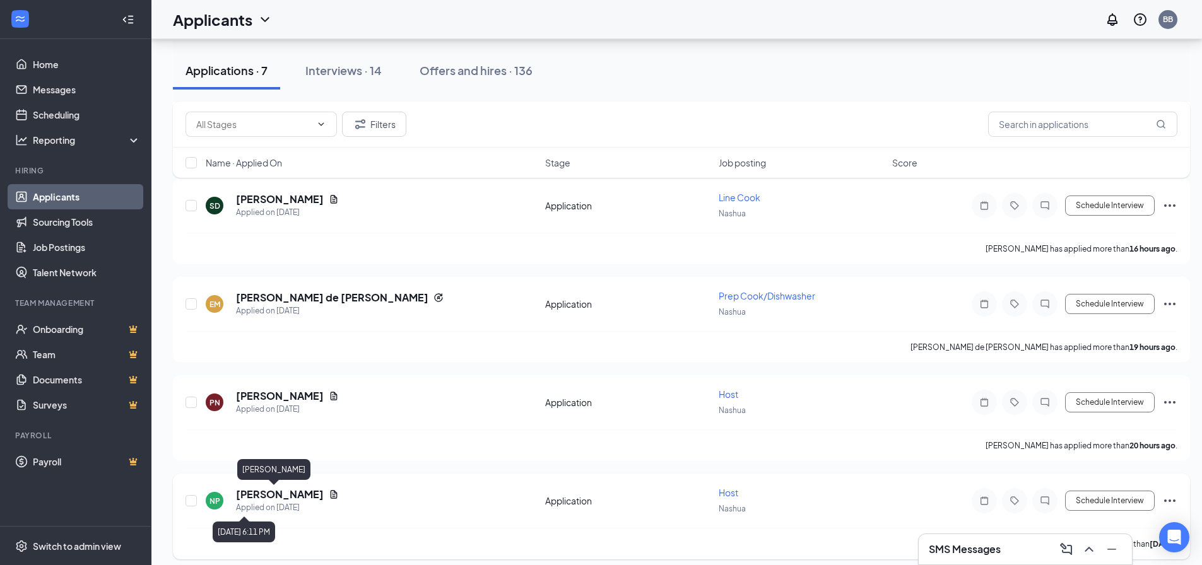
click at [256, 486] on div "NP Niti Patel Applied on Sep 14 Application Host Nashua Schedule Interview Niti…" at bounding box center [681, 517] width 1017 height 86
click at [260, 490] on h5 "[PERSON_NAME]" at bounding box center [280, 495] width 88 height 14
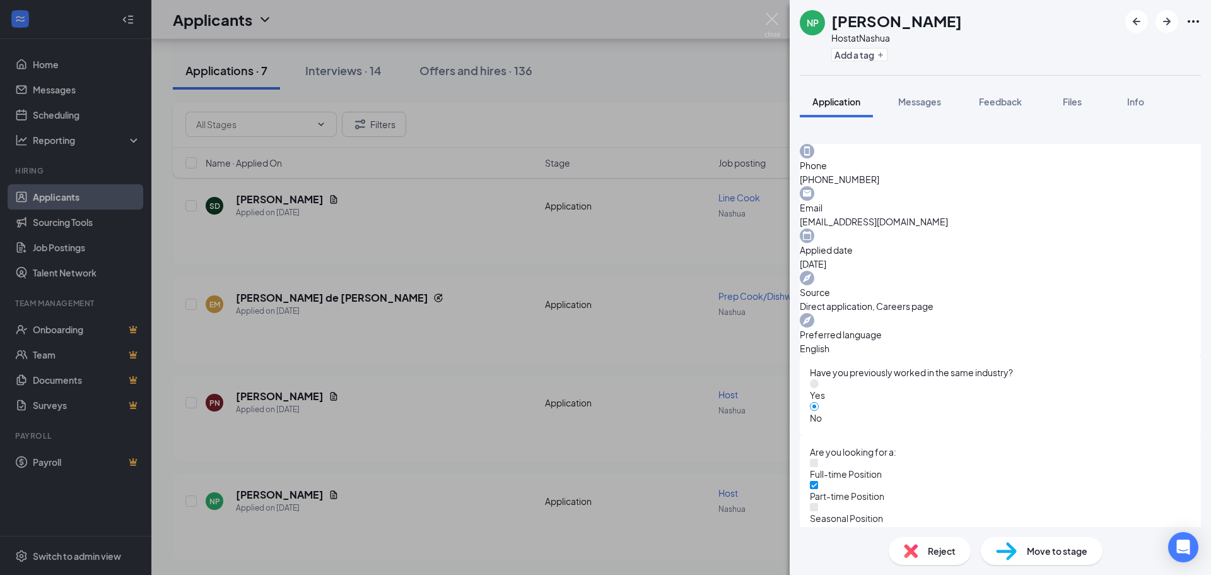
scroll to position [378, 0]
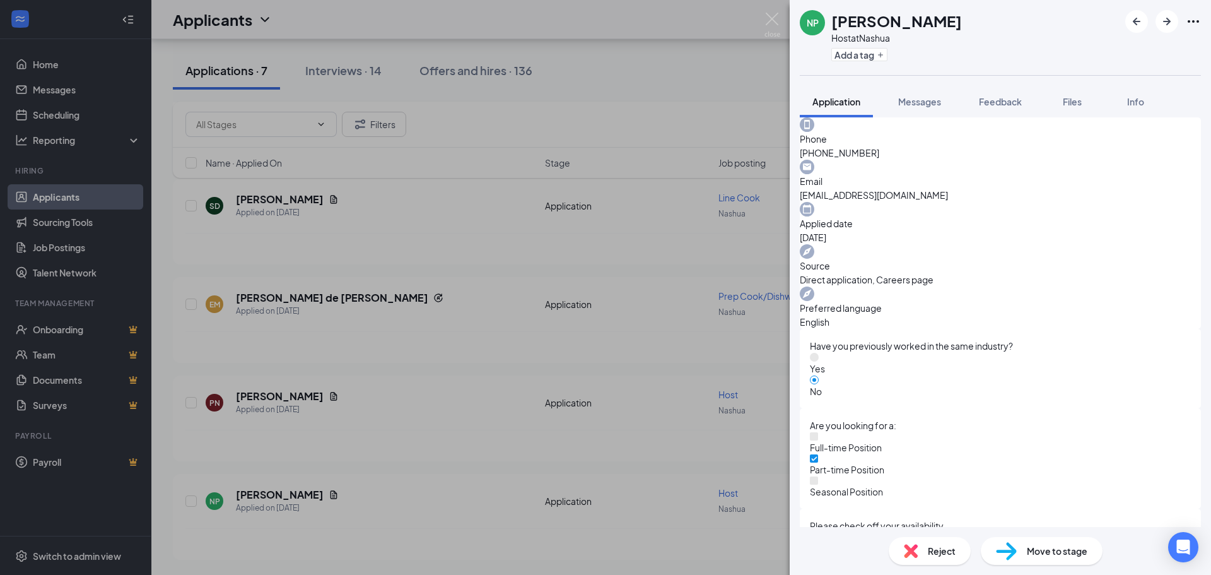
click at [425, 327] on div "NP Niti Patel Host at Nashua Add a tag Application Messages Feedback Files Info…" at bounding box center [605, 287] width 1211 height 575
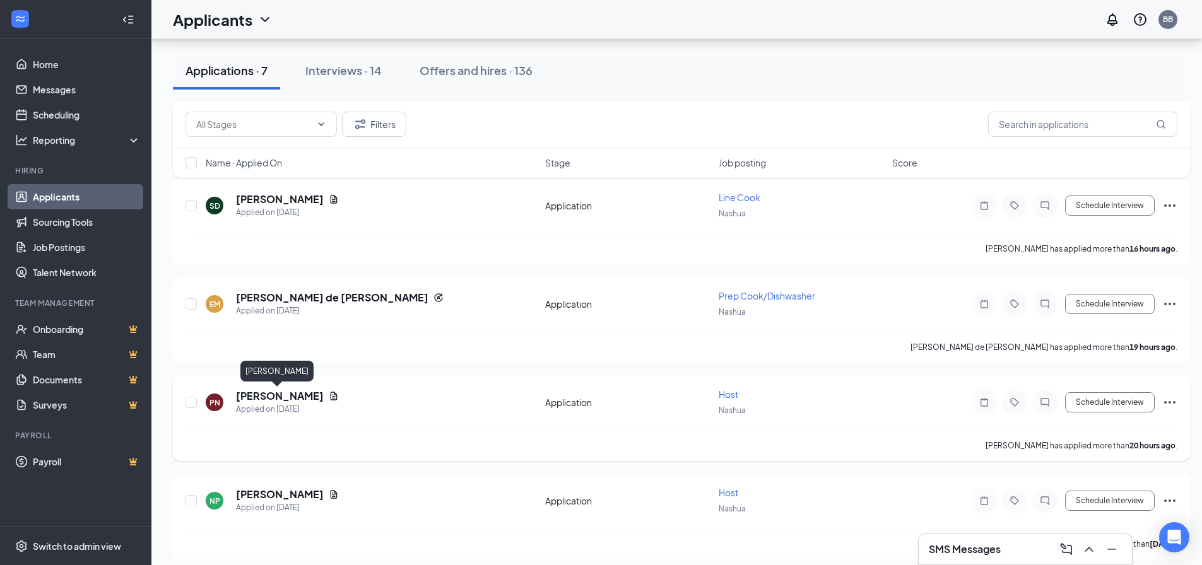
click at [290, 395] on h5 "Patricia Norris" at bounding box center [280, 396] width 88 height 14
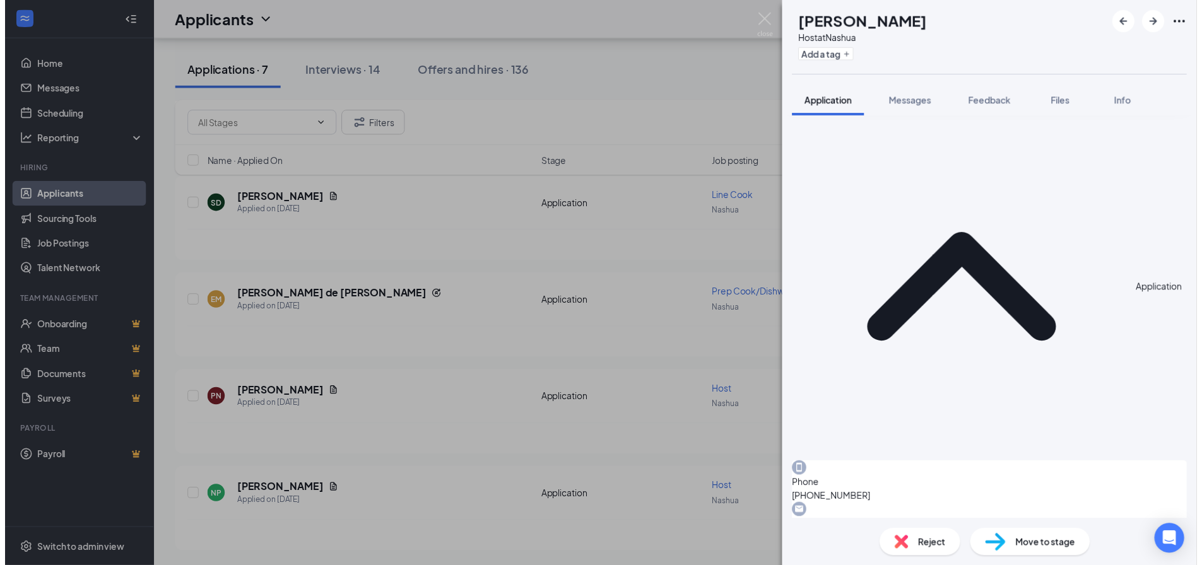
scroll to position [372, 0]
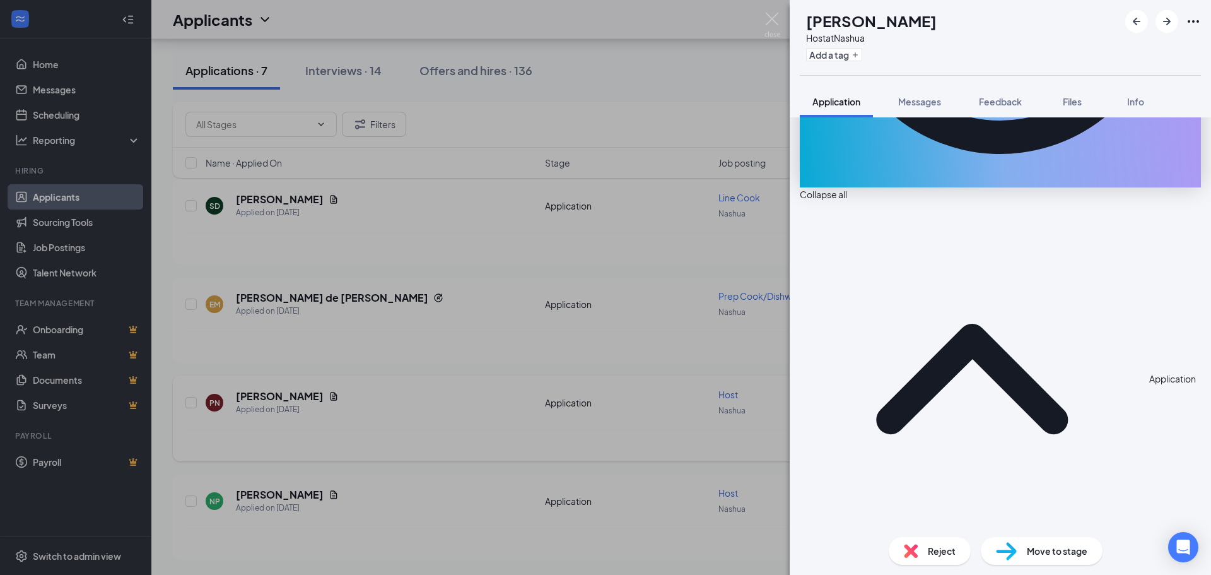
drag, startPoint x: 389, startPoint y: 408, endPoint x: 310, endPoint y: 407, distance: 78.9
click at [389, 408] on div "PN Patricia Norris Host at Nashua Add a tag Application Messages Feedback Files…" at bounding box center [605, 287] width 1211 height 575
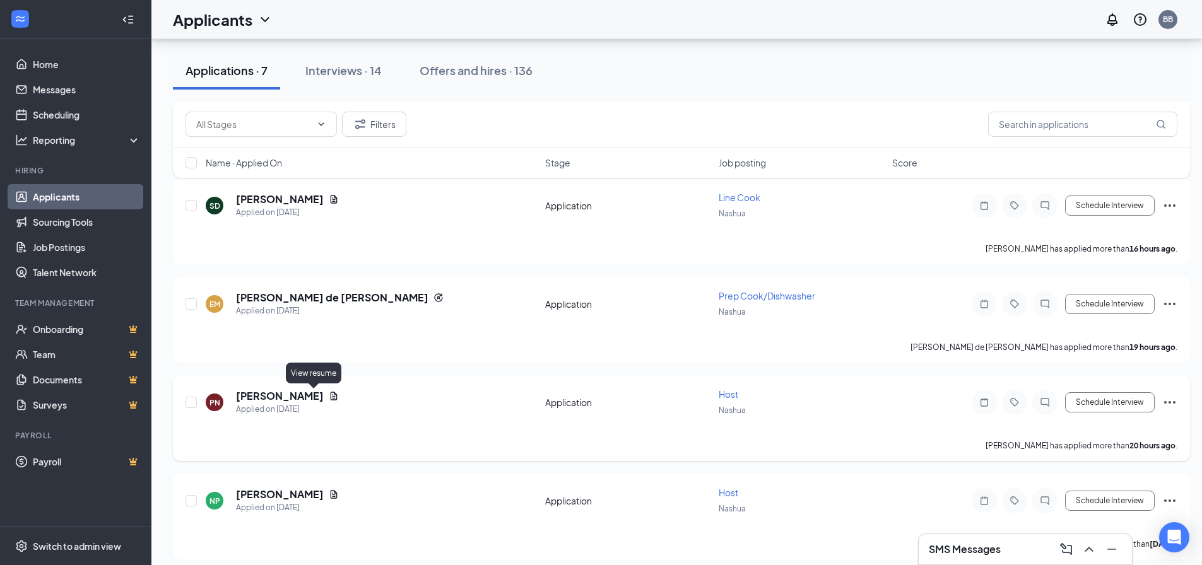
click at [331, 396] on icon "Document" at bounding box center [334, 396] width 7 height 8
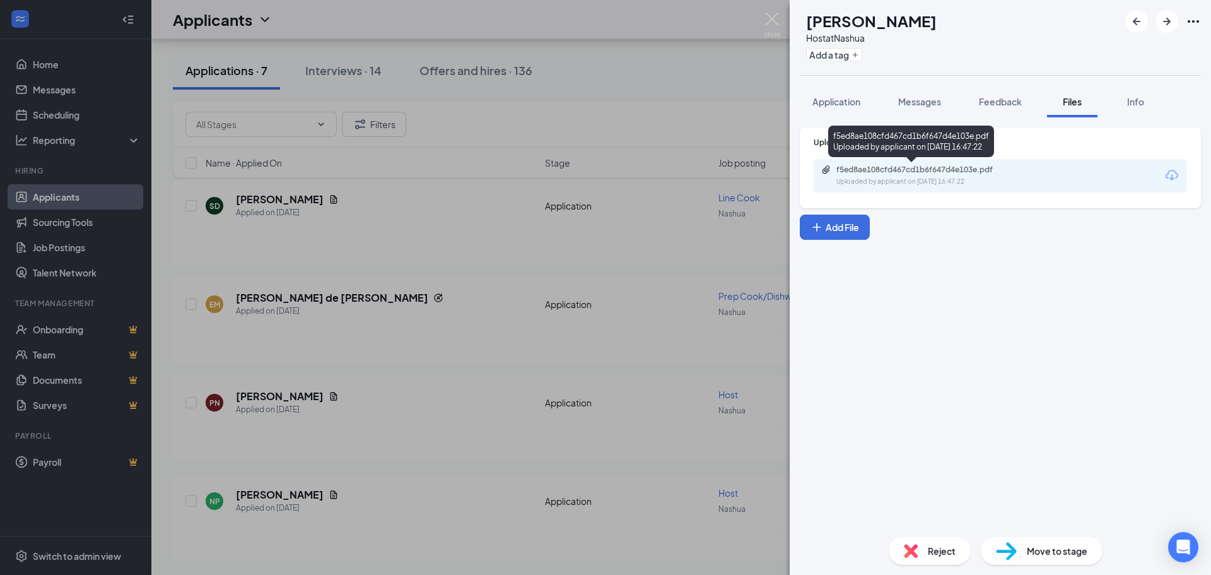
click at [944, 180] on div "Uploaded by applicant on Sep 15, 2025 at 16:47:22" at bounding box center [930, 182] width 189 height 10
click at [521, 261] on div "PN Patricia Norris Host at Nashua Add a tag Application Messages Feedback Files…" at bounding box center [605, 287] width 1211 height 575
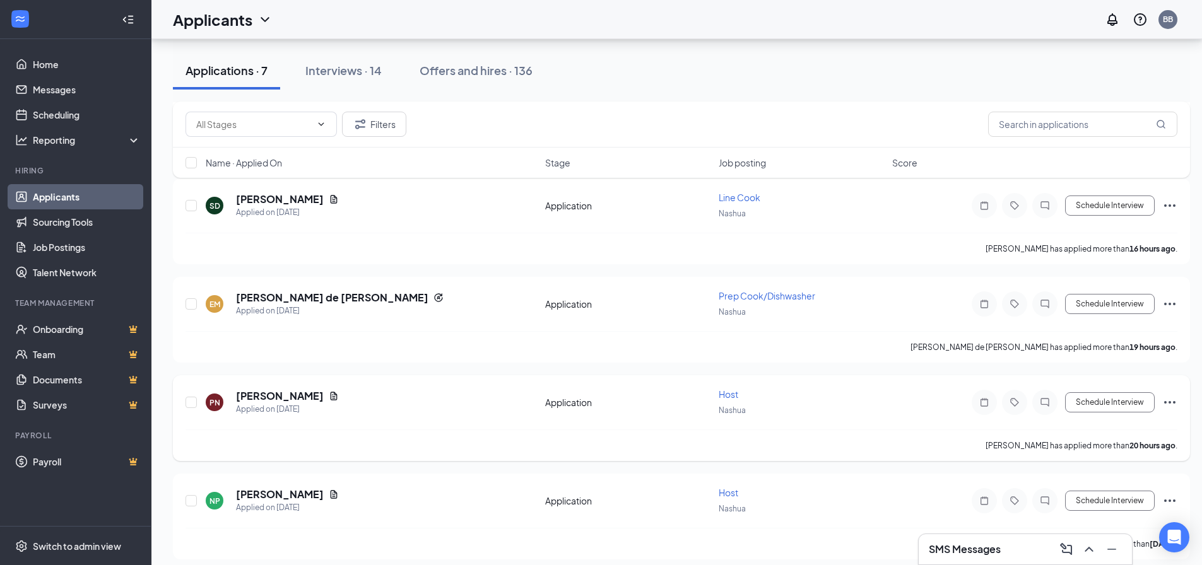
click at [1173, 402] on icon "Ellipses" at bounding box center [1169, 402] width 11 height 3
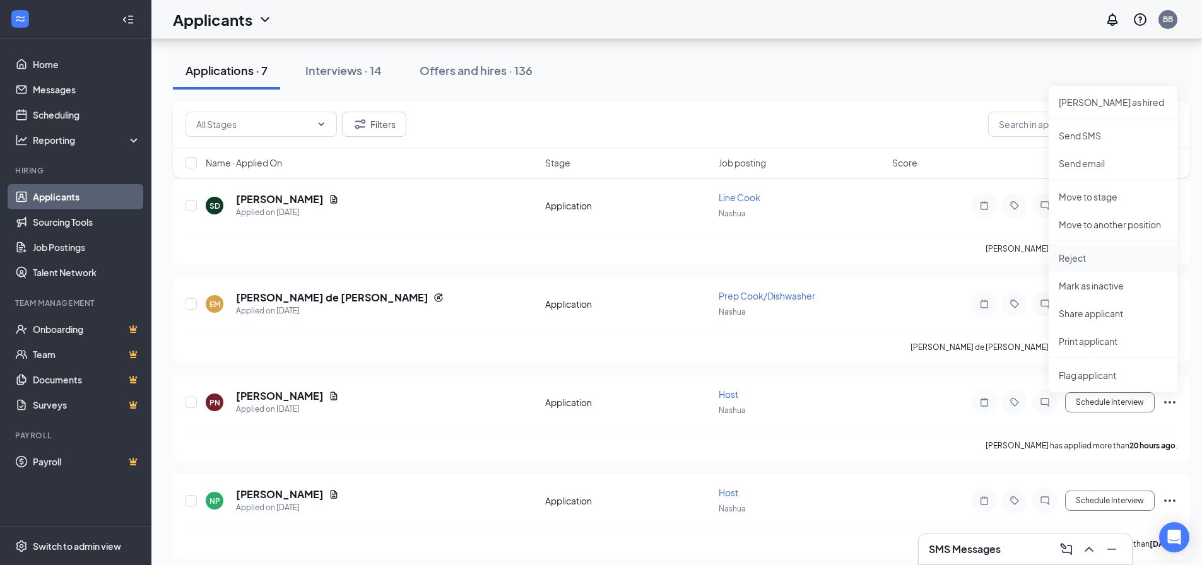
click at [1078, 260] on p "Reject" at bounding box center [1112, 258] width 108 height 13
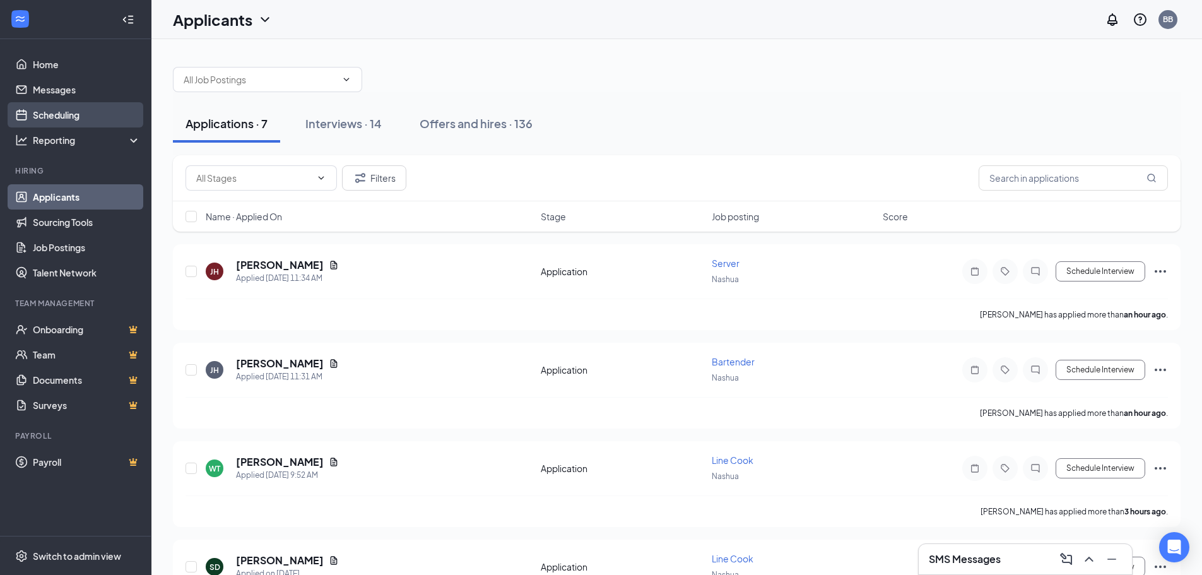
click at [67, 114] on link "Scheduling" at bounding box center [87, 114] width 108 height 25
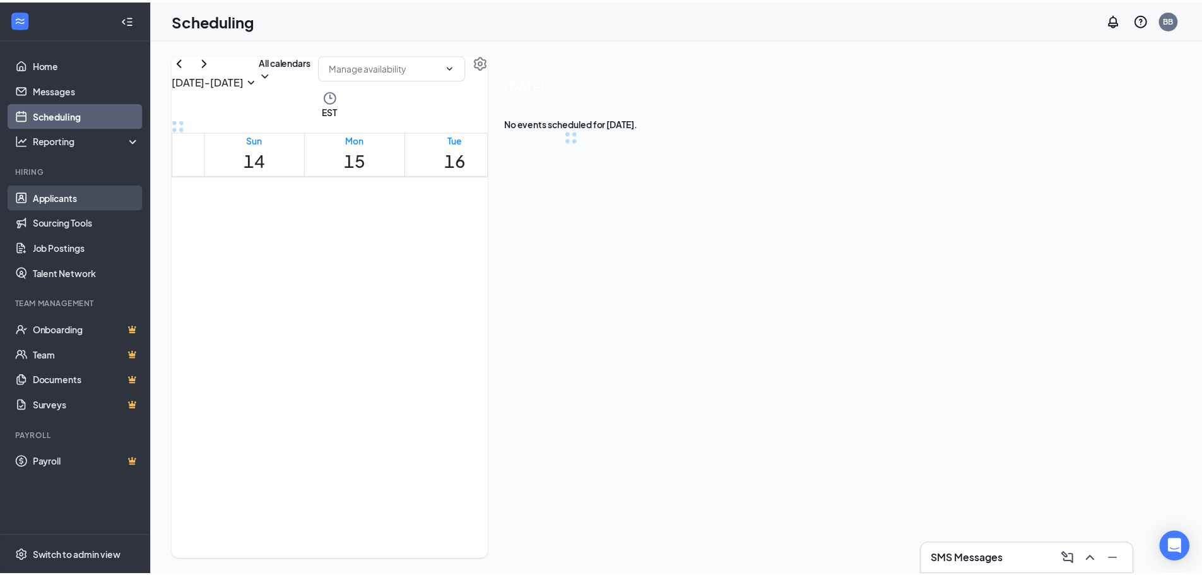
scroll to position [620, 0]
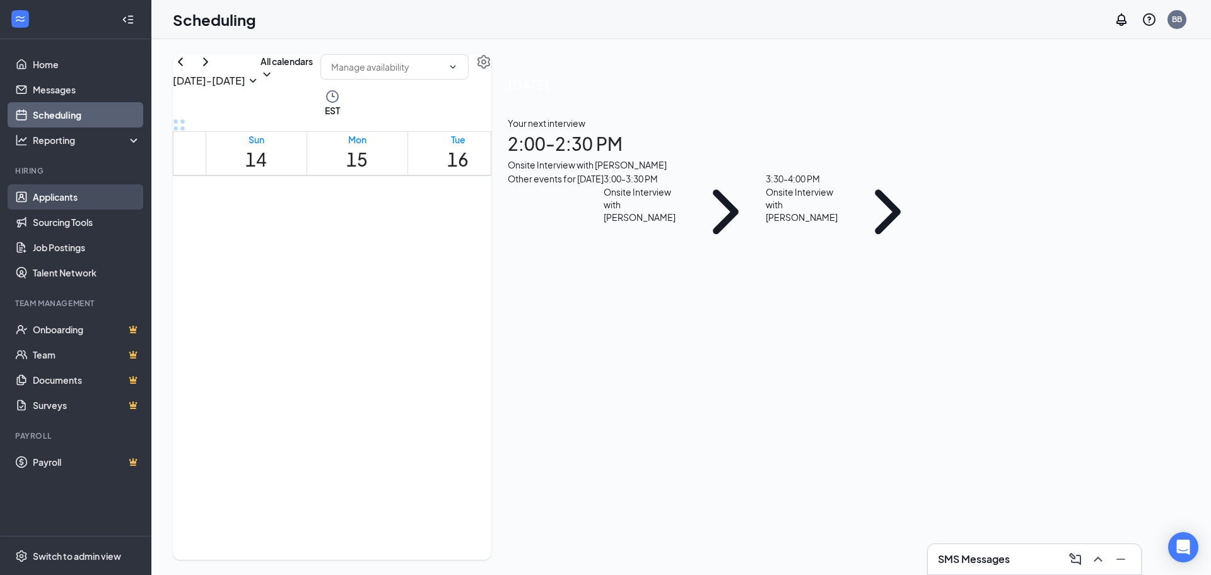
click at [57, 192] on link "Applicants" at bounding box center [87, 196] width 108 height 25
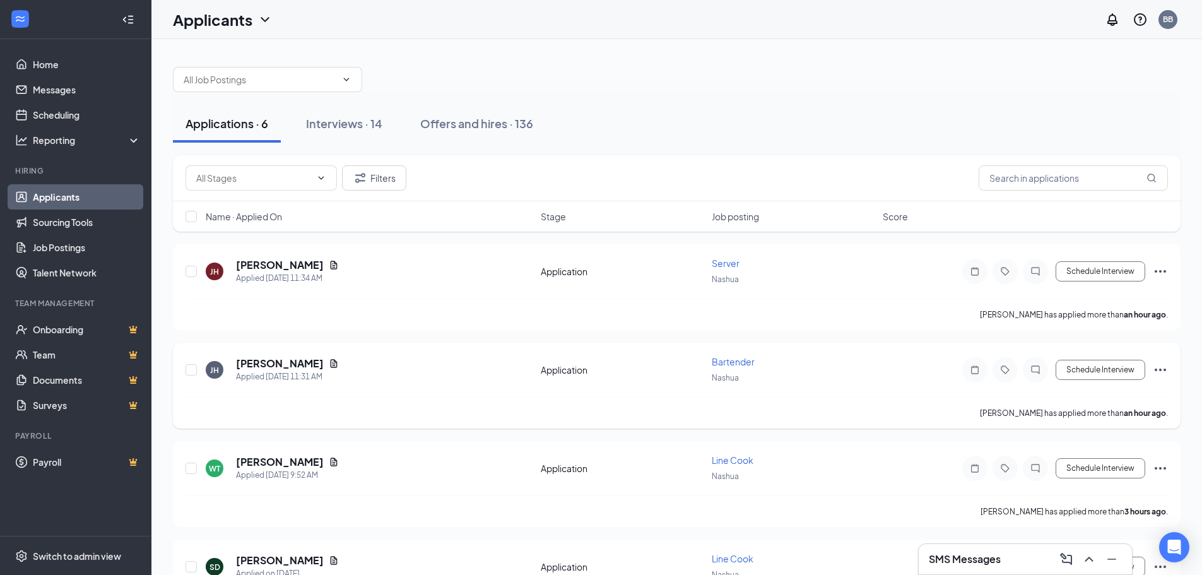
click at [1162, 370] on icon "Ellipses" at bounding box center [1159, 369] width 15 height 15
click at [829, 378] on div "Nashua" at bounding box center [793, 377] width 163 height 14
click at [329, 264] on icon "Document" at bounding box center [334, 265] width 10 height 10
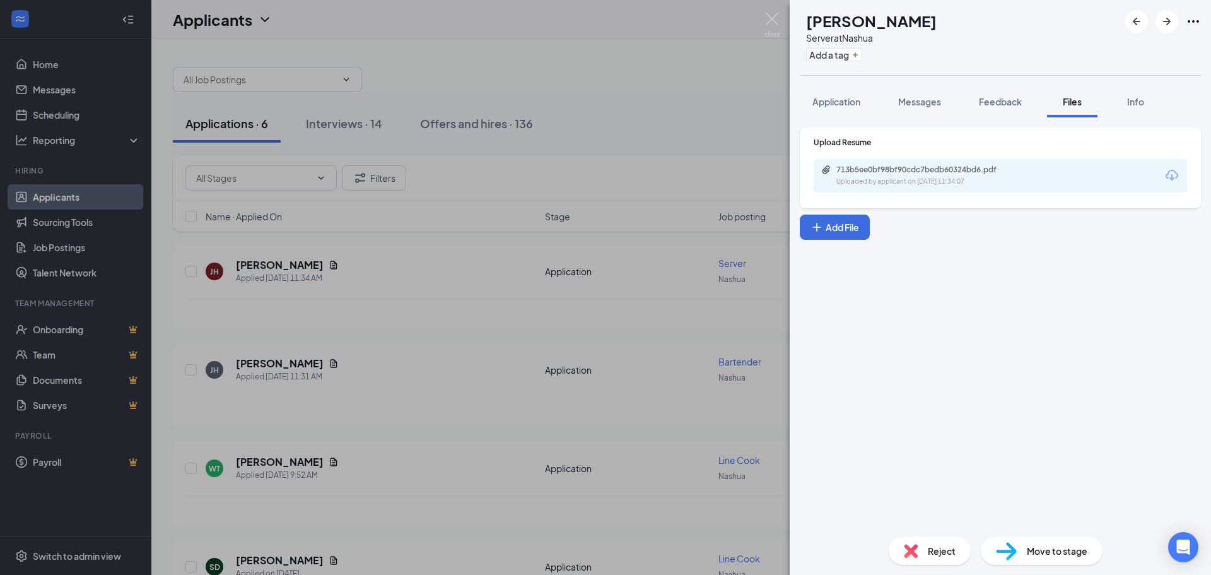
click at [944, 185] on div "Uploaded by applicant on Sep 16, 2025 at 11:34:07" at bounding box center [930, 182] width 189 height 10
click at [578, 149] on div "JH Juan Hernandez Server at Nashua Add a tag Application Messages Feedback File…" at bounding box center [605, 287] width 1211 height 575
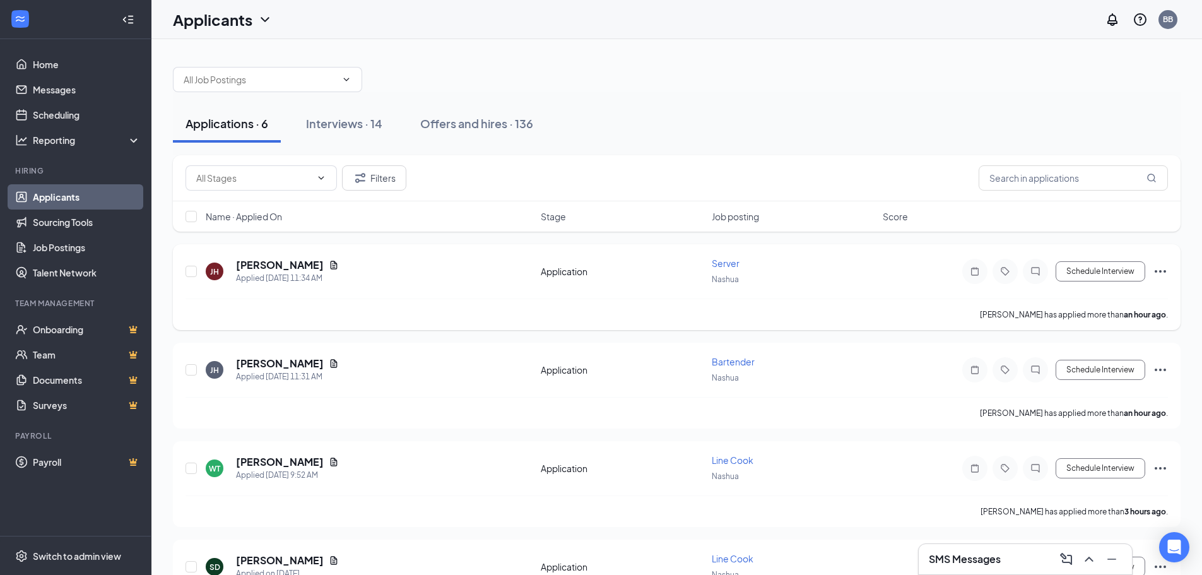
click at [1161, 372] on icon "Ellipses" at bounding box center [1159, 369] width 15 height 15
click at [1069, 548] on p "Reject" at bounding box center [1103, 552] width 108 height 13
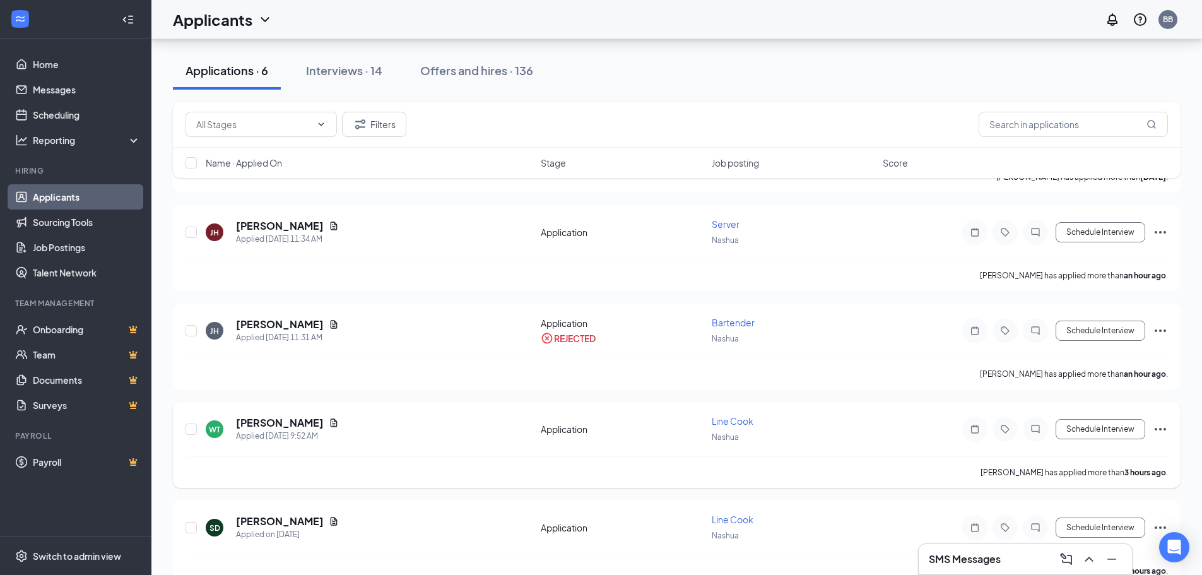
scroll to position [631, 0]
drag, startPoint x: 72, startPoint y: 220, endPoint x: 67, endPoint y: 194, distance: 26.2
click at [71, 220] on link "Sourcing Tools" at bounding box center [87, 221] width 108 height 25
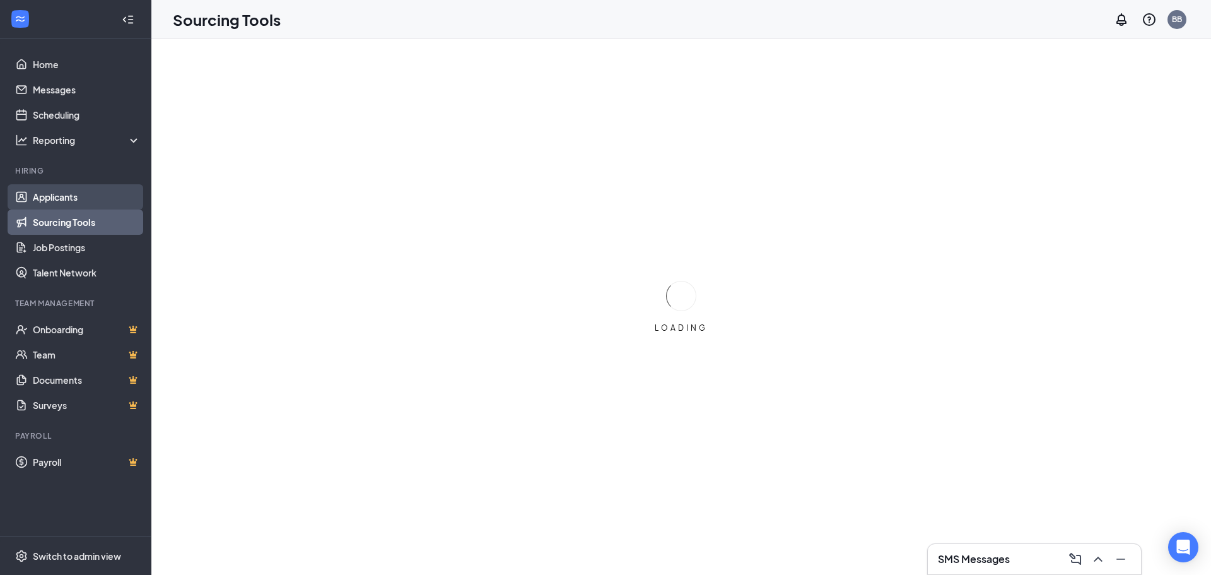
click at [68, 194] on link "Applicants" at bounding box center [87, 196] width 108 height 25
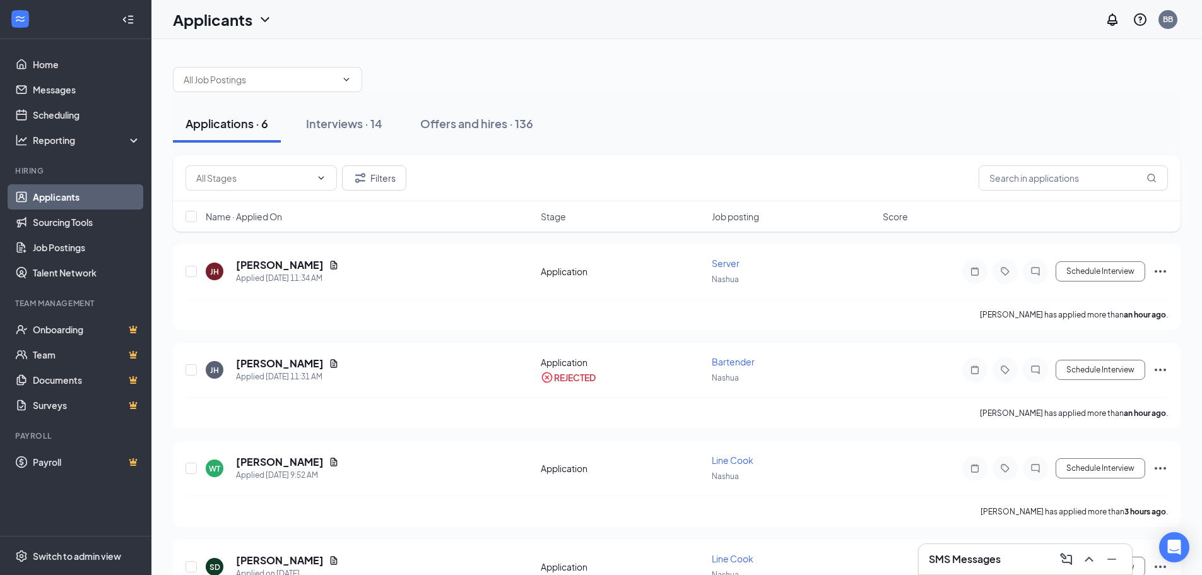
click at [59, 197] on link "Applicants" at bounding box center [87, 196] width 108 height 25
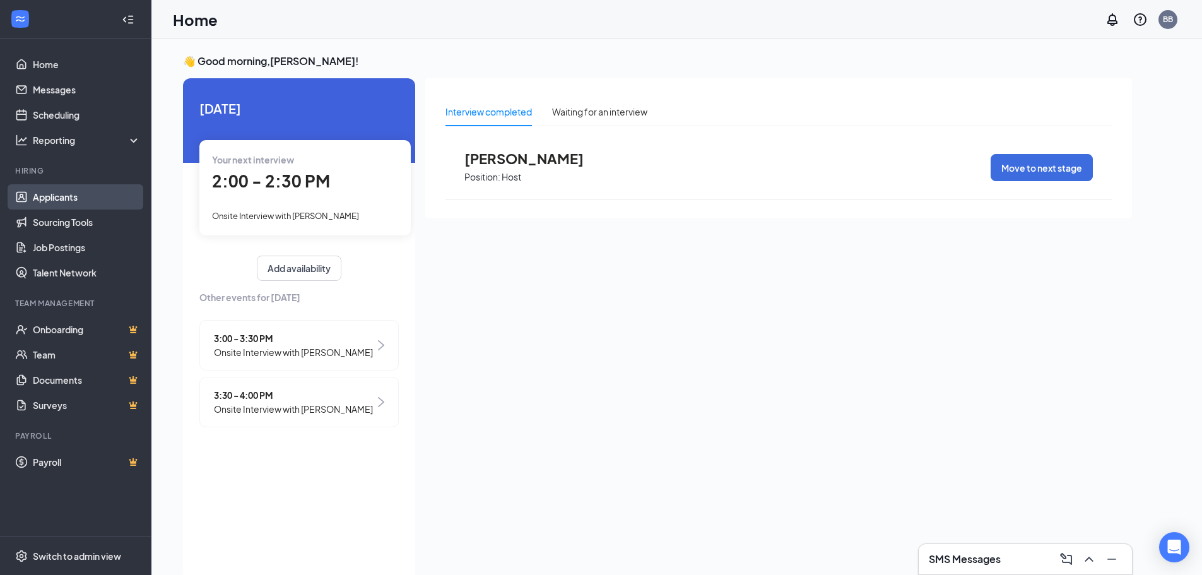
click at [62, 197] on link "Applicants" at bounding box center [87, 196] width 108 height 25
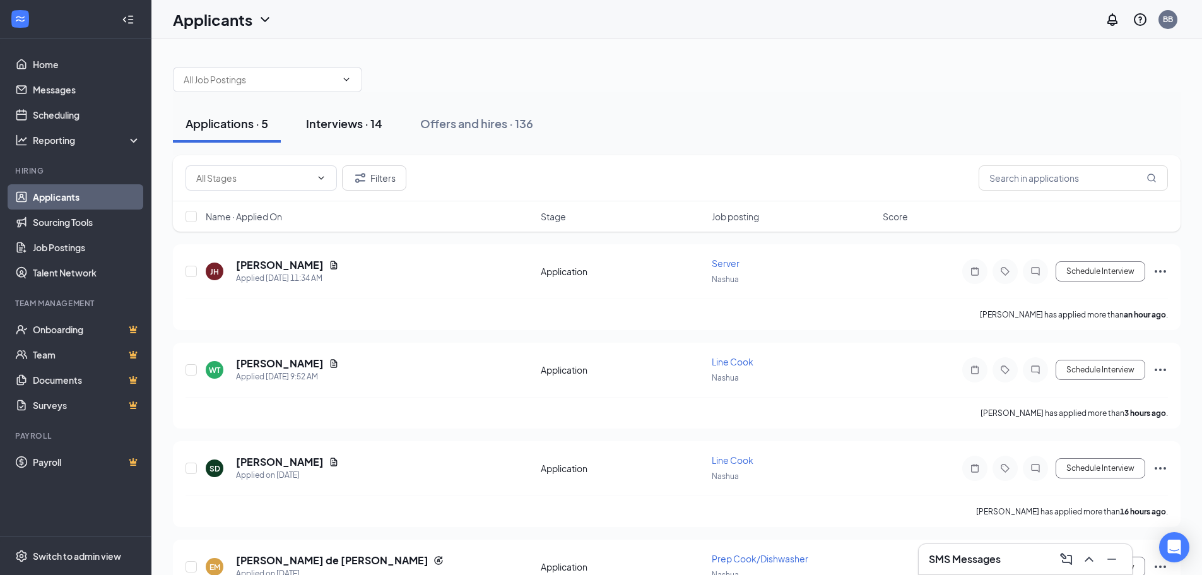
click at [349, 124] on div "Interviews · 14" at bounding box center [344, 123] width 76 height 16
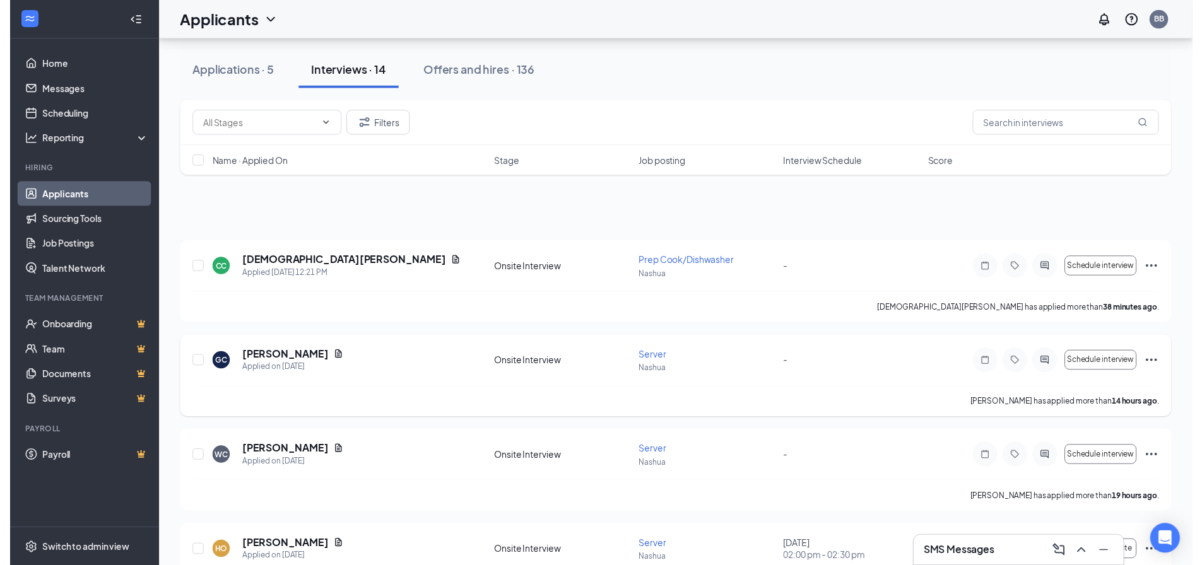
scroll to position [63, 0]
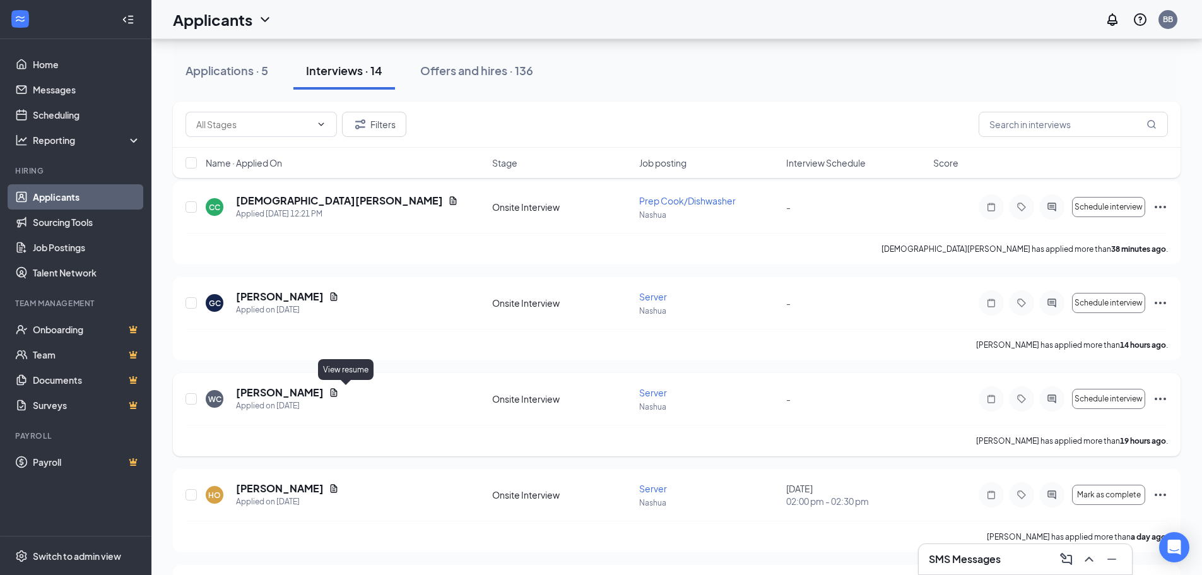
click at [339, 394] on icon "Document" at bounding box center [334, 392] width 10 height 10
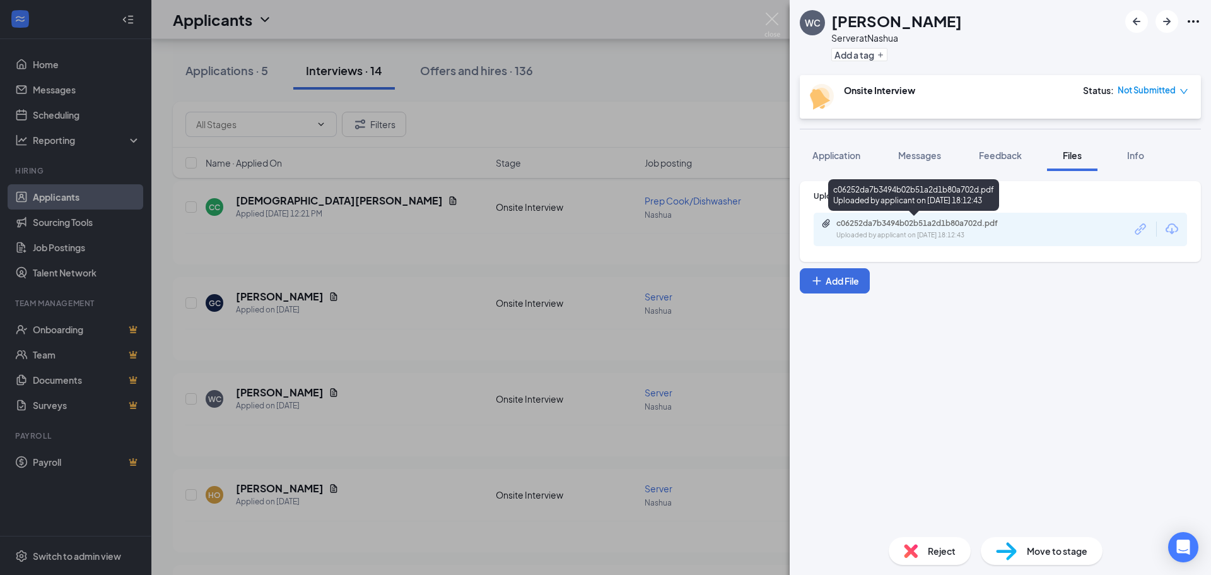
click at [884, 225] on div "c06252da7b3494b02b51a2d1b80a702d.pdf" at bounding box center [924, 223] width 177 height 10
click at [391, 243] on div "WC [PERSON_NAME] Server at [GEOGRAPHIC_DATA] Add a tag Onsite Interview Status …" at bounding box center [605, 287] width 1211 height 575
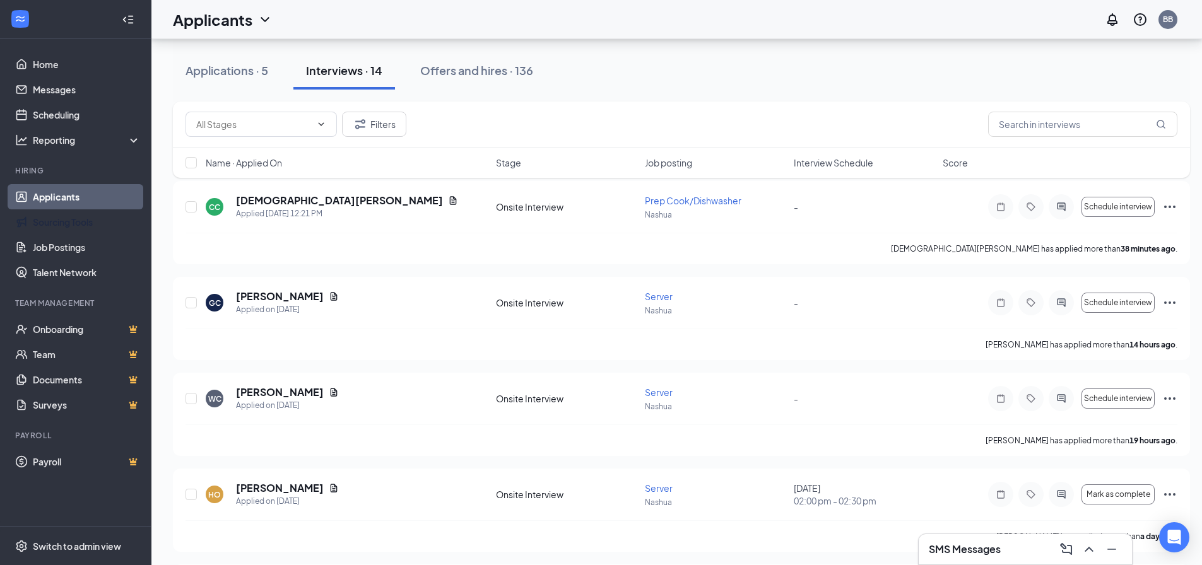
drag, startPoint x: 76, startPoint y: 224, endPoint x: 54, endPoint y: 184, distance: 46.0
click at [76, 224] on link "Sourcing Tools" at bounding box center [87, 221] width 108 height 25
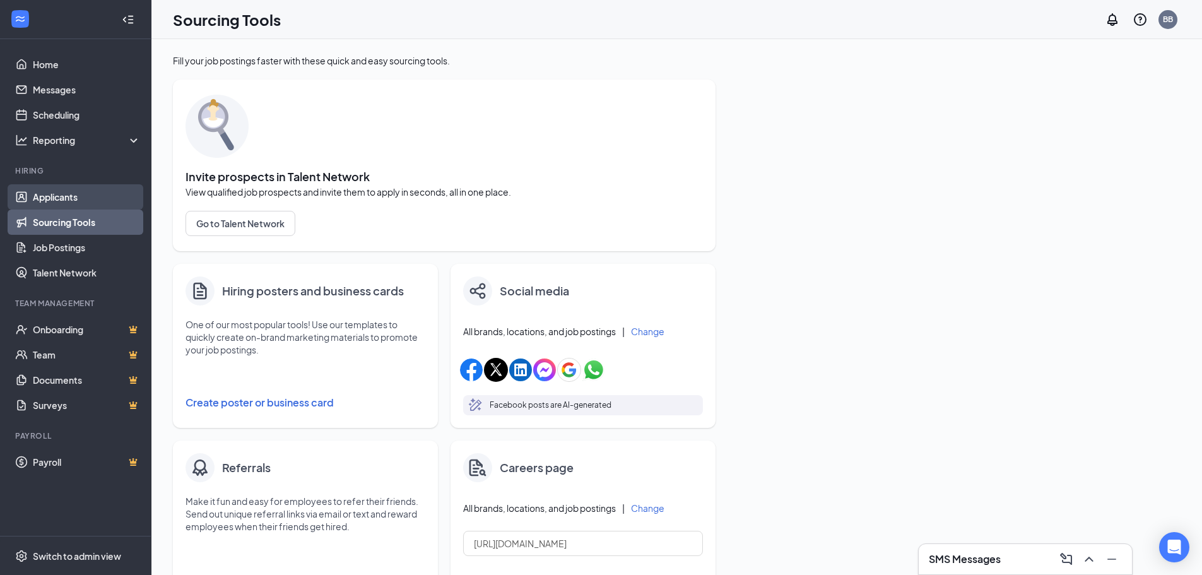
click at [66, 194] on link "Applicants" at bounding box center [87, 196] width 108 height 25
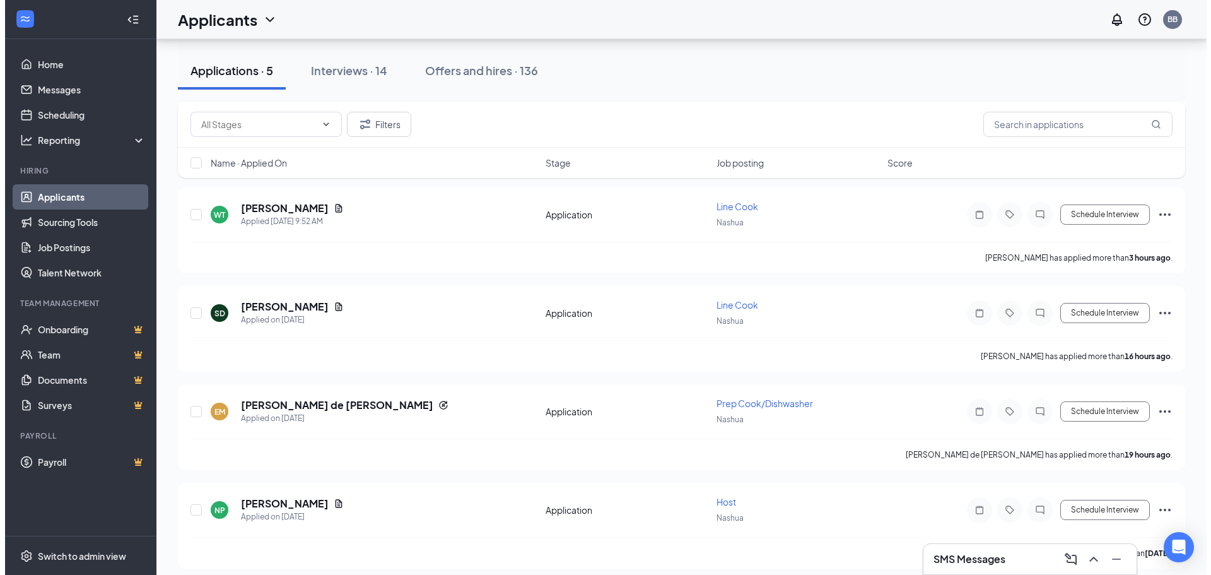
scroll to position [164, 0]
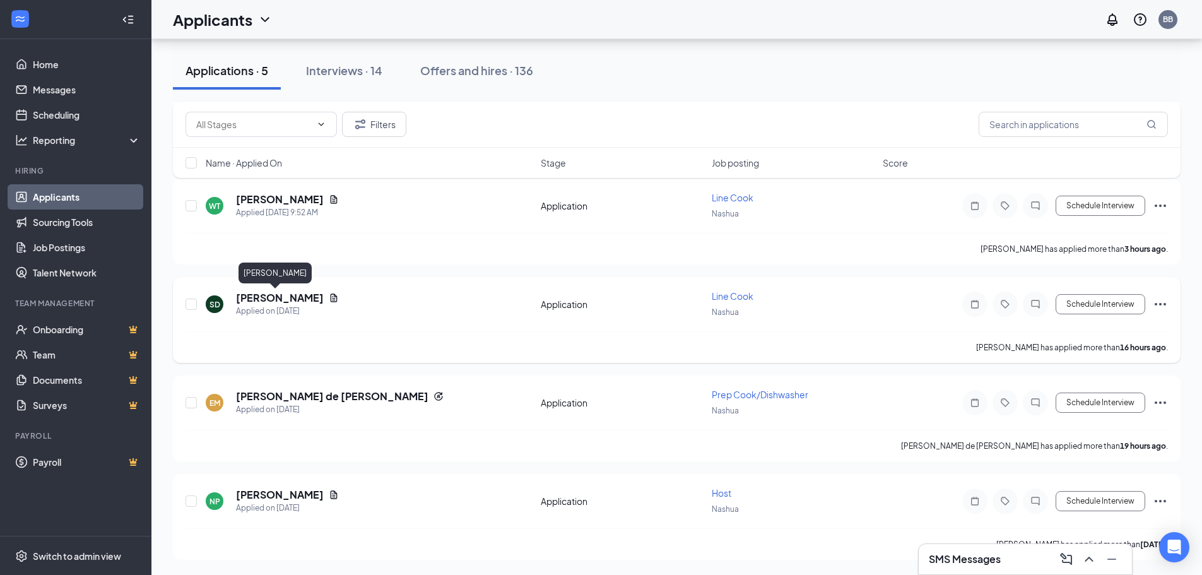
click at [276, 300] on h5 "[PERSON_NAME]" at bounding box center [280, 298] width 88 height 14
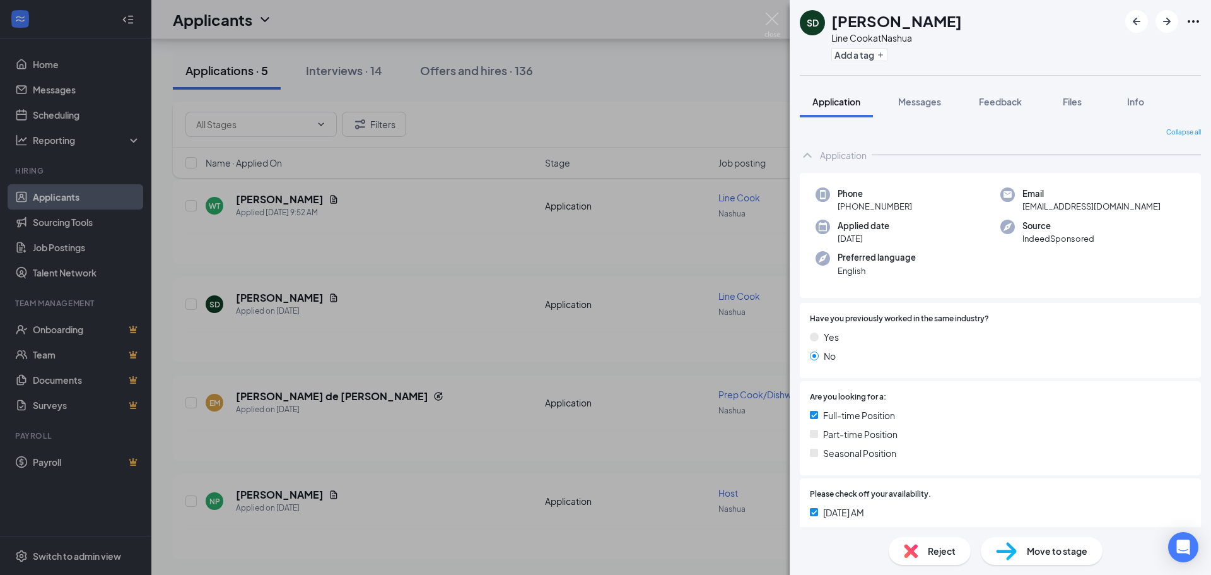
click at [484, 255] on div "SD [PERSON_NAME] Day Line Cook at [GEOGRAPHIC_DATA] Add a tag Application Messa…" at bounding box center [605, 287] width 1211 height 575
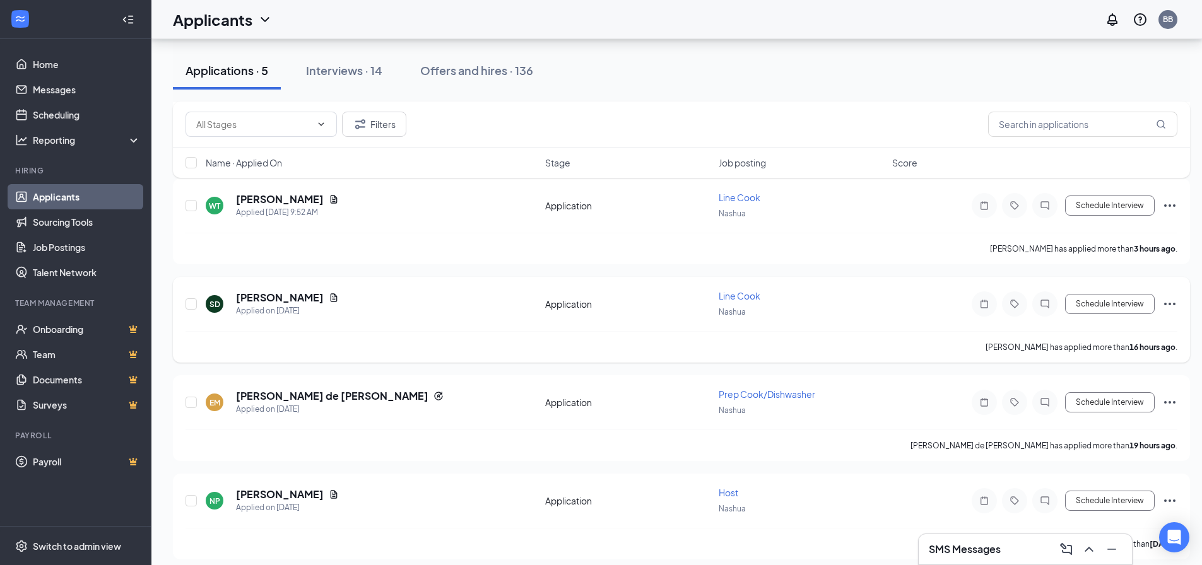
click at [1170, 305] on icon "Ellipses" at bounding box center [1169, 304] width 11 height 3
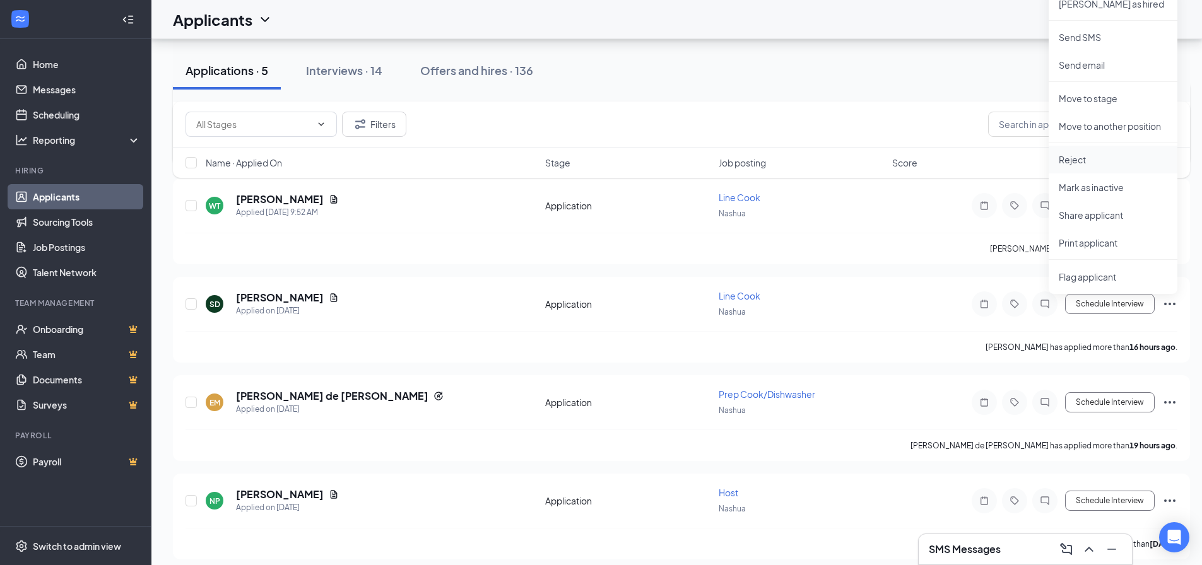
click at [1077, 160] on p "Reject" at bounding box center [1112, 159] width 108 height 13
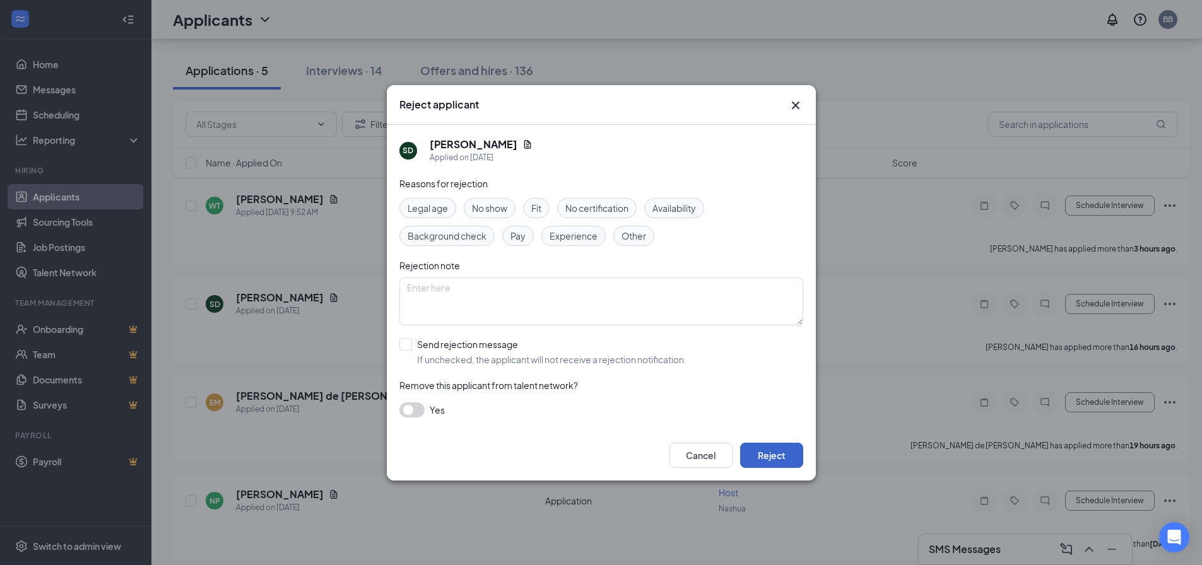
click at [759, 453] on button "Reject" at bounding box center [771, 455] width 63 height 25
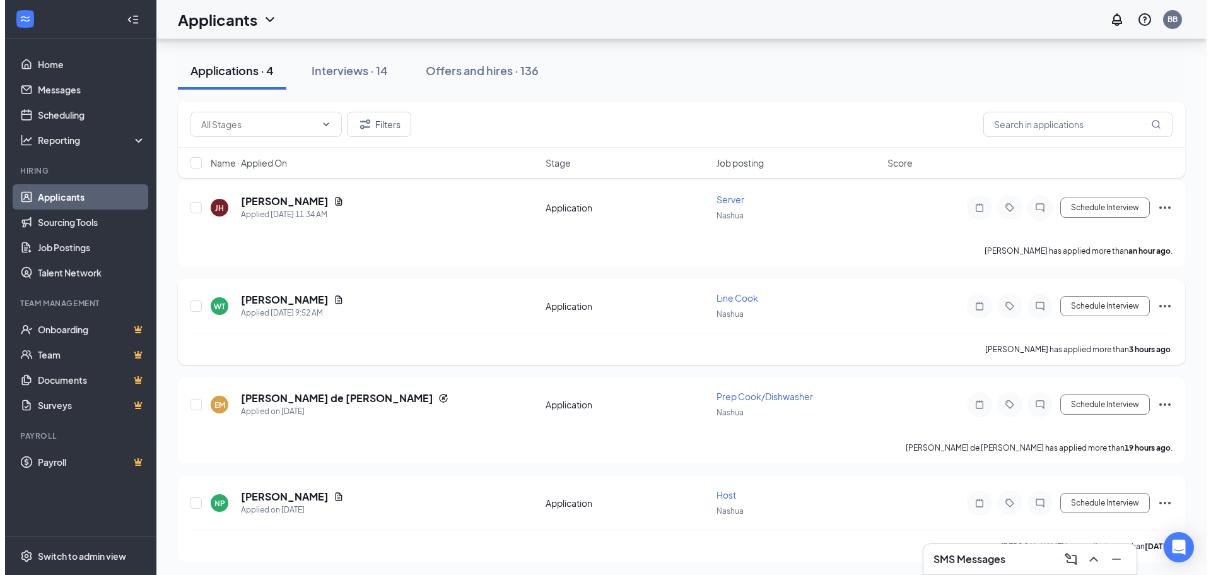
scroll to position [66, 0]
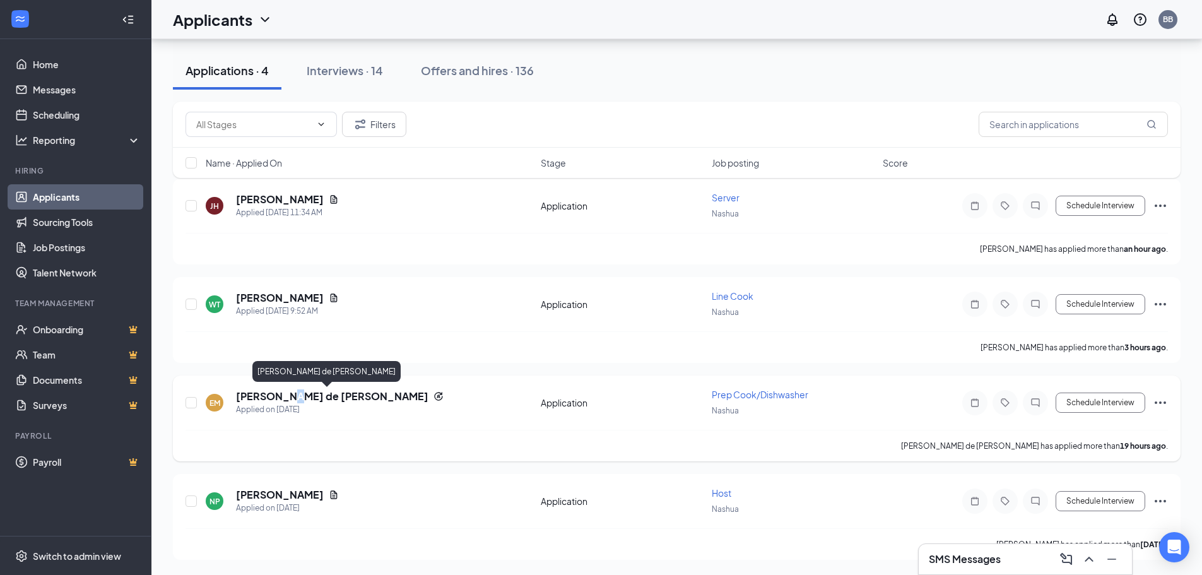
click at [288, 394] on h5 "[PERSON_NAME] de [PERSON_NAME]" at bounding box center [332, 396] width 192 height 14
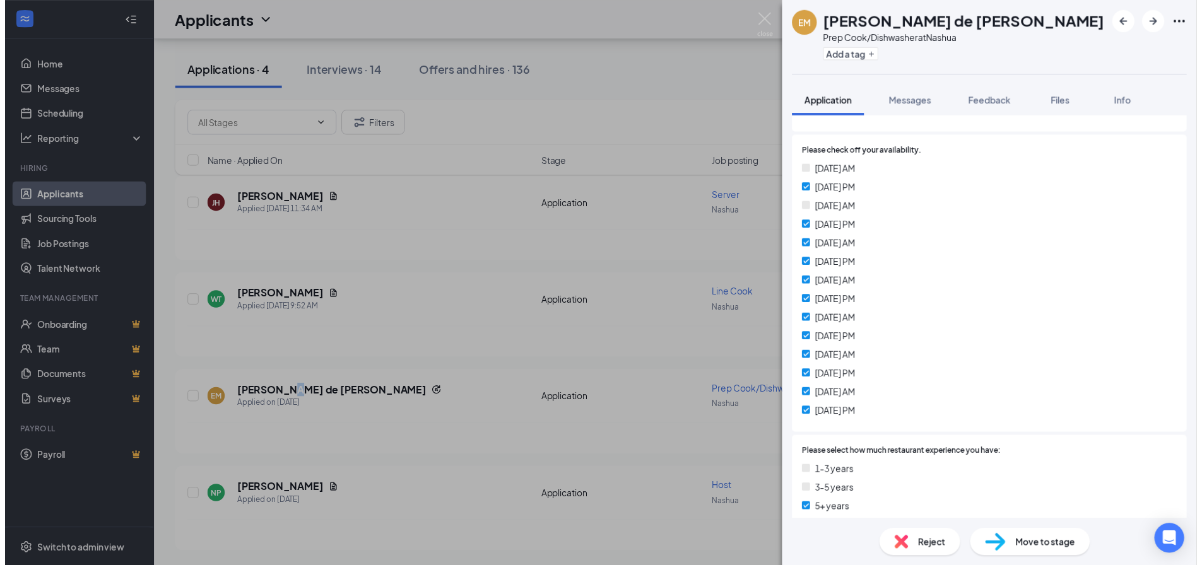
scroll to position [378, 0]
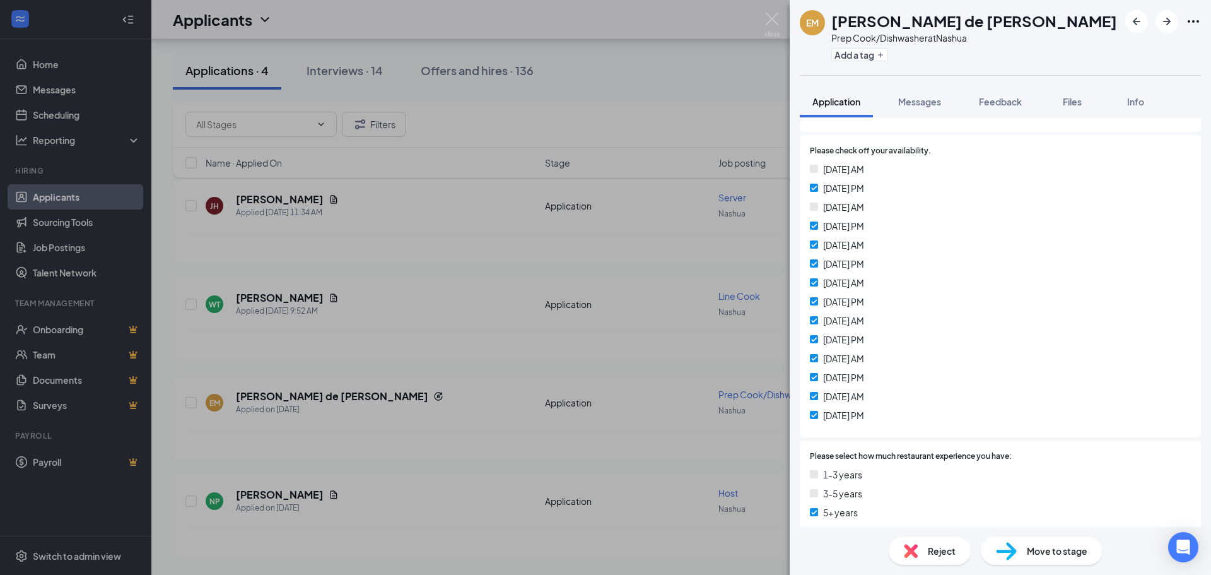
click at [467, 255] on div "EM [PERSON_NAME] de [PERSON_NAME] Prep Cook/Dishwasher at [GEOGRAPHIC_DATA] Add…" at bounding box center [605, 287] width 1211 height 575
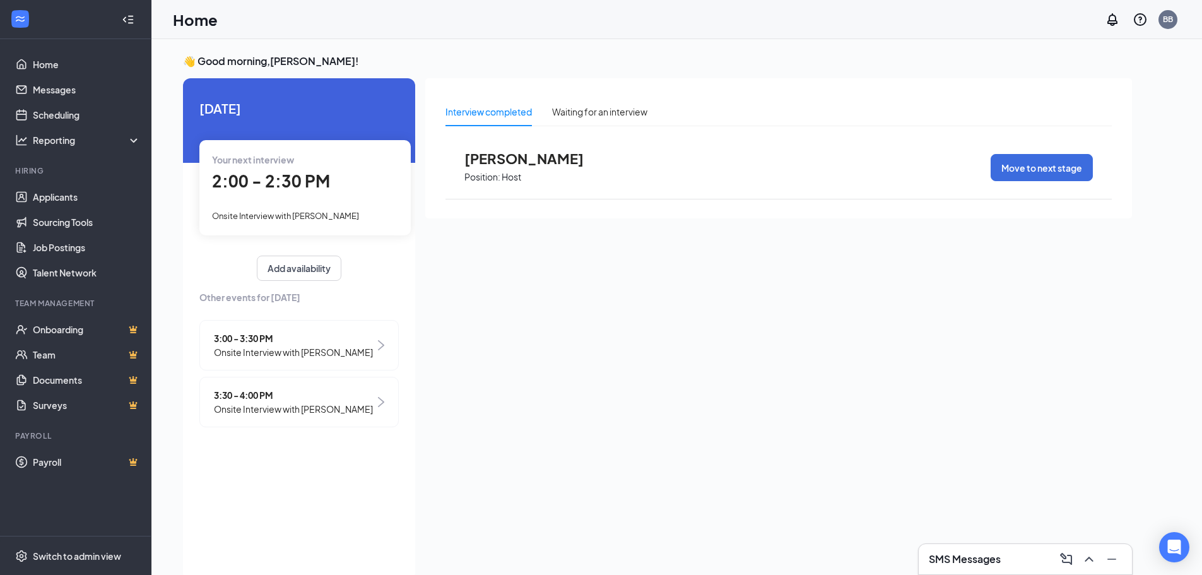
click at [508, 157] on span "[PERSON_NAME]" at bounding box center [533, 158] width 139 height 16
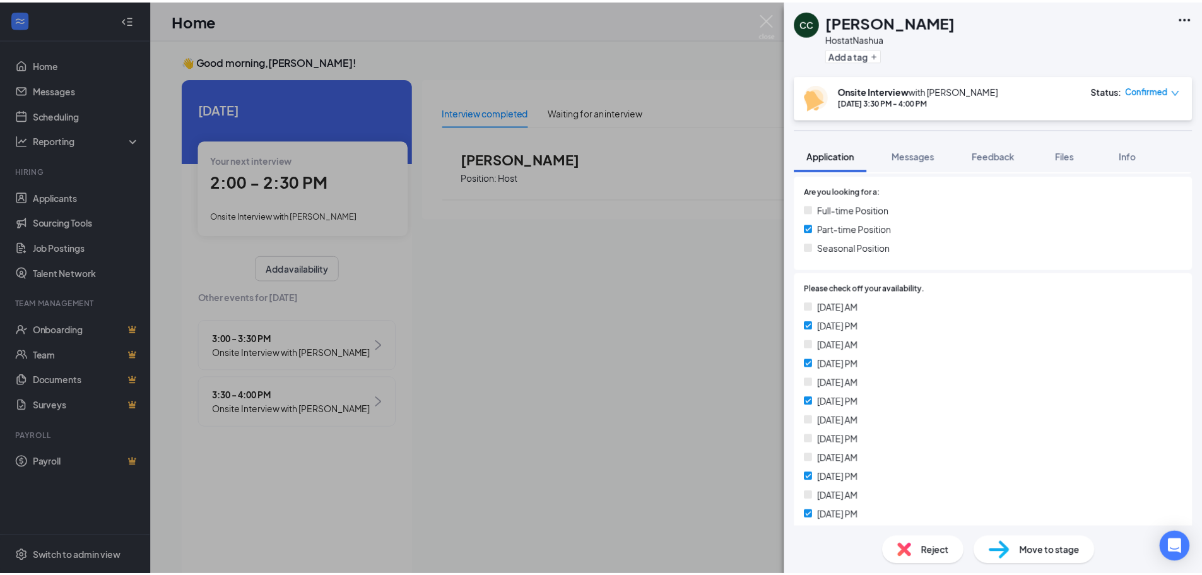
scroll to position [315, 0]
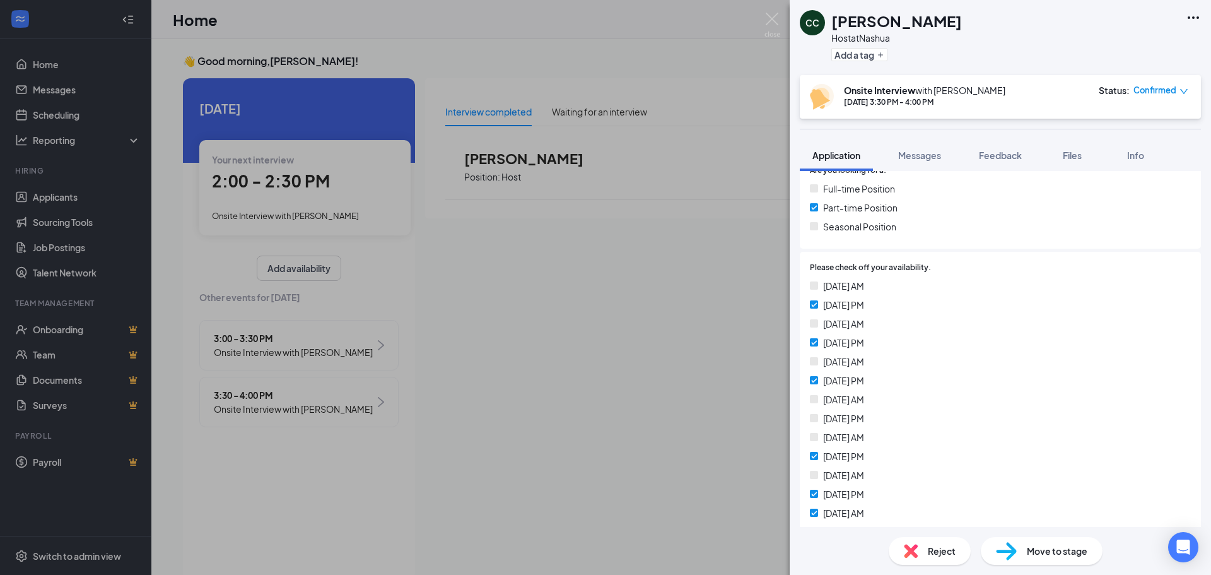
click at [594, 276] on div "CC Carli Cogliano Host at Nashua Add a tag Onsite Interview with Brendan Beaudr…" at bounding box center [605, 287] width 1211 height 575
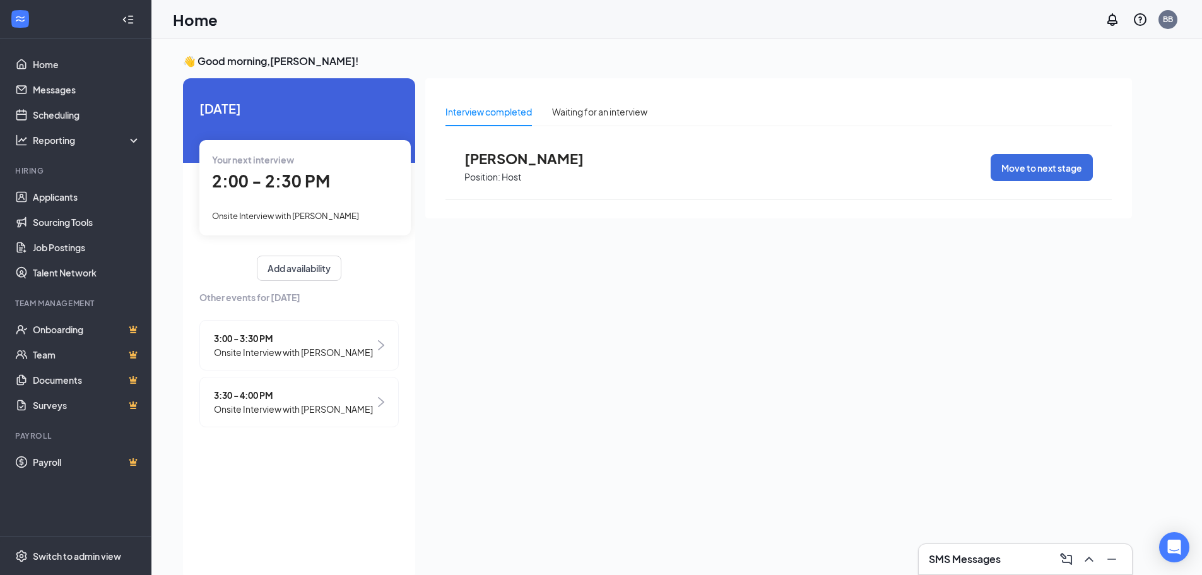
click at [496, 172] on p "Position:" at bounding box center [482, 177] width 36 height 12
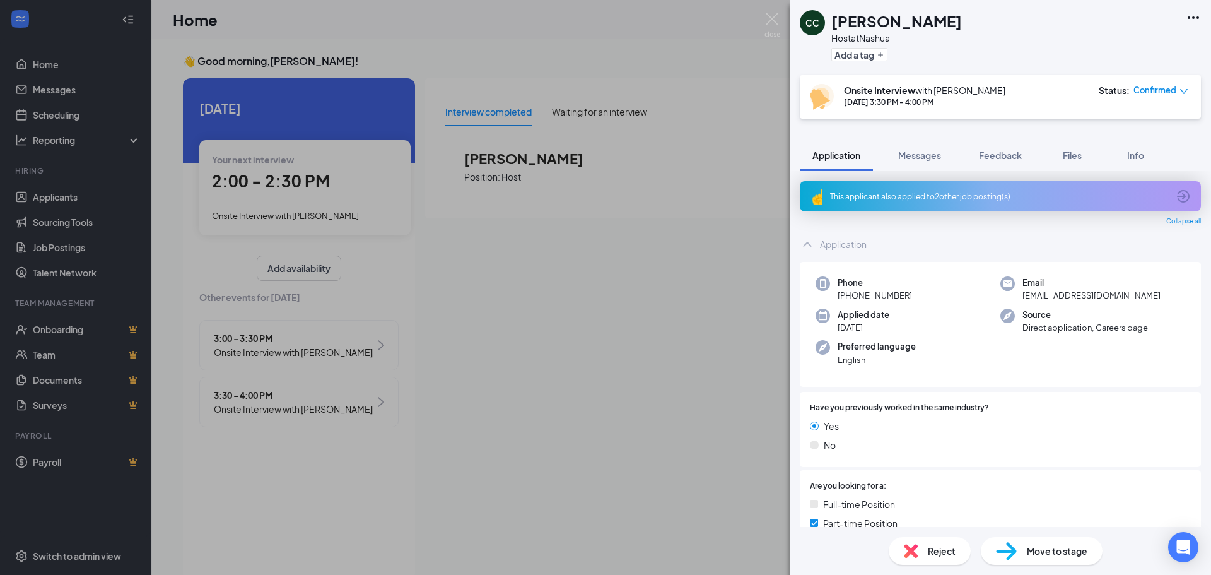
click at [590, 291] on div "CC Carli Cogliano Host at Nashua Add a tag Onsite Interview with Brendan Beaudr…" at bounding box center [605, 287] width 1211 height 575
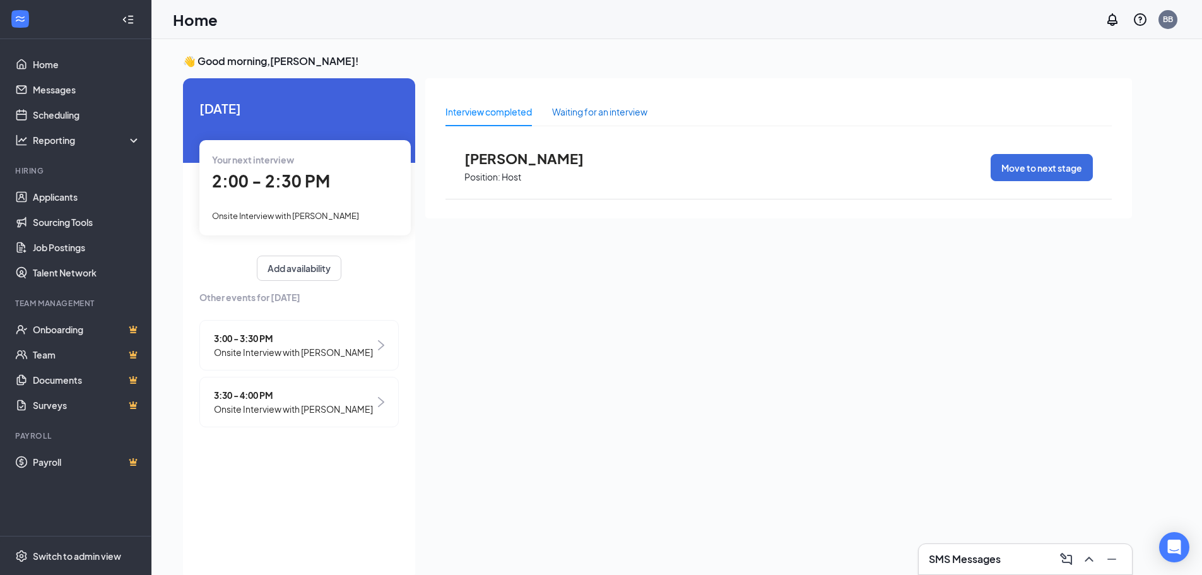
click at [575, 107] on div "Waiting for an interview" at bounding box center [599, 112] width 95 height 14
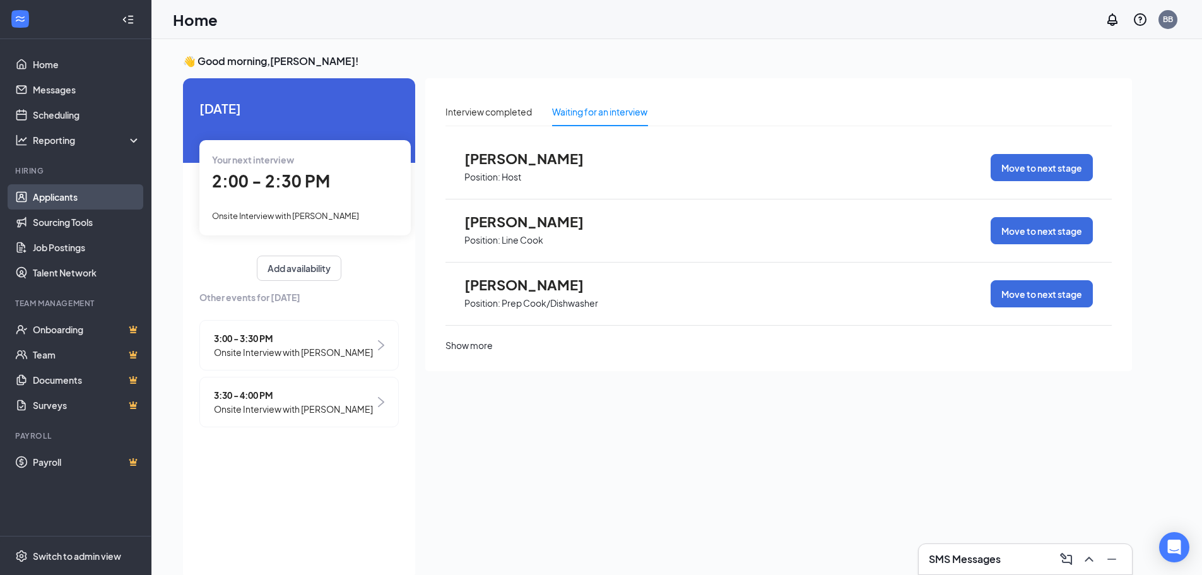
click at [61, 198] on link "Applicants" at bounding box center [87, 196] width 108 height 25
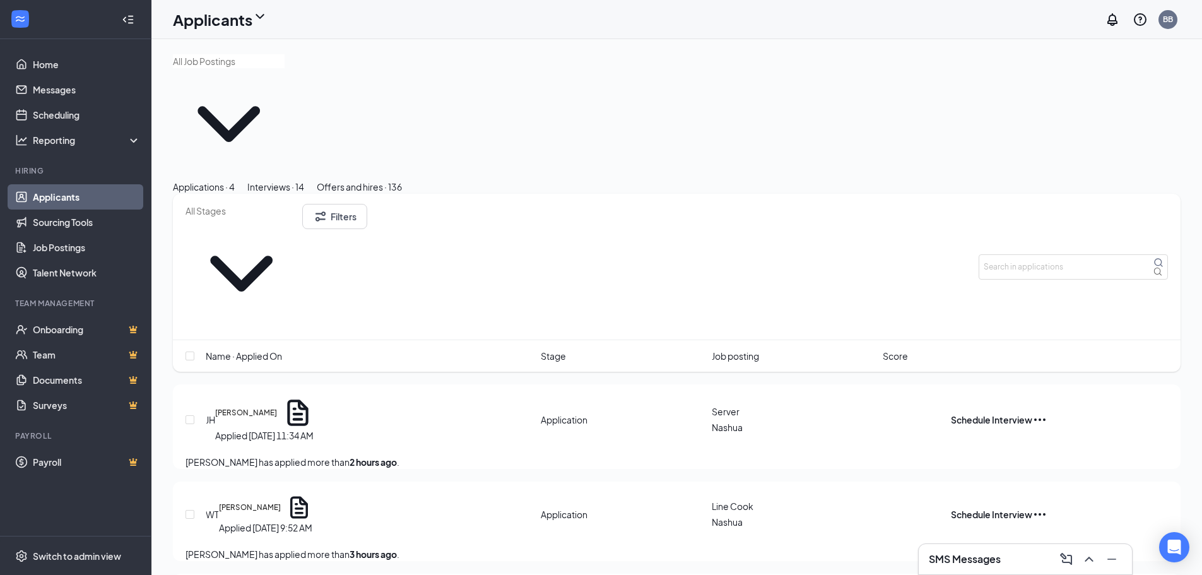
click at [304, 180] on div "Interviews · 14" at bounding box center [275, 187] width 57 height 14
